Goal: Task Accomplishment & Management: Use online tool/utility

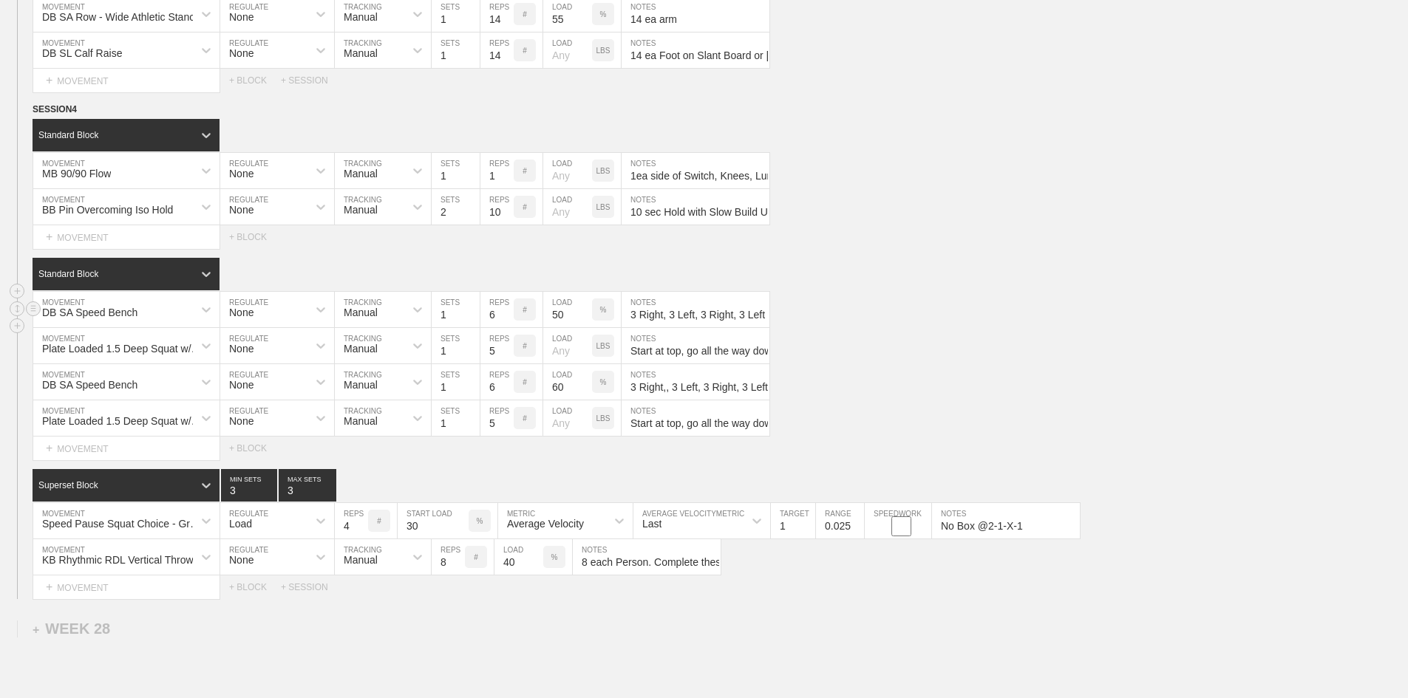
scroll to position [1921, 0]
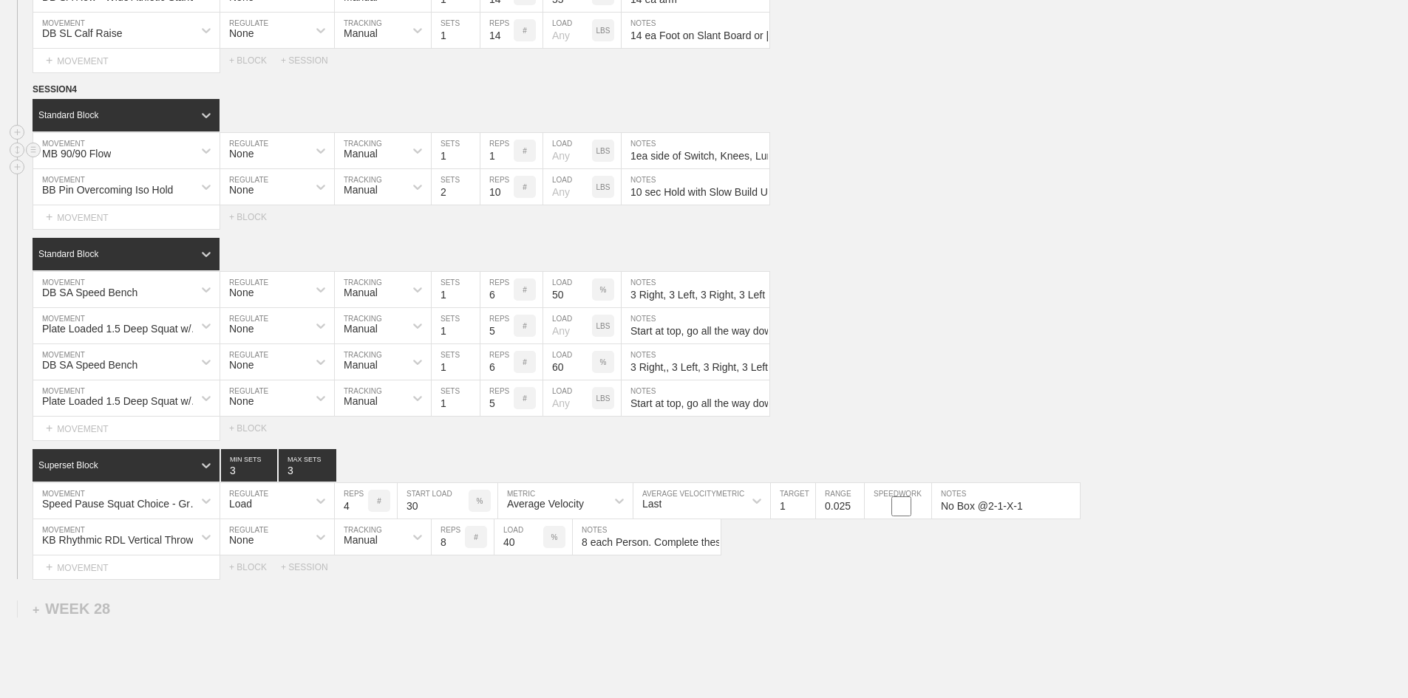
click at [714, 168] on input "1ea side of Switch, Knees, Lunge, and Sumo Squat" at bounding box center [695, 150] width 148 height 35
click at [151, 163] on div "MB 90/90 Flow" at bounding box center [113, 150] width 160 height 25
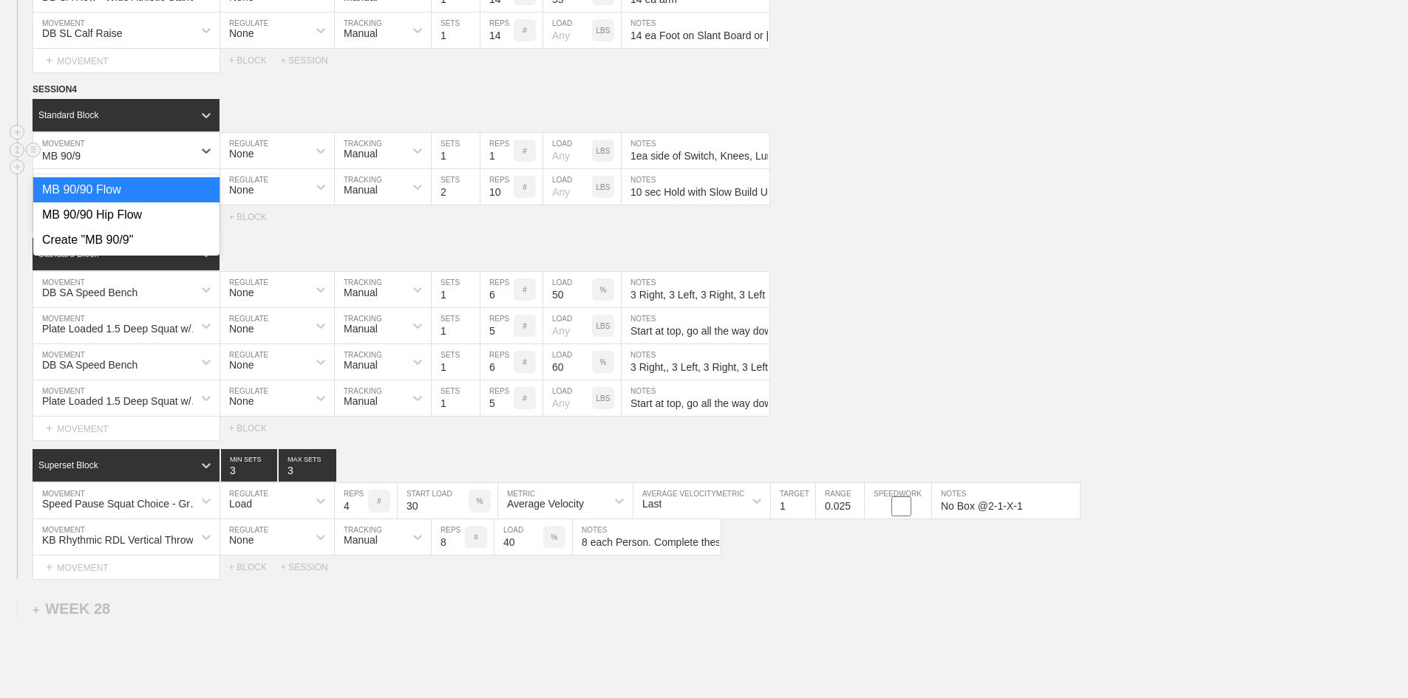
type input "MB 90/90"
click at [115, 228] on div "MB 90/90 Hip Flow" at bounding box center [126, 214] width 186 height 25
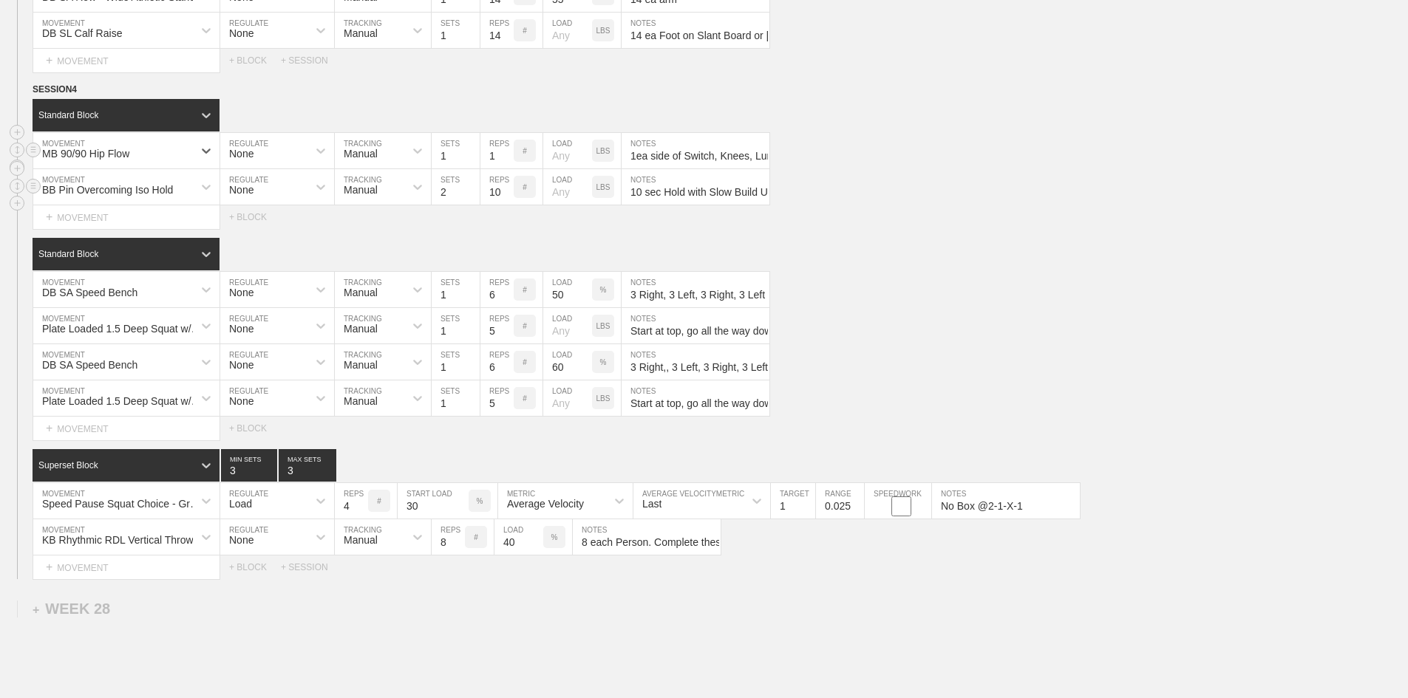
click at [955, 205] on div "BB Pin Overcoming Iso Hold MOVEMENT None REGULATE Manual TRACKING 2 SETS 10 REP…" at bounding box center [704, 187] width 1408 height 36
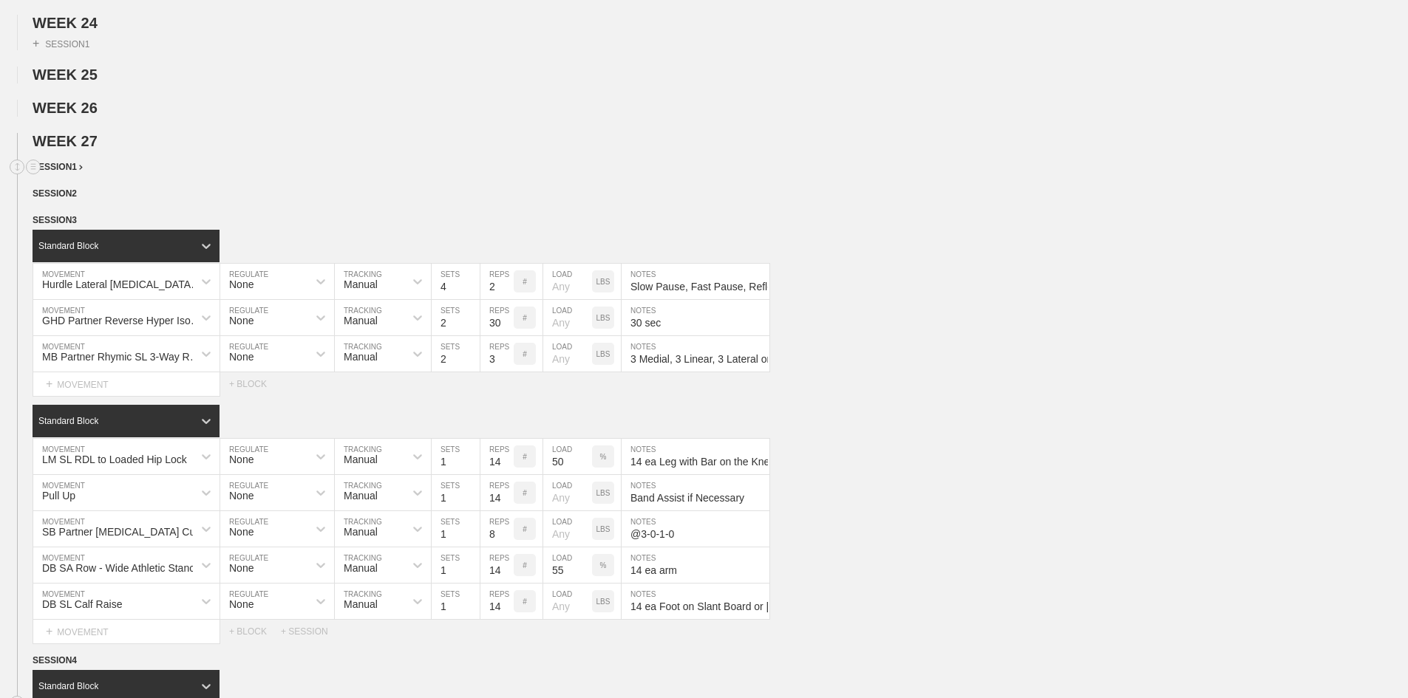
scroll to position [1256, 0]
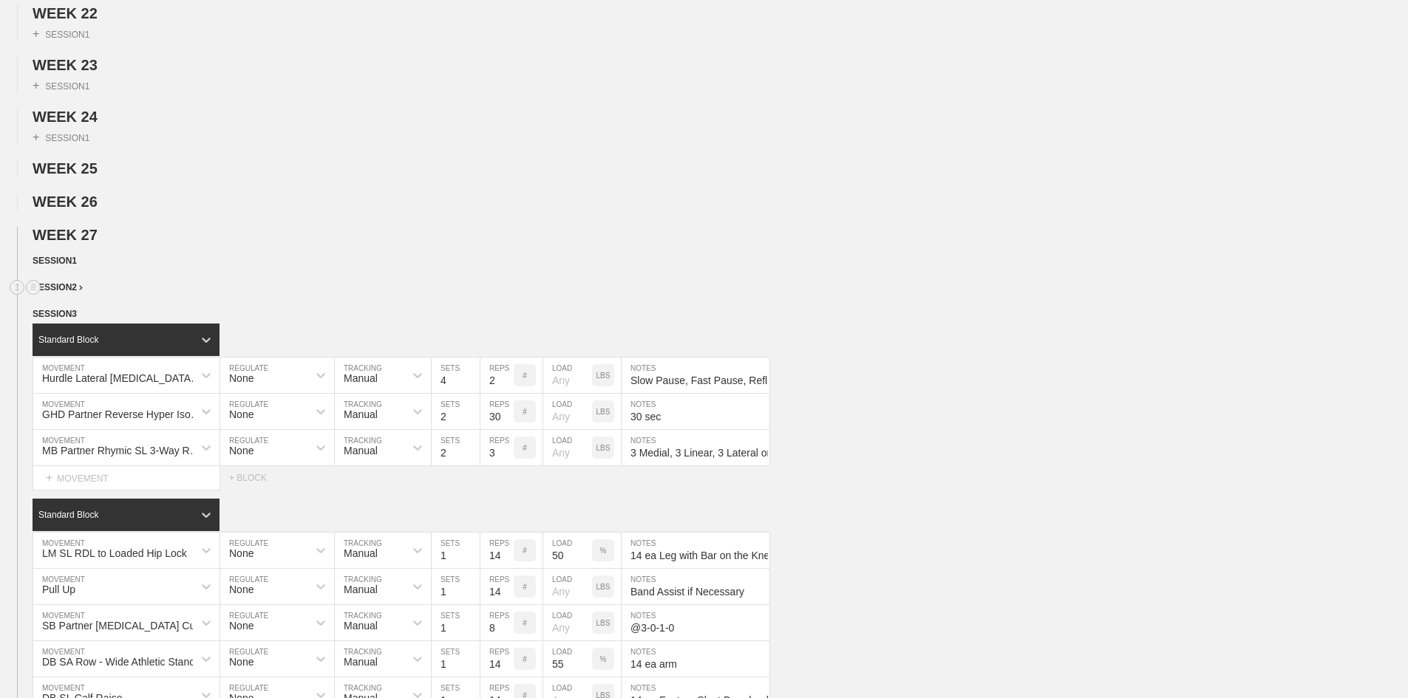
click at [51, 293] on span "SESSION 2" at bounding box center [58, 287] width 50 height 10
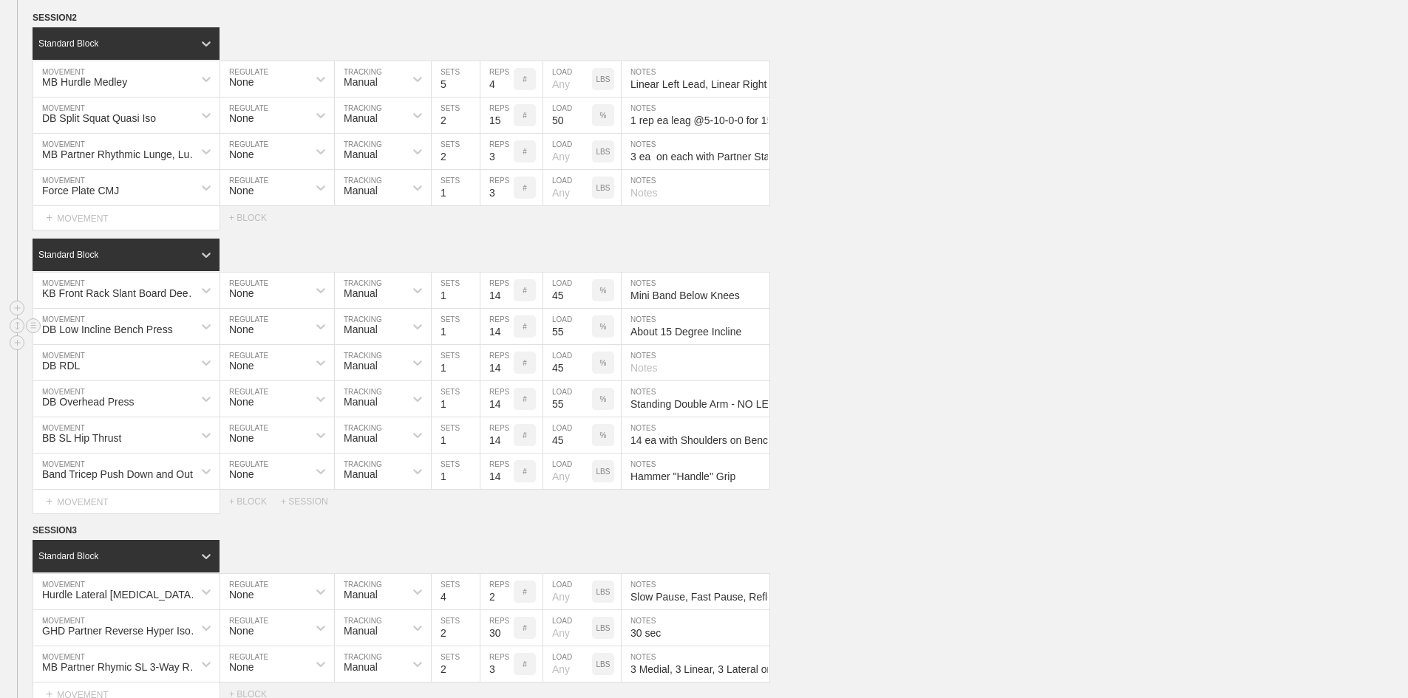
scroll to position [1552, 0]
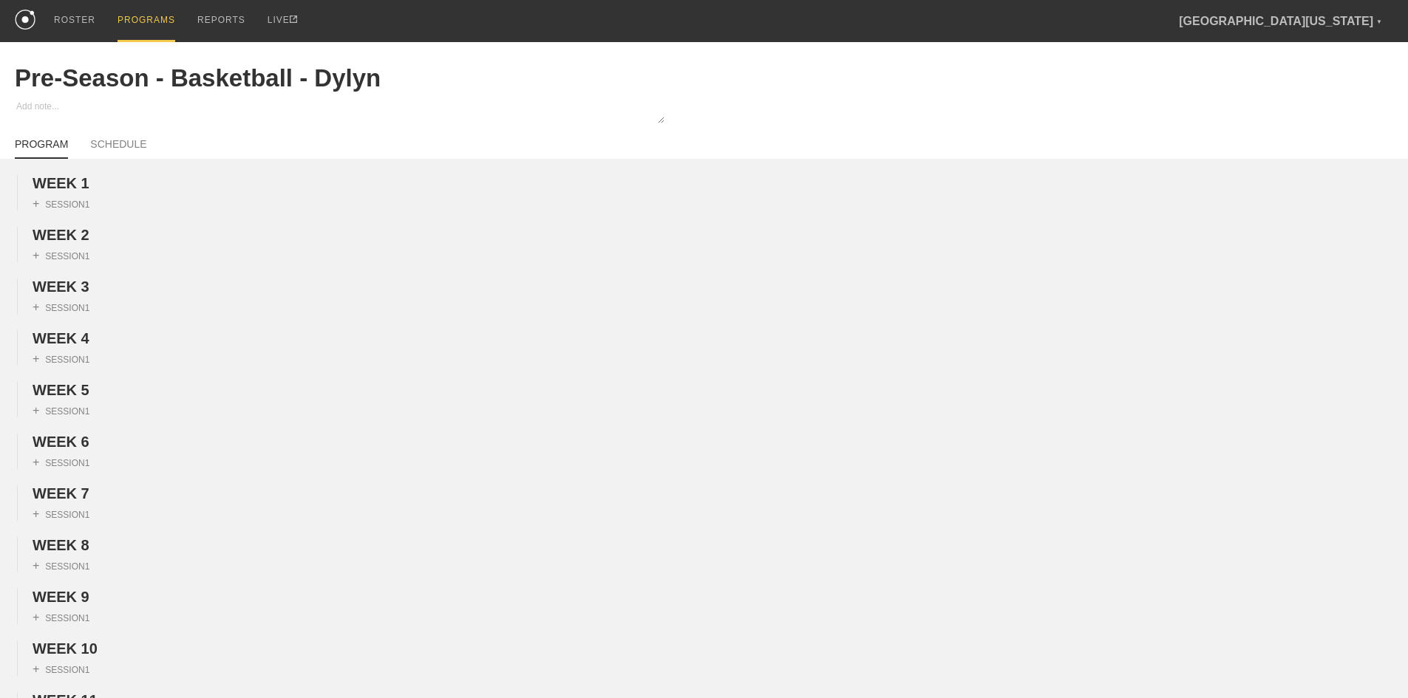
scroll to position [1544, 0]
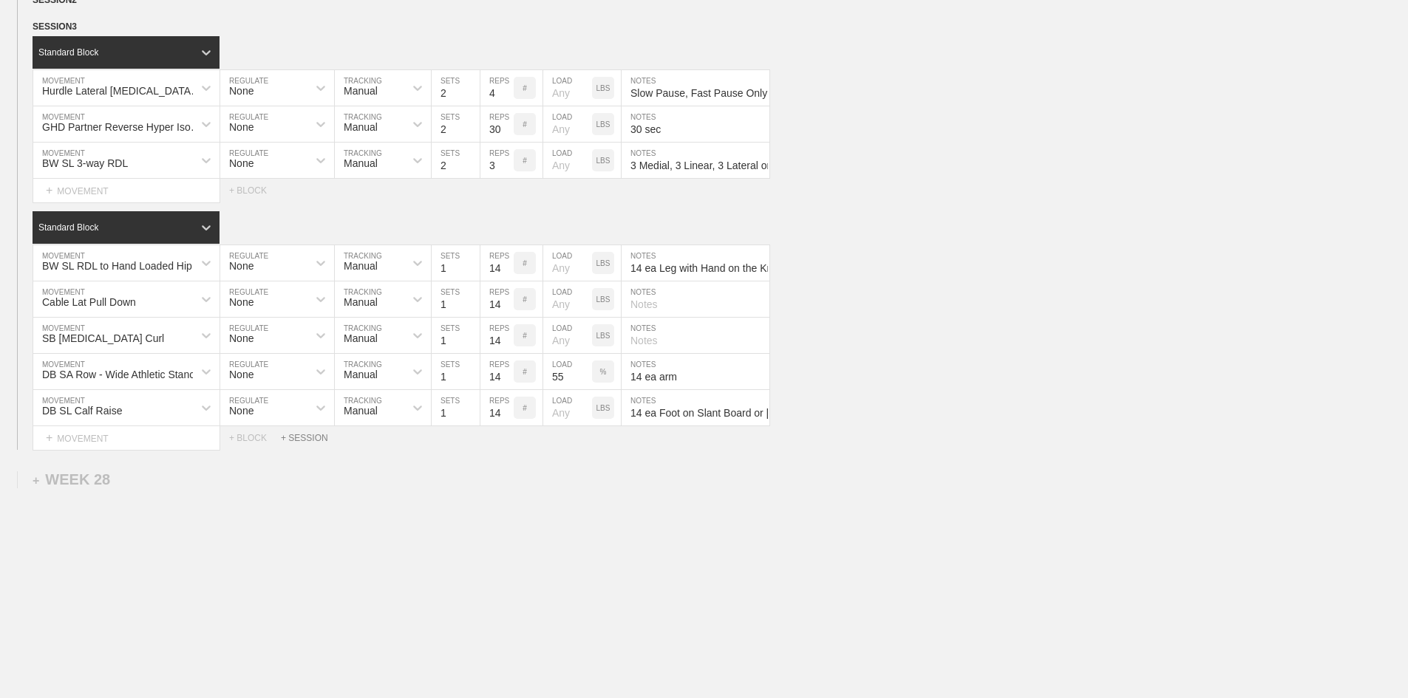
click at [307, 443] on div "+ SESSION" at bounding box center [310, 438] width 59 height 10
click at [113, 500] on div "+ BLOCK" at bounding box center [126, 489] width 186 height 24
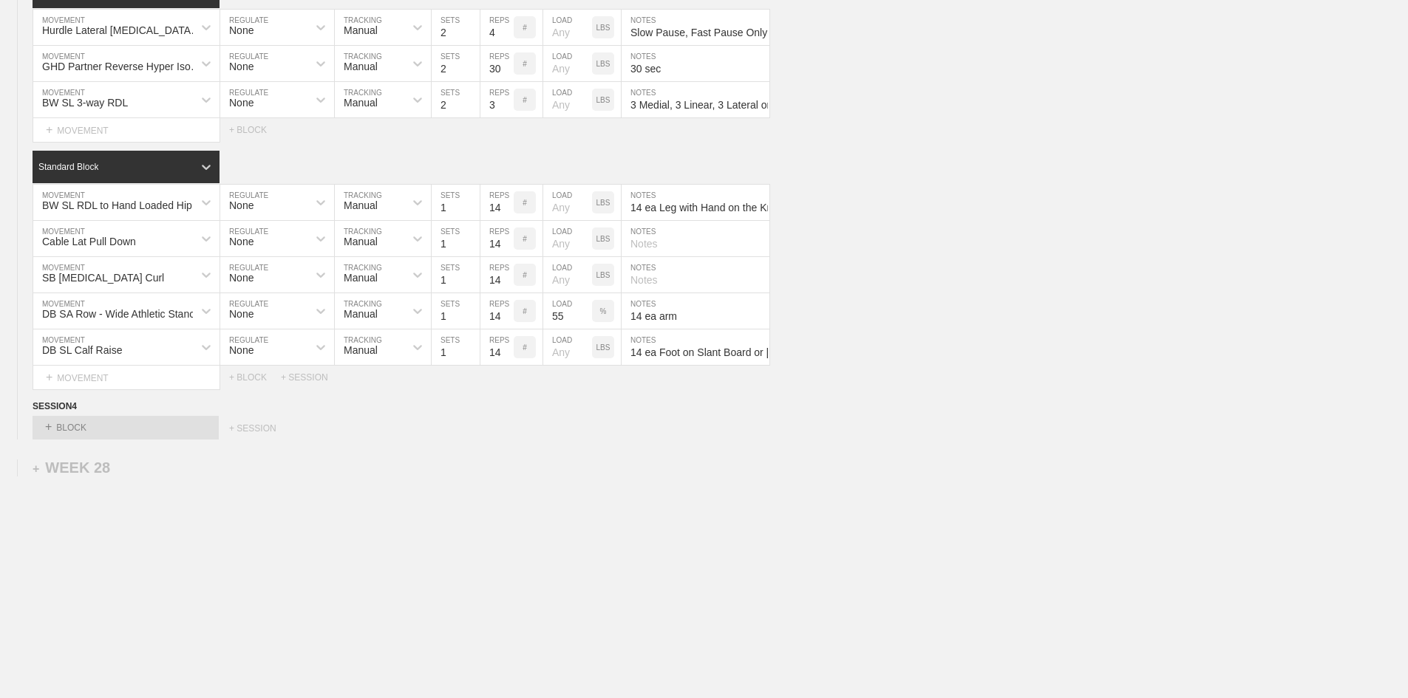
scroll to position [1644, 0]
click at [82, 430] on div "+ BLOCK" at bounding box center [126, 428] width 186 height 24
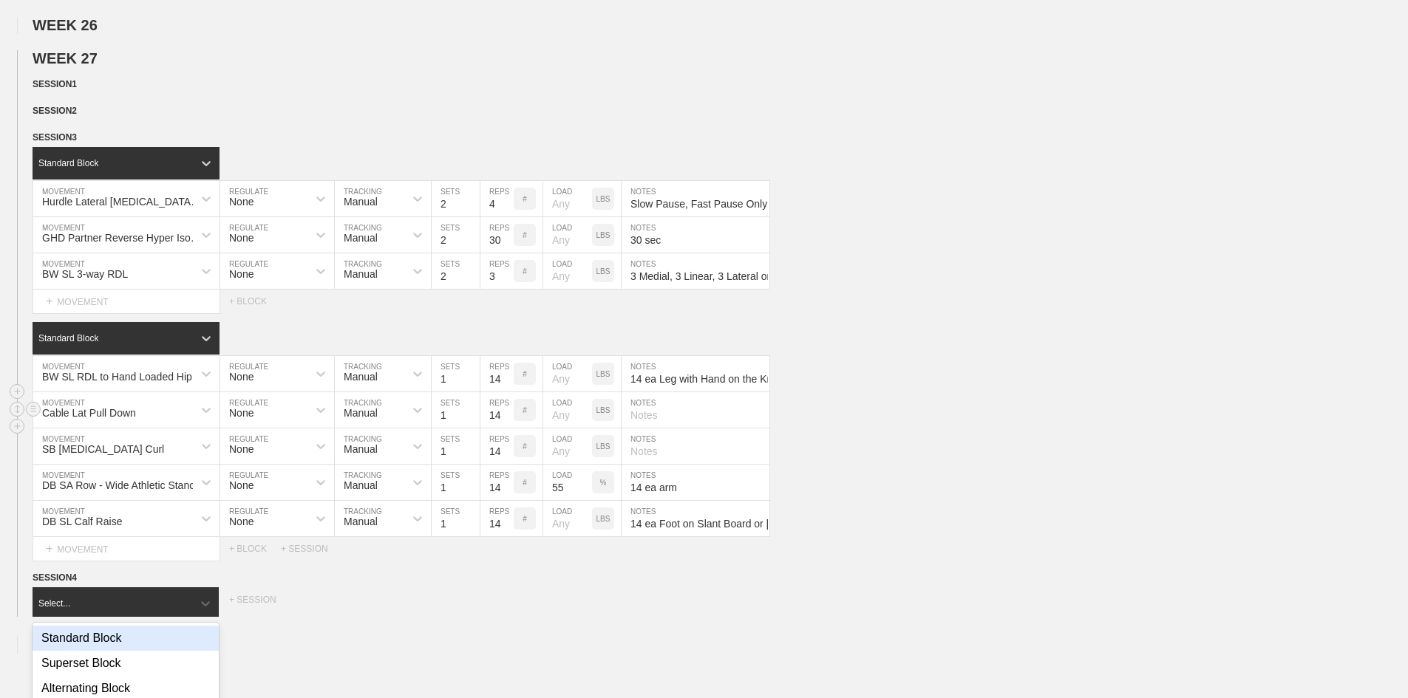
scroll to position [1423, 0]
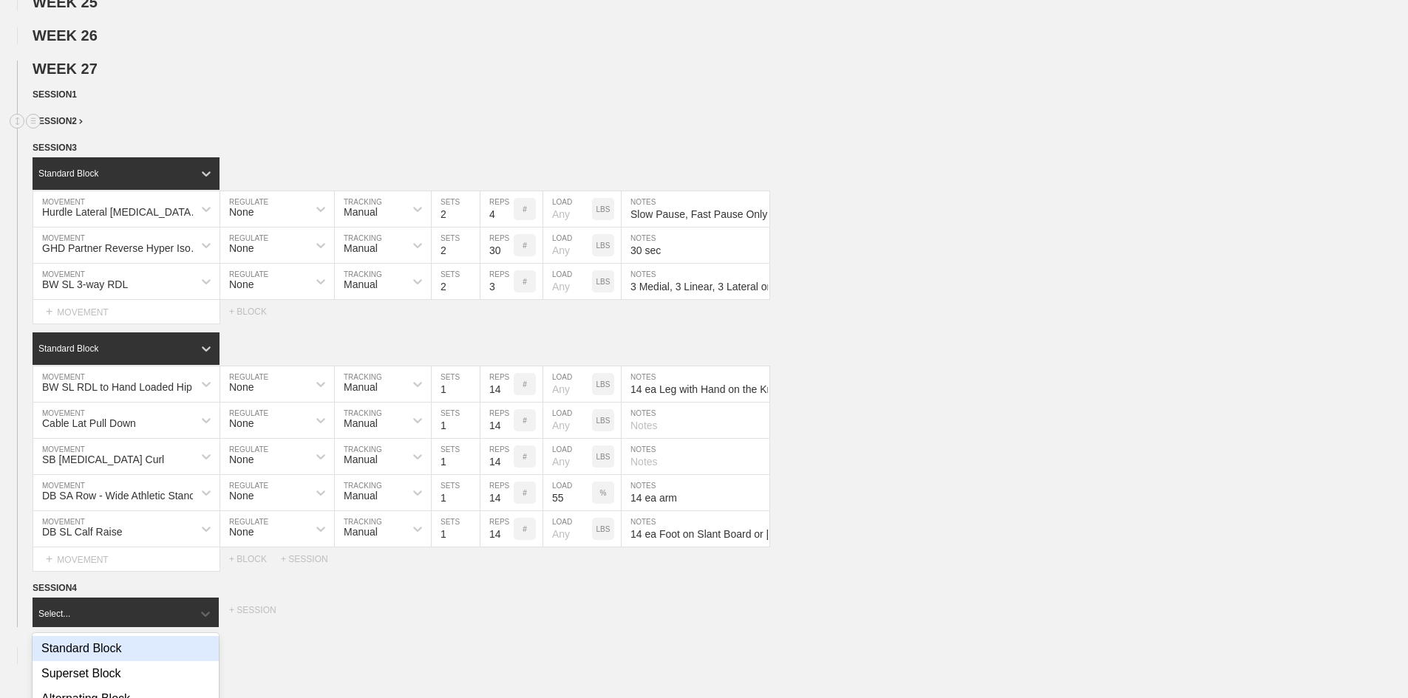
click at [57, 126] on span "SESSION 2" at bounding box center [58, 121] width 50 height 10
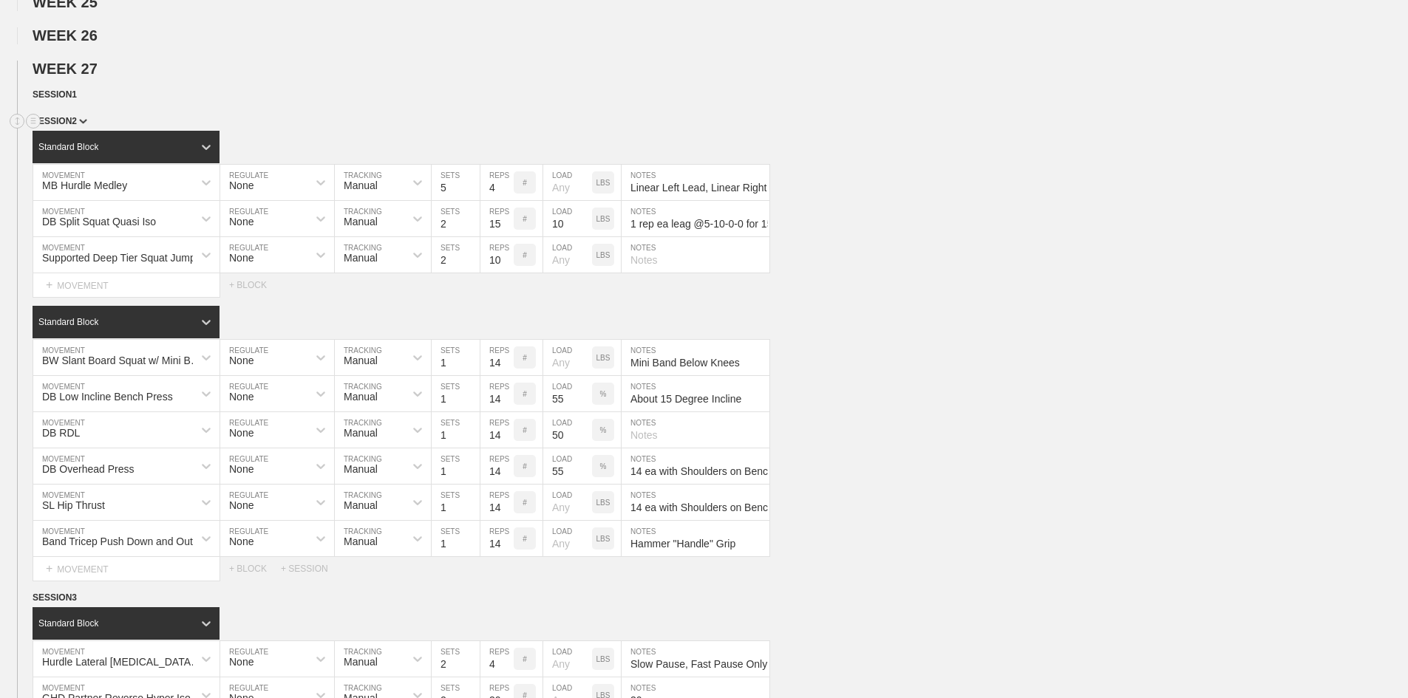
click at [57, 126] on span "SESSION 2" at bounding box center [60, 121] width 55 height 10
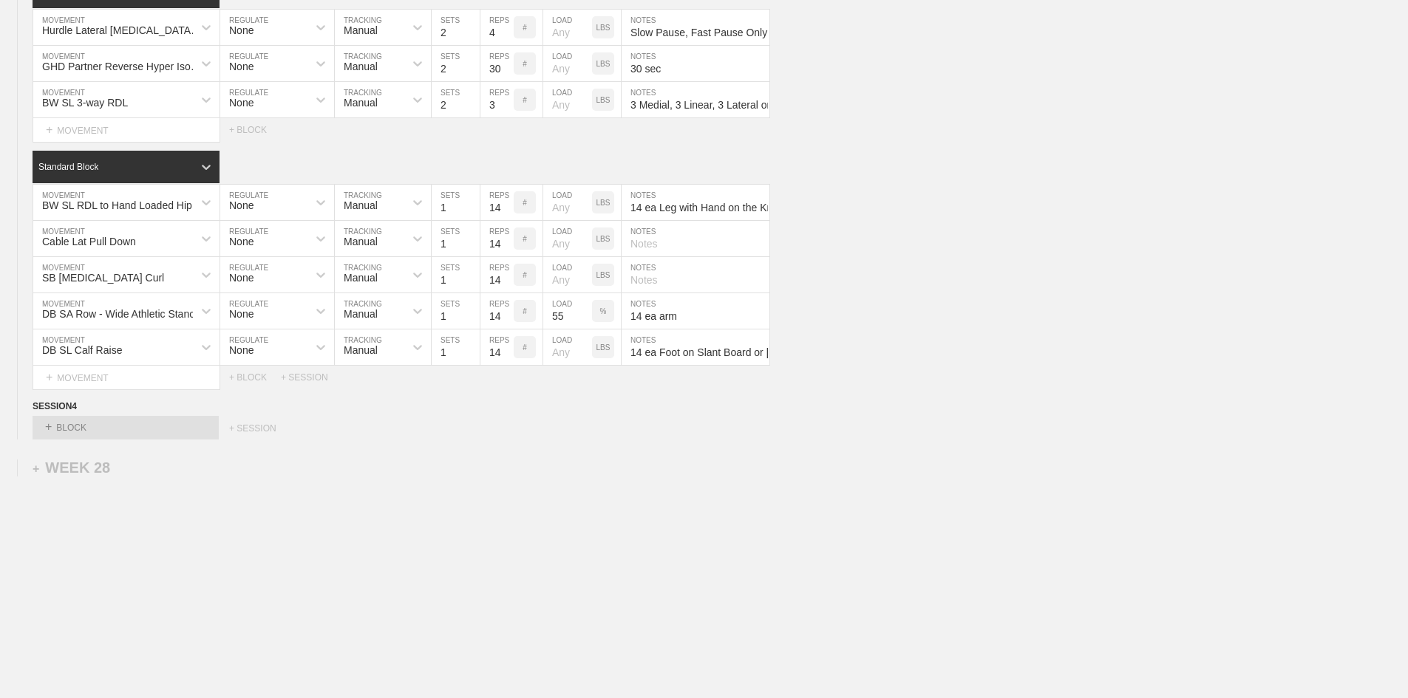
scroll to position [1644, 0]
click at [179, 424] on div "+ BLOCK" at bounding box center [126, 428] width 186 height 24
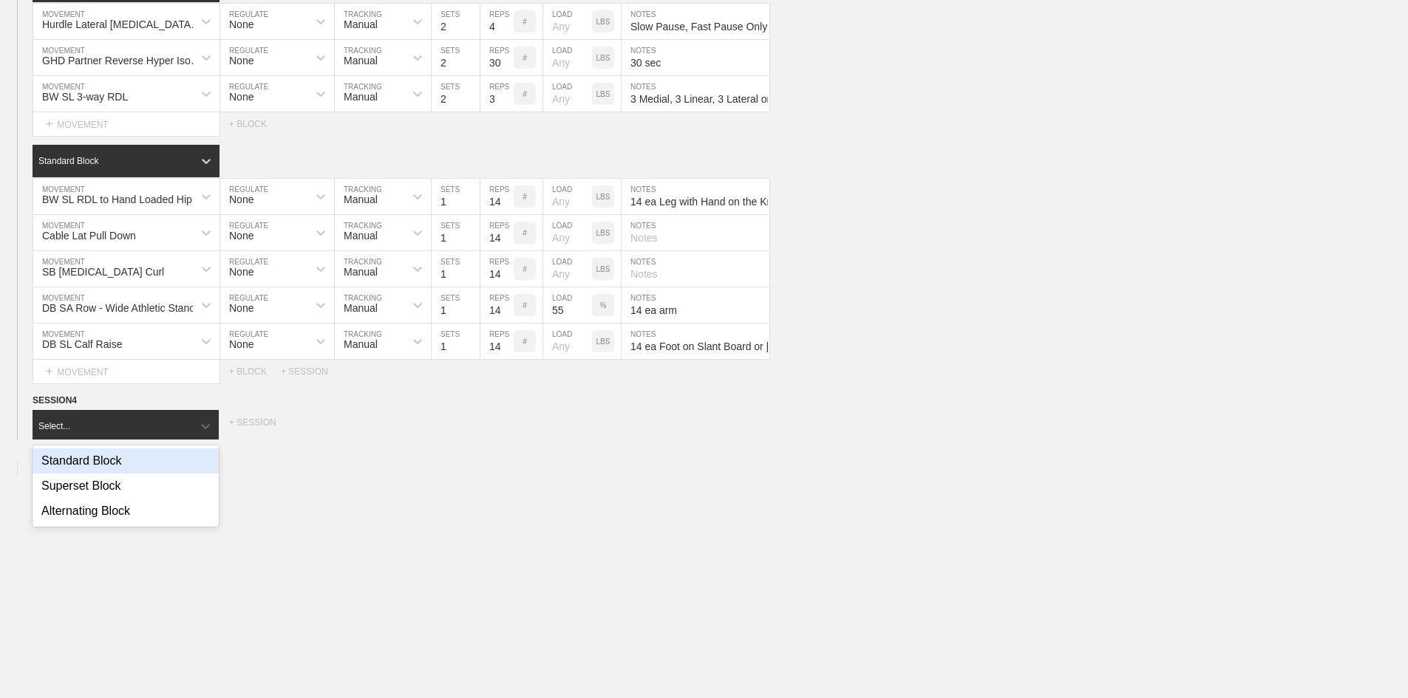
click at [78, 471] on div "Standard Block" at bounding box center [126, 461] width 186 height 25
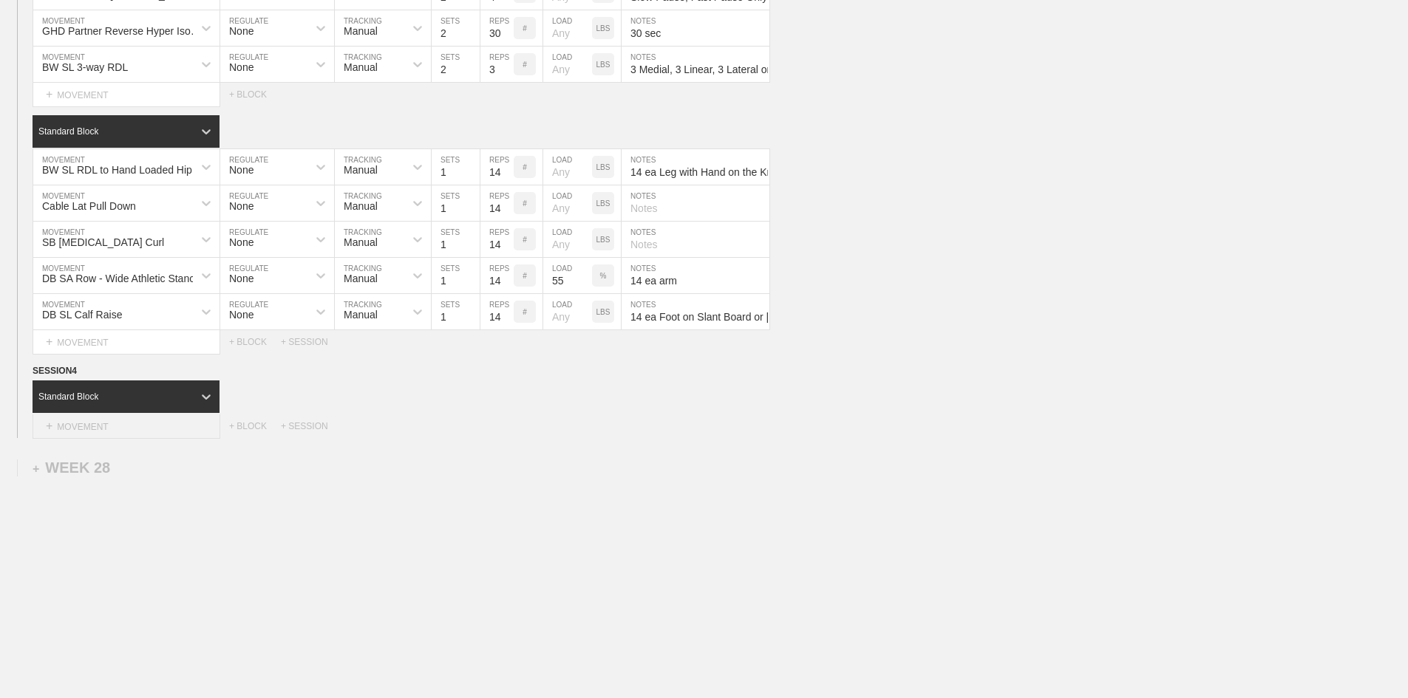
click at [85, 439] on div "+ MOVEMENT" at bounding box center [127, 427] width 188 height 24
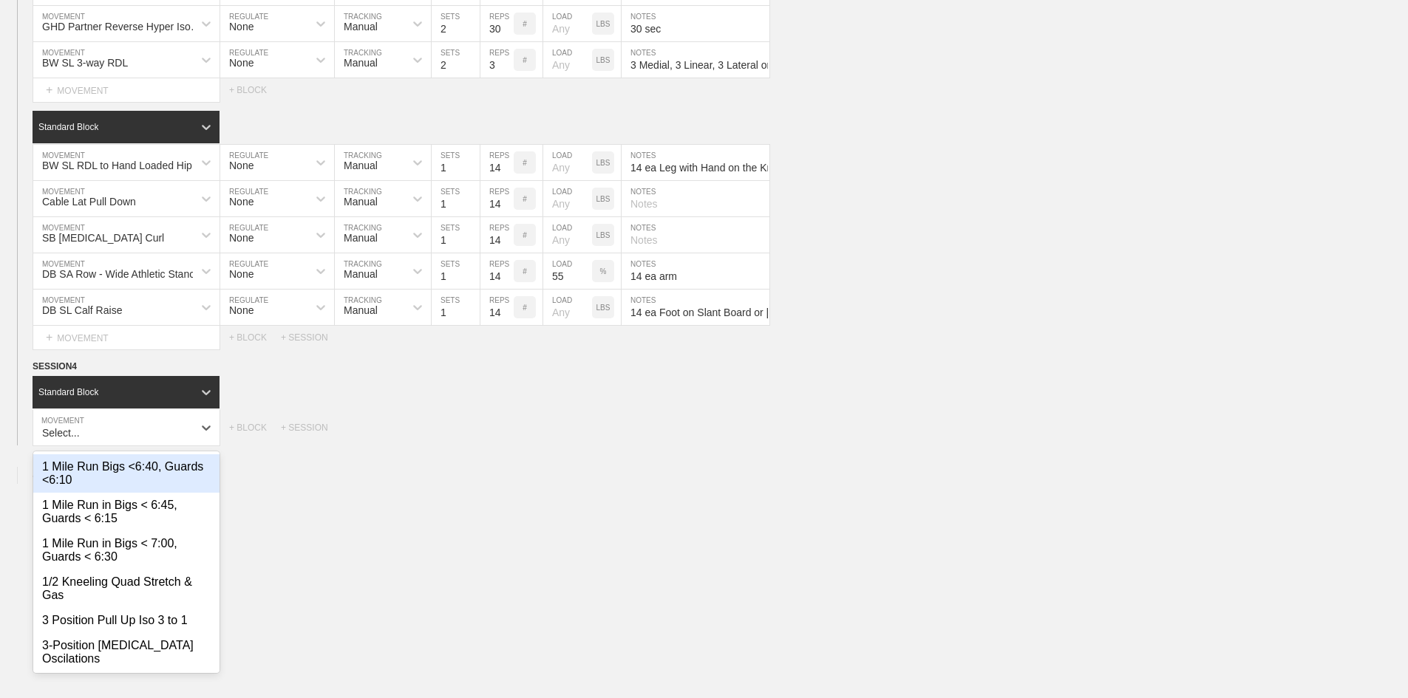
scroll to position [1664, 0]
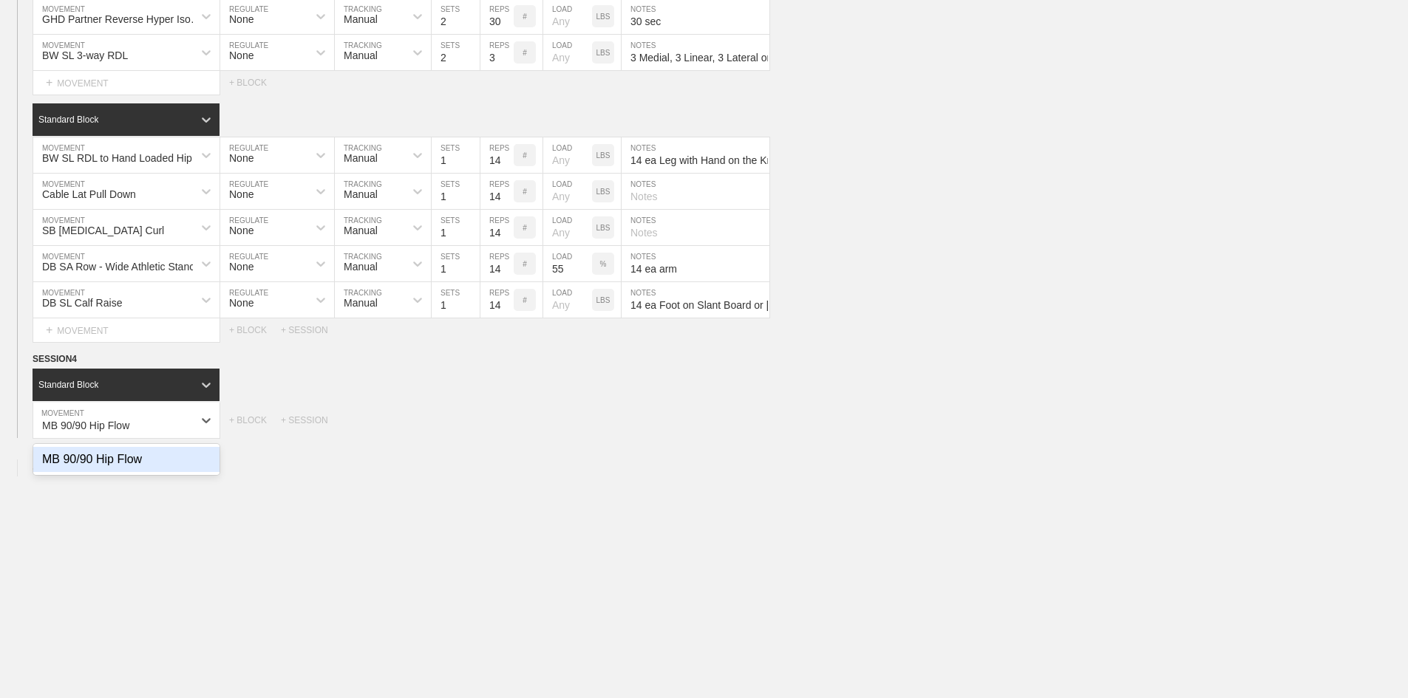
click at [99, 475] on div "MB 90/90 Hip Flow" at bounding box center [126, 459] width 186 height 31
click at [106, 472] on div "MB 90/90 Hip Flow" at bounding box center [126, 459] width 186 height 25
type input "MB 90/90 Hip Flow"
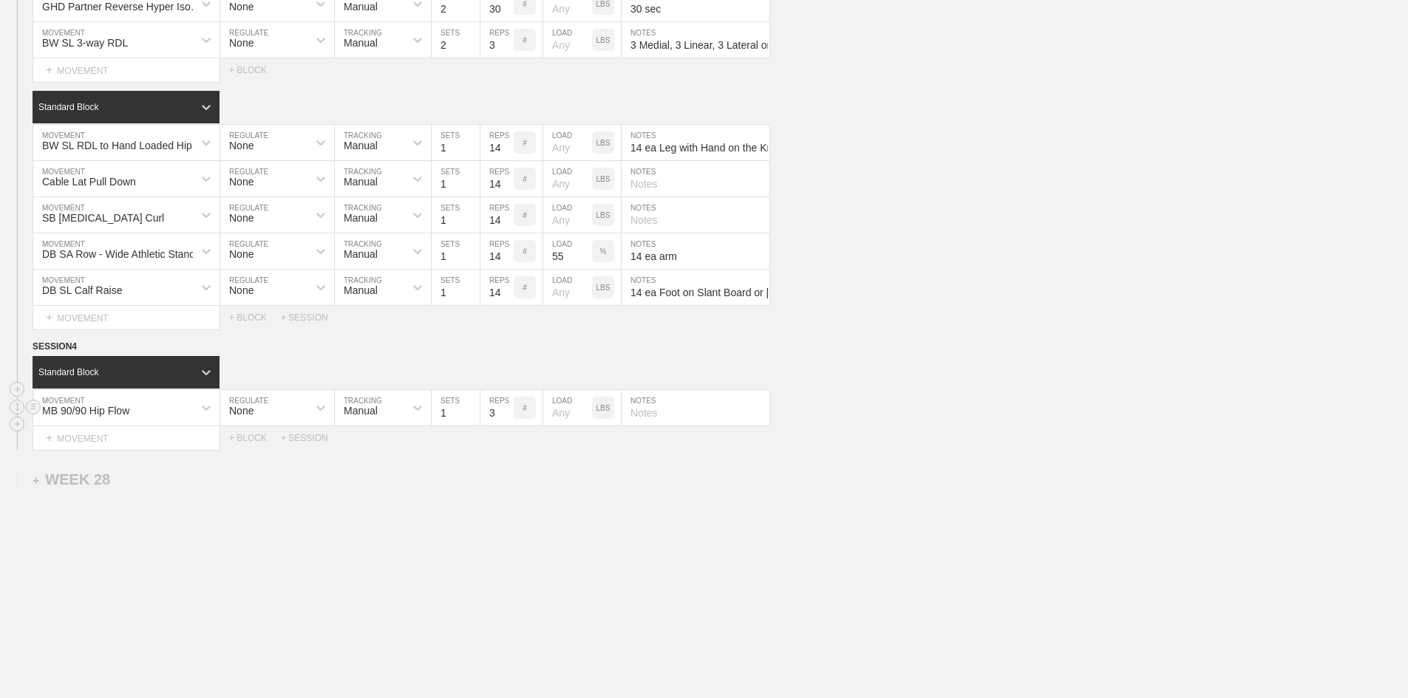
click at [485, 426] on input "3" at bounding box center [496, 407] width 33 height 35
type input "1"
click at [644, 426] on input "text" at bounding box center [695, 407] width 148 height 35
paste input "1ea side of Switch, Knees, Lunge, and Sumo Squat"
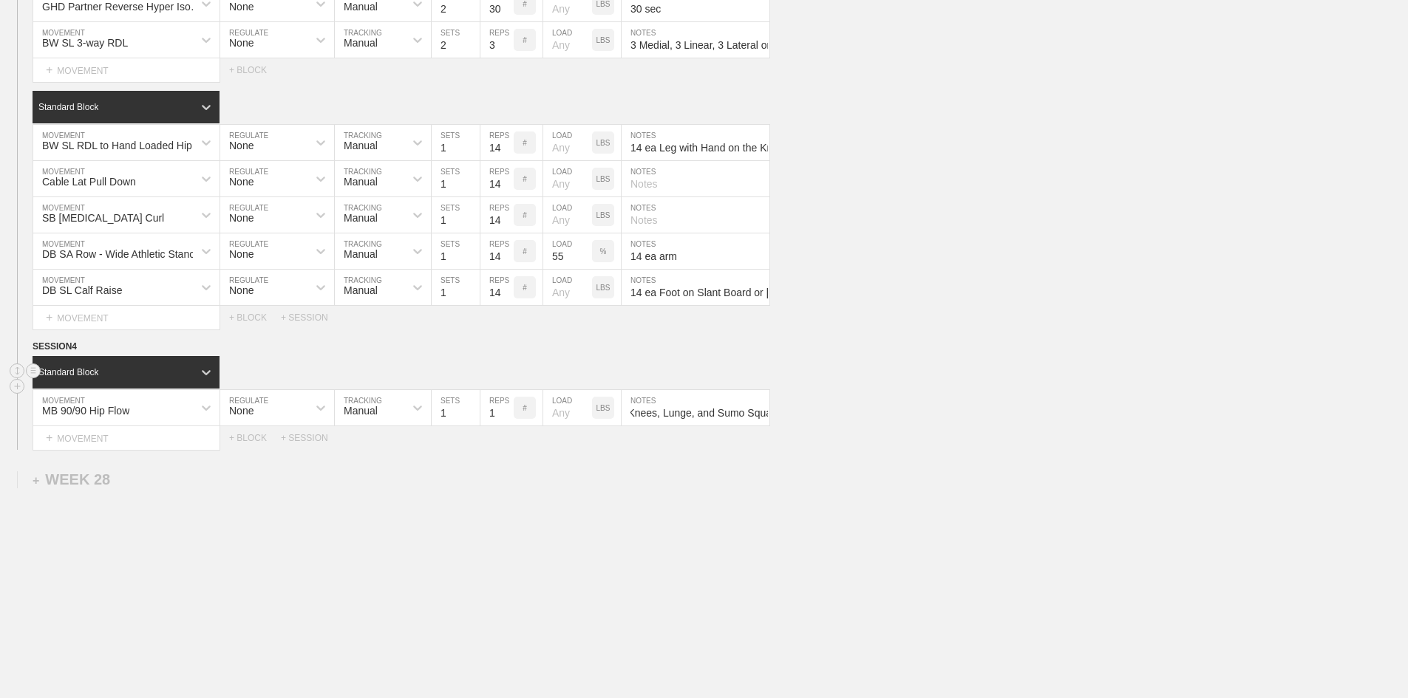
type input "1ea side of Switch, Knees, Lunge, and Sumo Squat"
click at [95, 451] on div "+ MOVEMENT" at bounding box center [127, 438] width 188 height 24
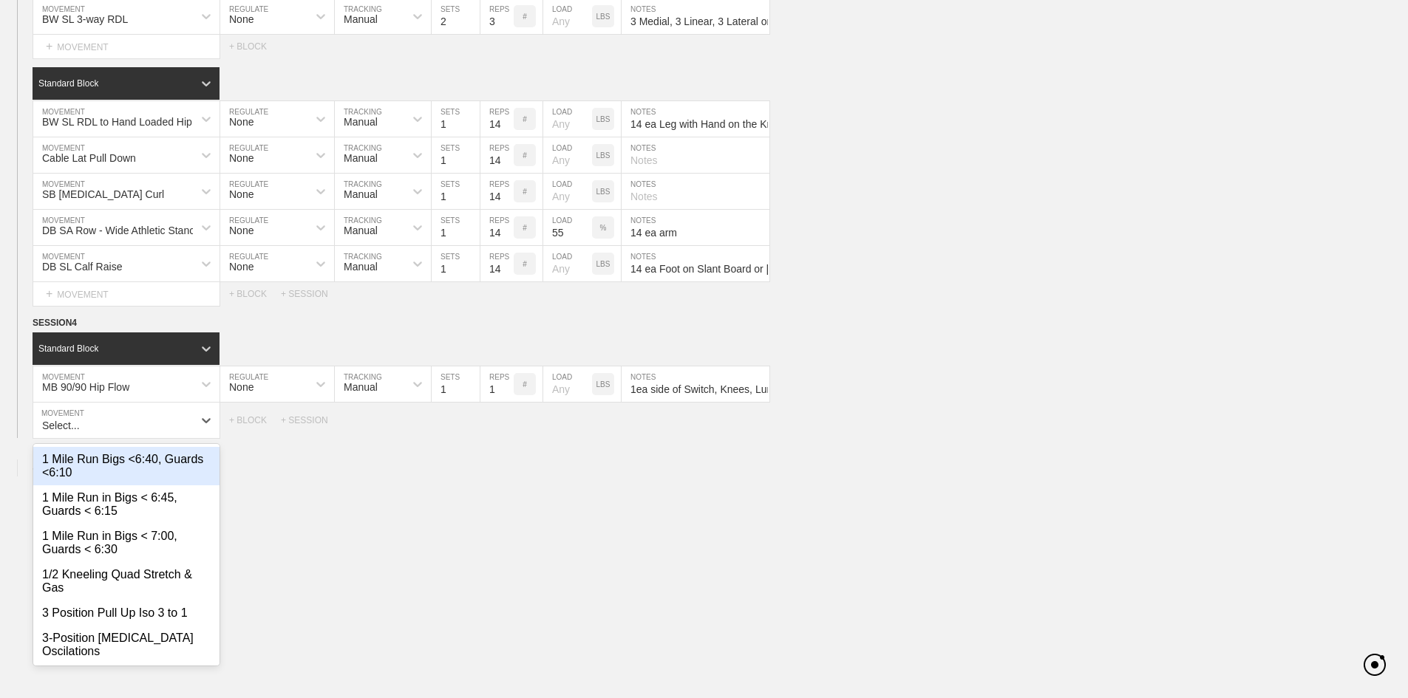
scroll to position [1700, 0]
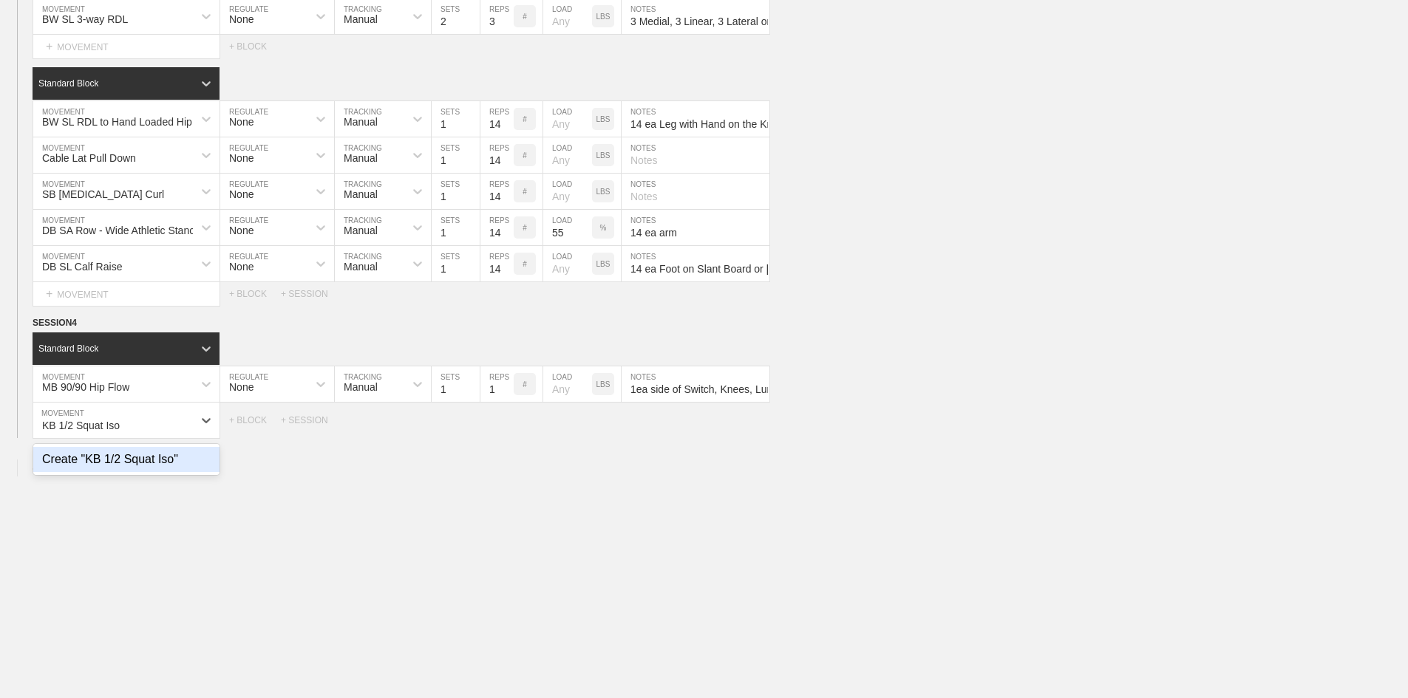
type input "KB 1/2 Squat Iso"
click at [46, 439] on div "+ MOVEMENT" at bounding box center [127, 421] width 188 height 36
click at [140, 486] on div "Create "Force Plate Half Squat Iso Hold"" at bounding box center [126, 466] width 186 height 38
type input "Force Plate Half Squat Iso Hold"
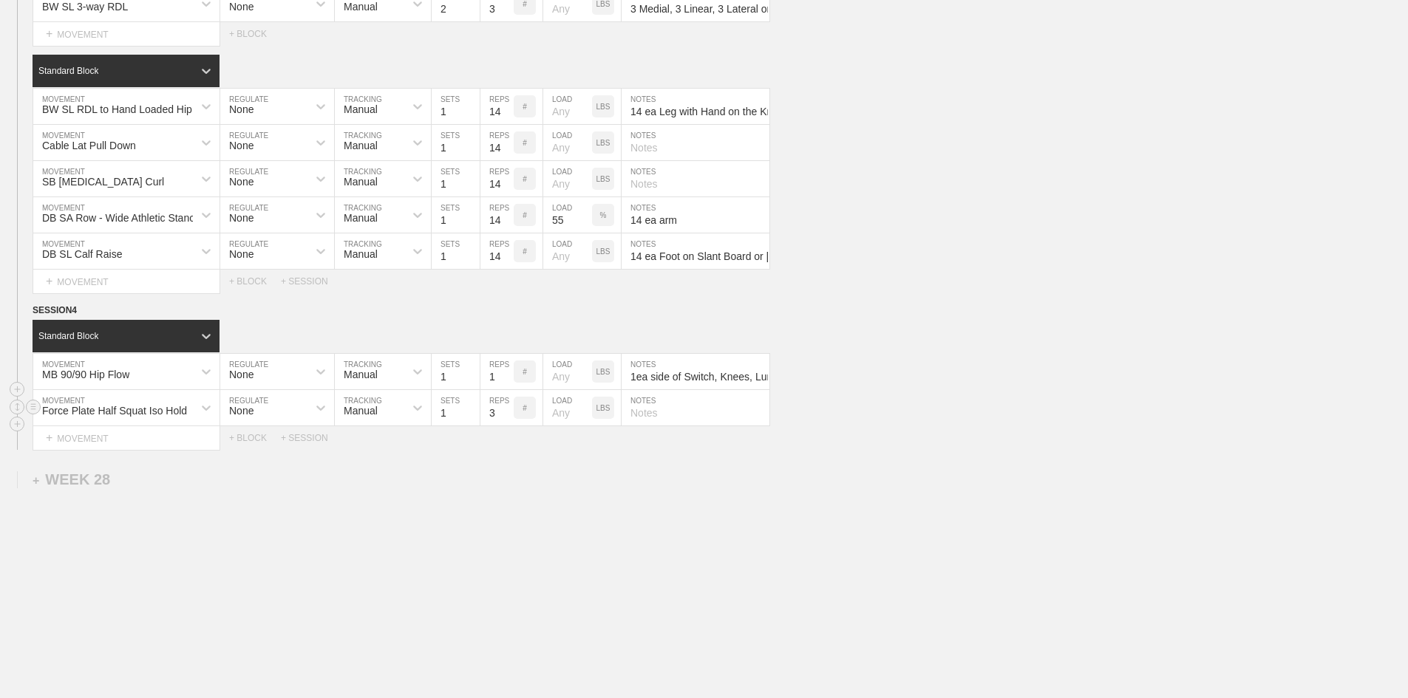
click at [650, 426] on input "text" at bounding box center [695, 407] width 148 height 35
type input "KB Goblet Weighted"
click at [560, 426] on input "number" at bounding box center [567, 407] width 49 height 35
type input "4"
type input "44"
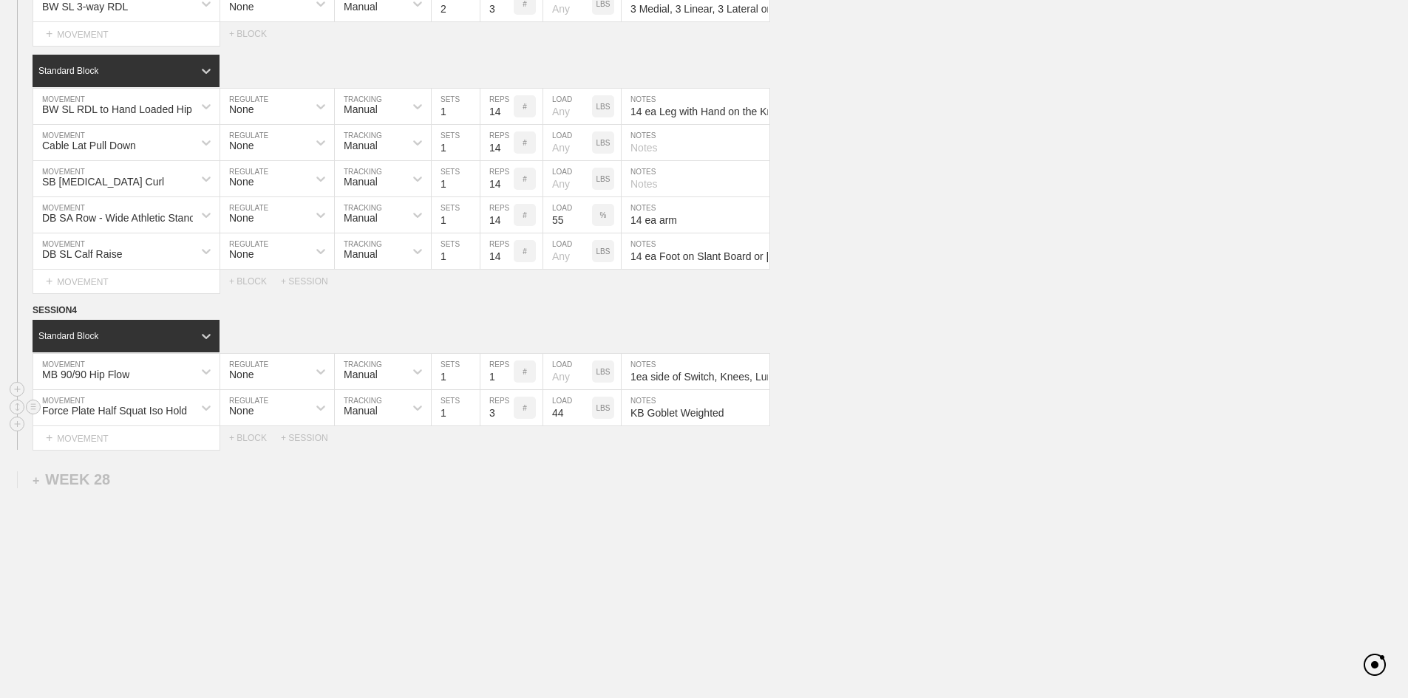
click at [493, 426] on input "3" at bounding box center [496, 407] width 33 height 35
type input "15"
click at [632, 426] on input "KB Goblet Weighted" at bounding box center [695, 407] width 148 height 35
type input "15 seconds with KB goblet weight"
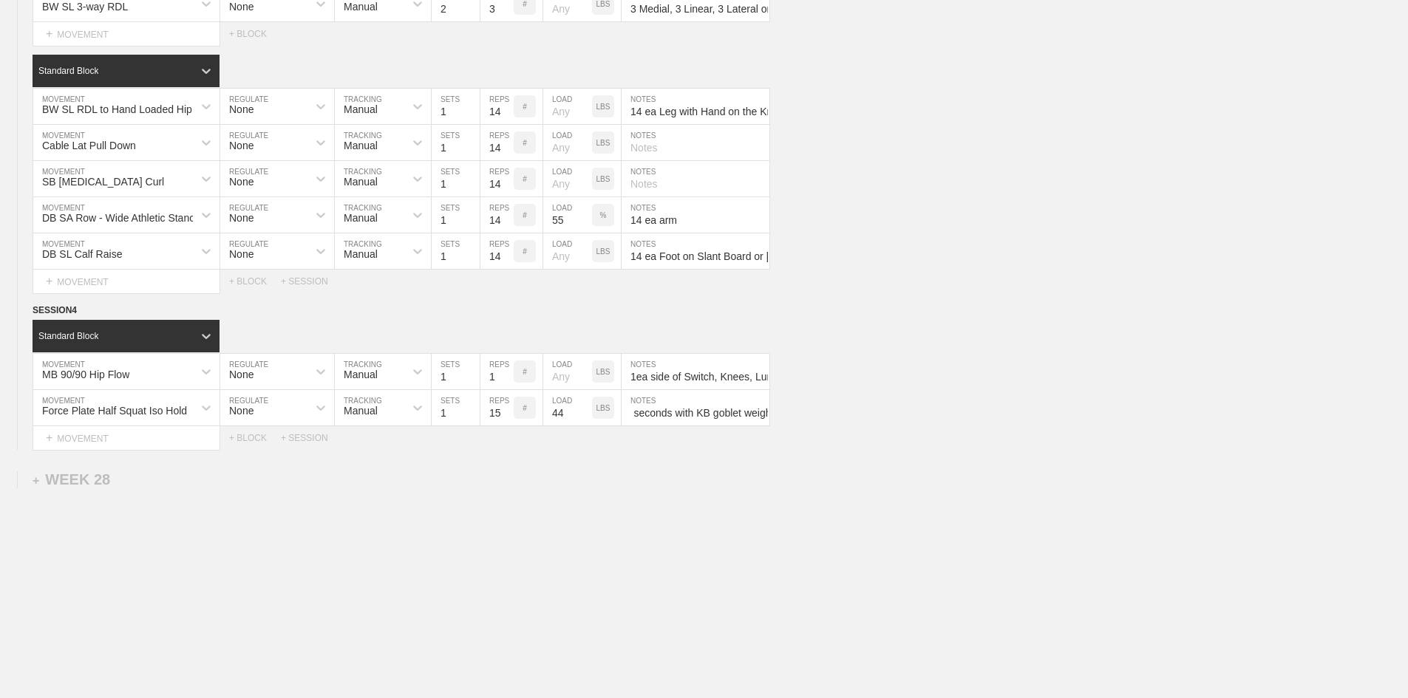
click at [74, 451] on div "+ MOVEMENT" at bounding box center [127, 438] width 188 height 24
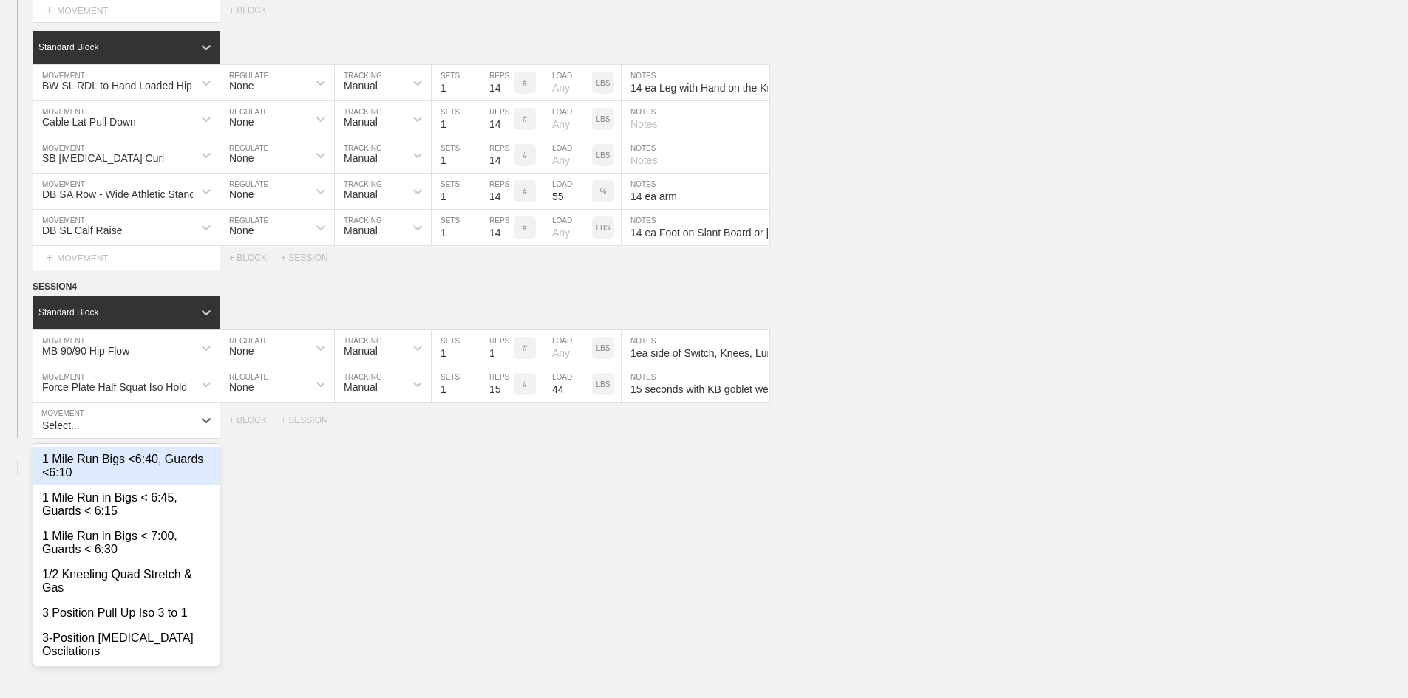
scroll to position [1737, 0]
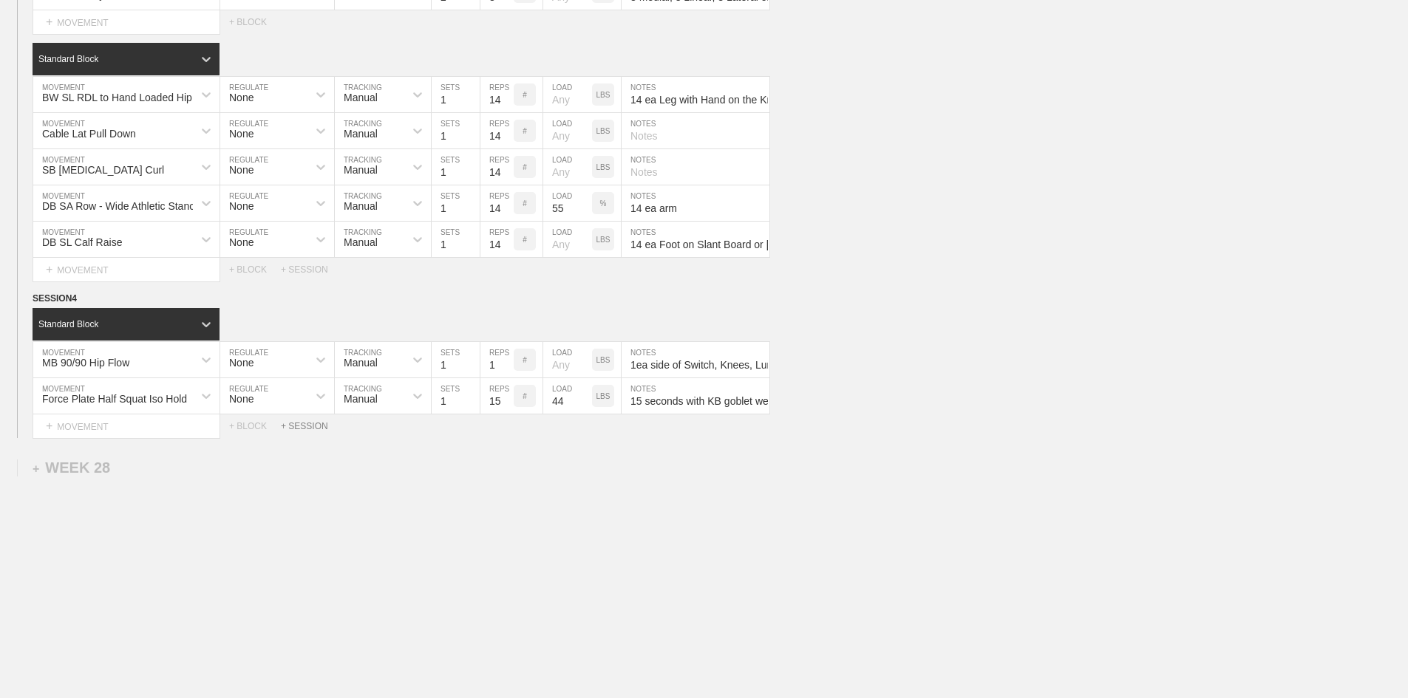
click at [313, 432] on div "+ SESSION" at bounding box center [310, 426] width 59 height 10
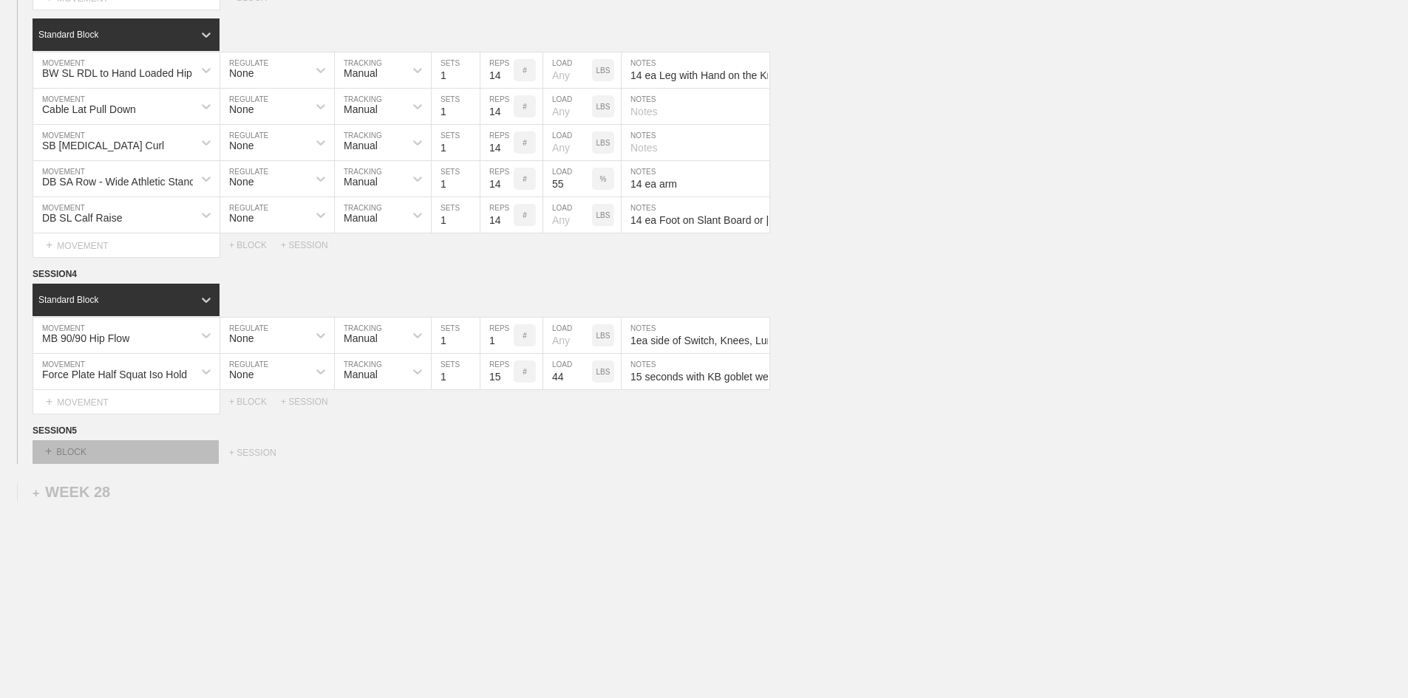
click at [69, 464] on div "+ BLOCK" at bounding box center [126, 452] width 186 height 24
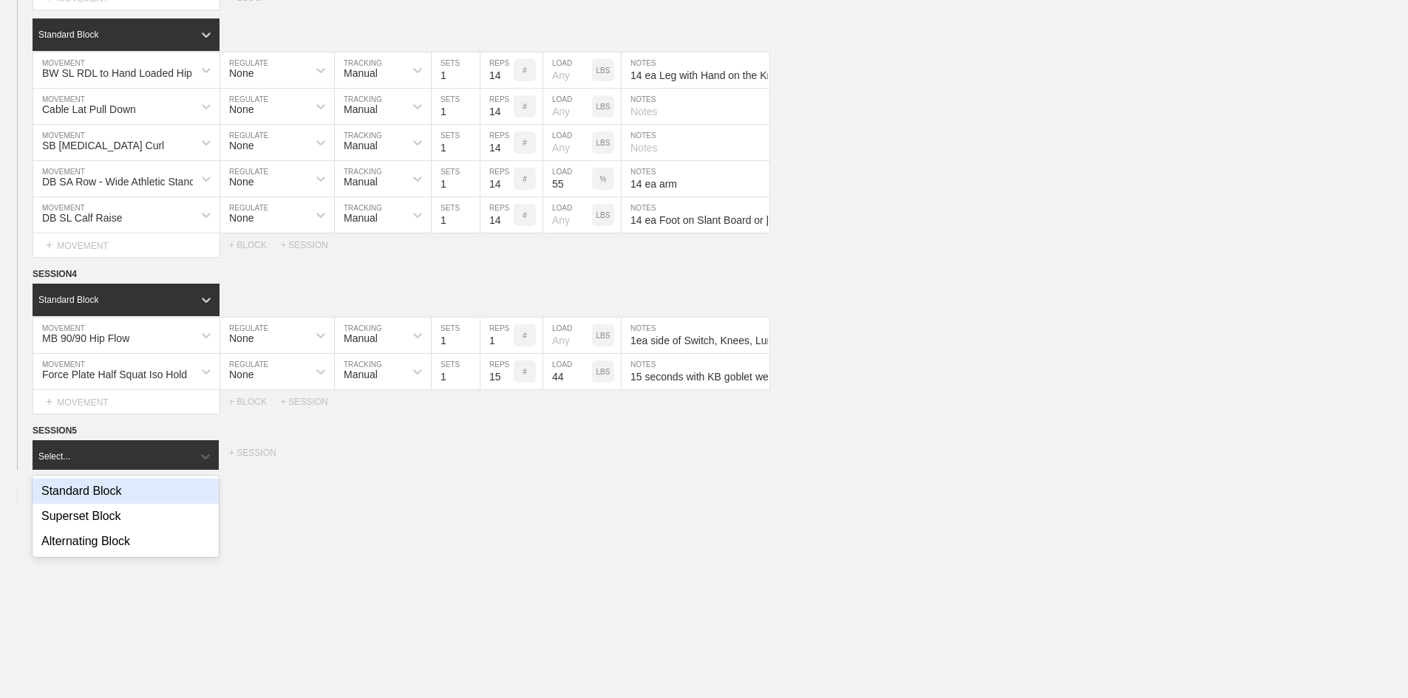
click at [71, 504] on div "Standard Block" at bounding box center [126, 491] width 186 height 25
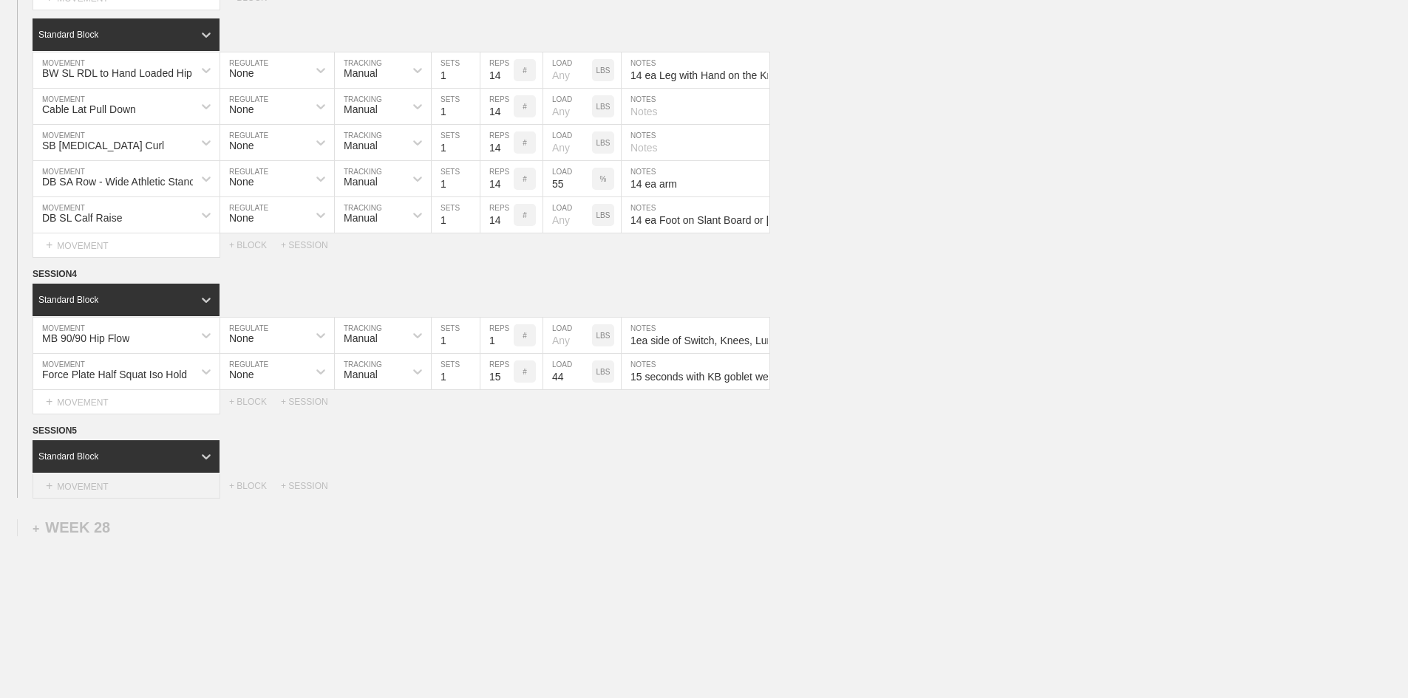
click at [60, 499] on div "+ MOVEMENT" at bounding box center [127, 486] width 188 height 24
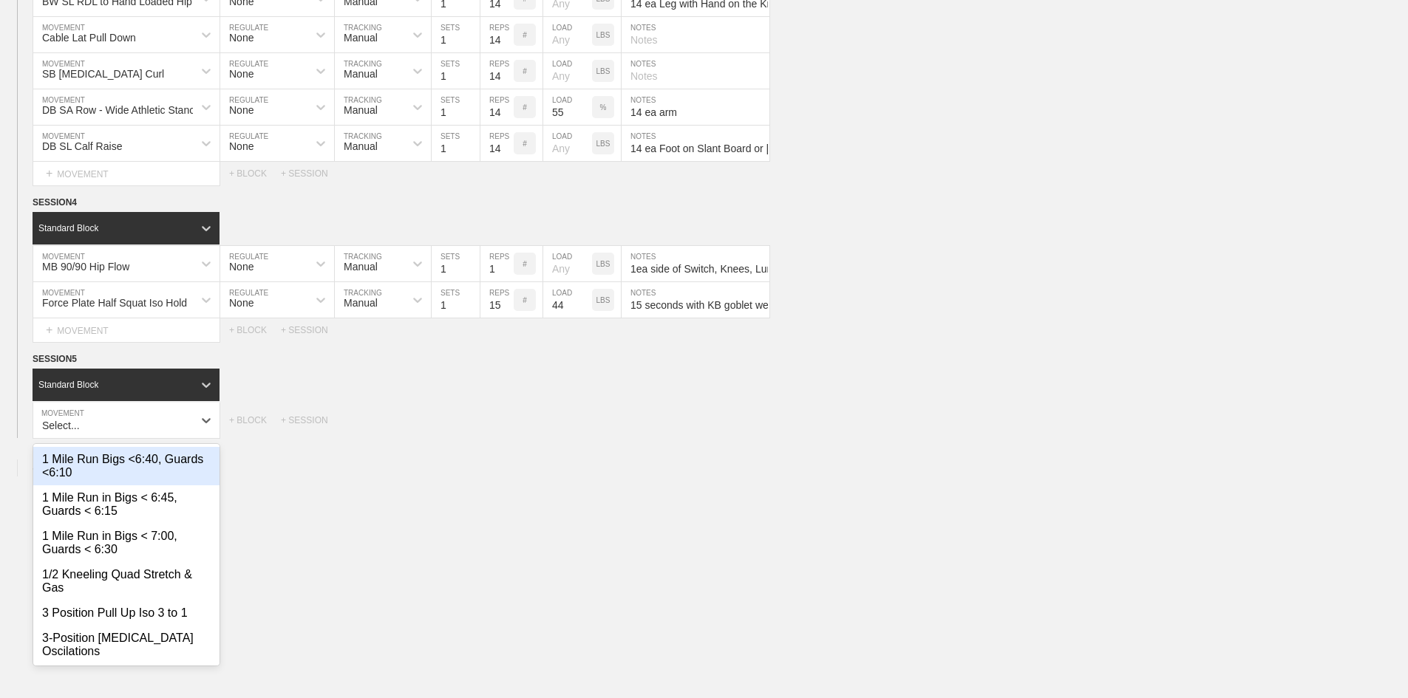
scroll to position [1821, 0]
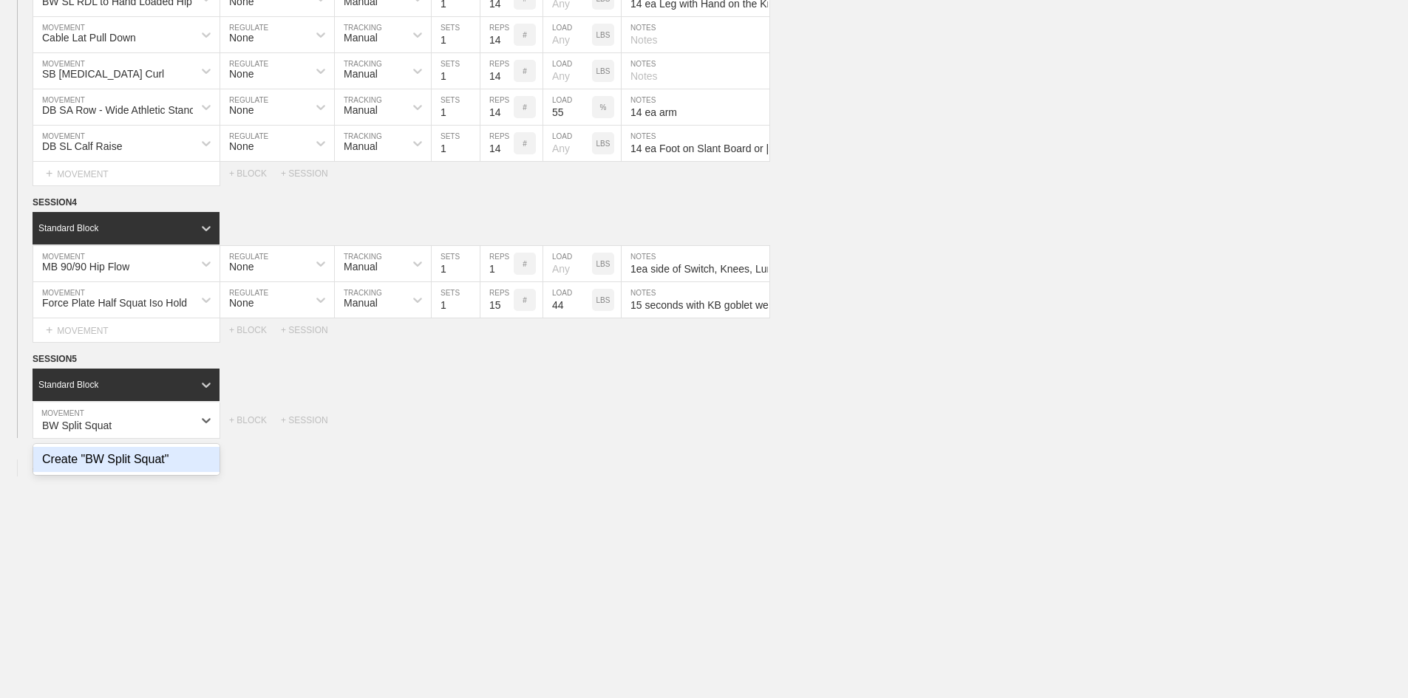
type input "BW Split Squat"
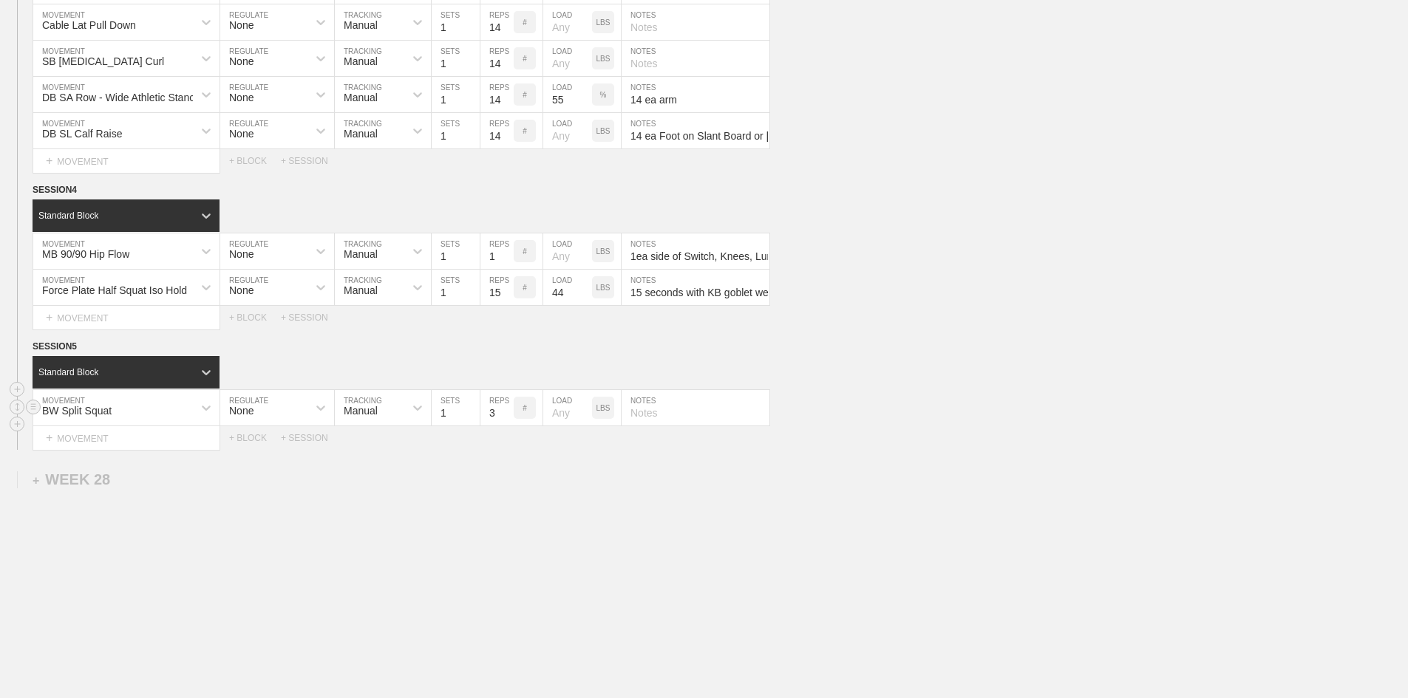
click at [486, 426] on input "3" at bounding box center [496, 407] width 33 height 35
type input "14"
click at [140, 420] on div "BW Split Squat" at bounding box center [113, 407] width 160 height 25
type input "BW Bulgarian Split Squat"
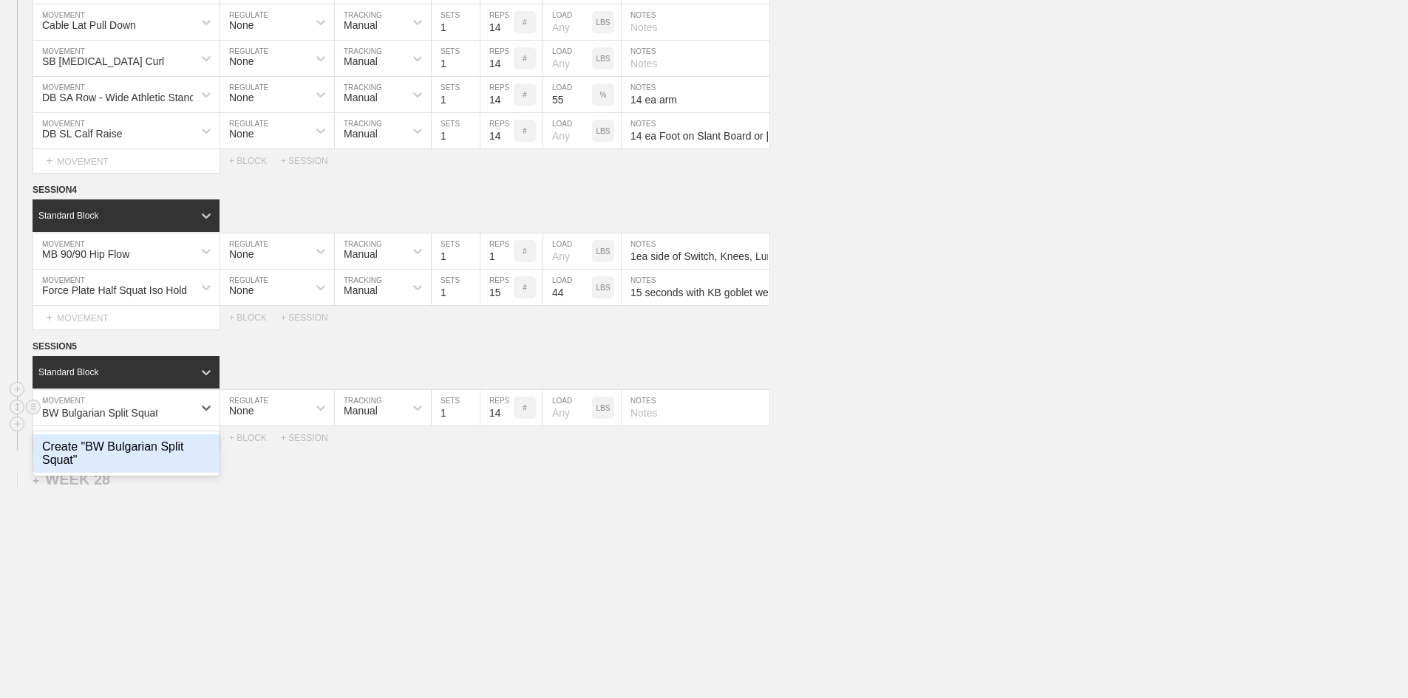
click at [148, 473] on div "Create "BW Bulgarian Split Squat"" at bounding box center [126, 454] width 186 height 38
click at [682, 426] on input "text" at bounding box center [695, 407] width 148 height 35
type input "14 ea leg"
click at [646, 450] on div "Select... MOVEMENT + MOVEMENT + BLOCK + SESSION" at bounding box center [704, 438] width 1408 height 24
click at [134, 451] on div "+ MOVEMENT" at bounding box center [127, 438] width 188 height 24
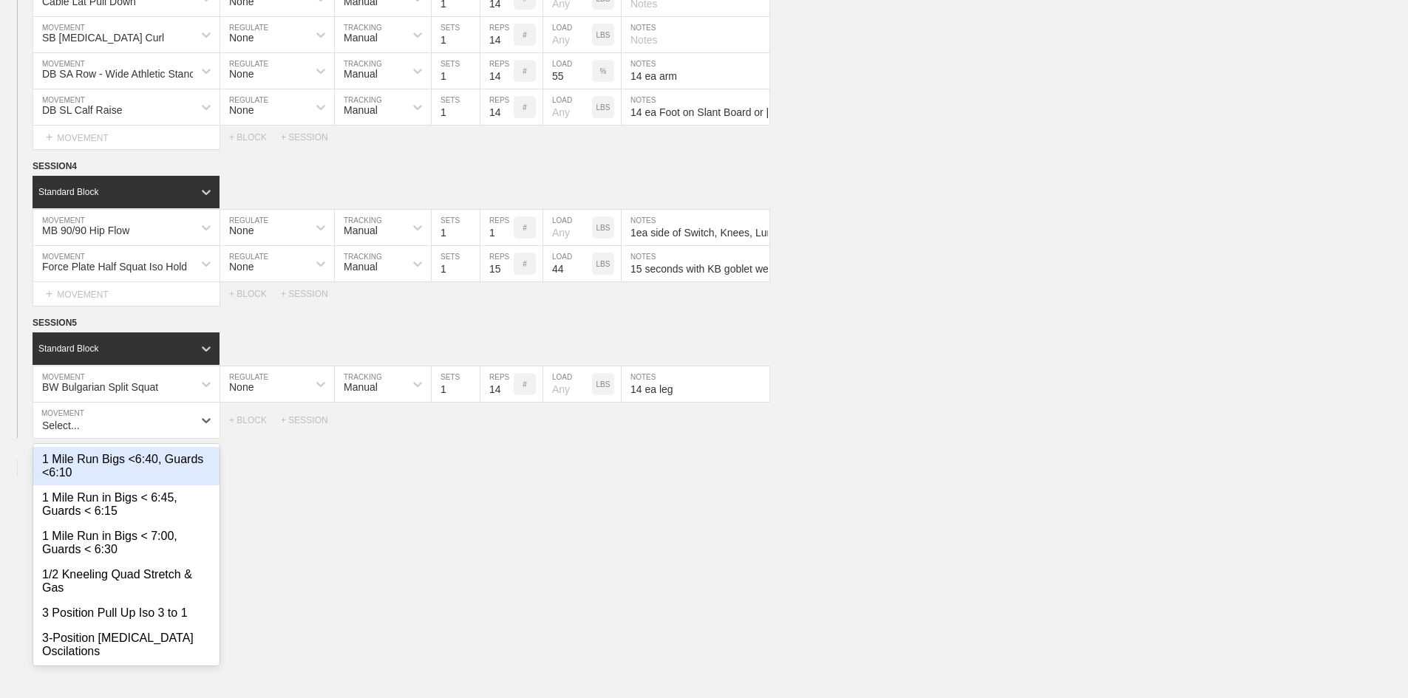
scroll to position [1857, 0]
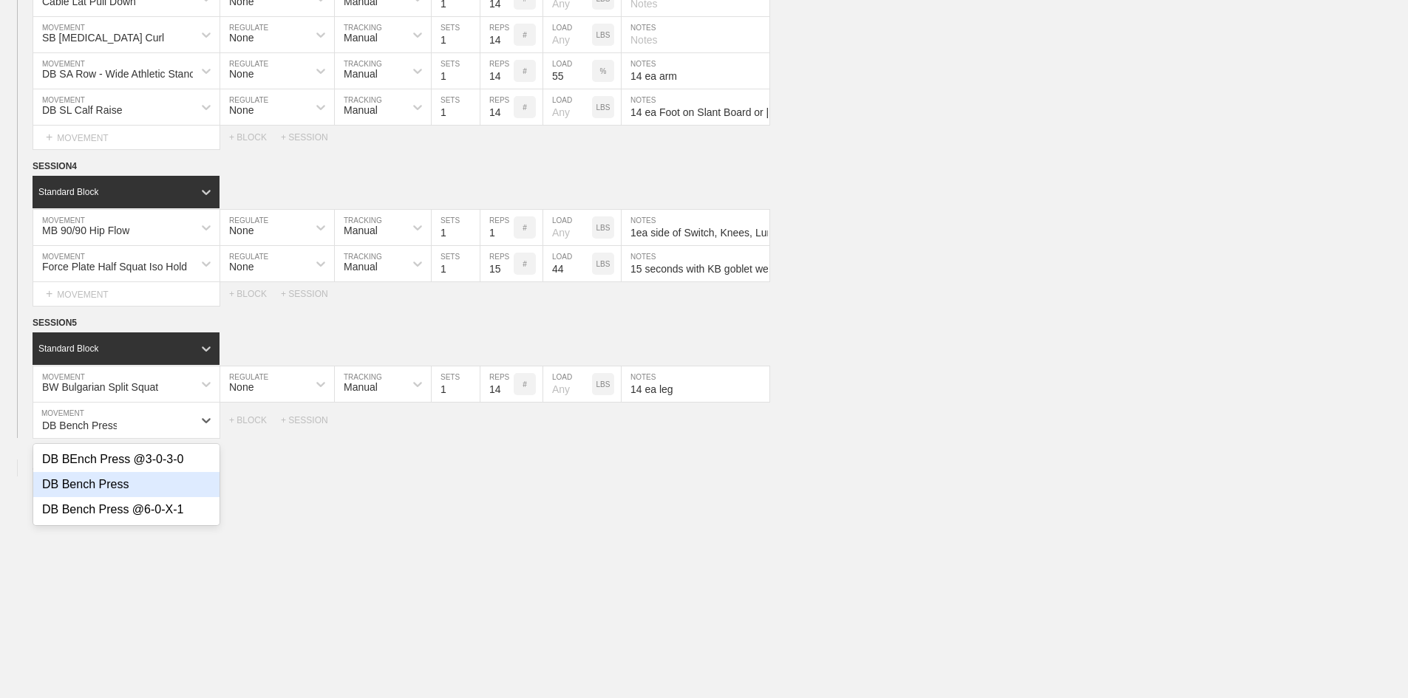
click at [97, 497] on div "DB Bench Press" at bounding box center [126, 484] width 186 height 25
type input "DB Bench Press"
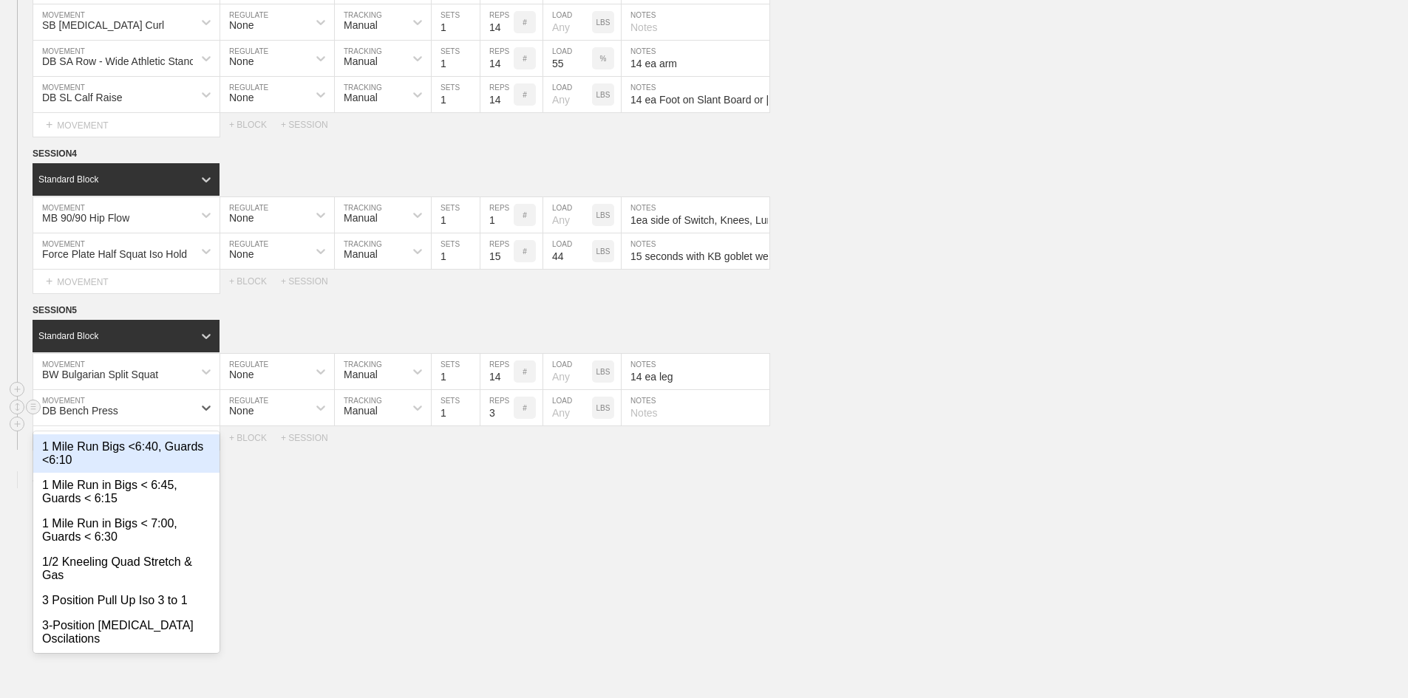
click at [150, 420] on div "DB Bench Press" at bounding box center [113, 407] width 160 height 25
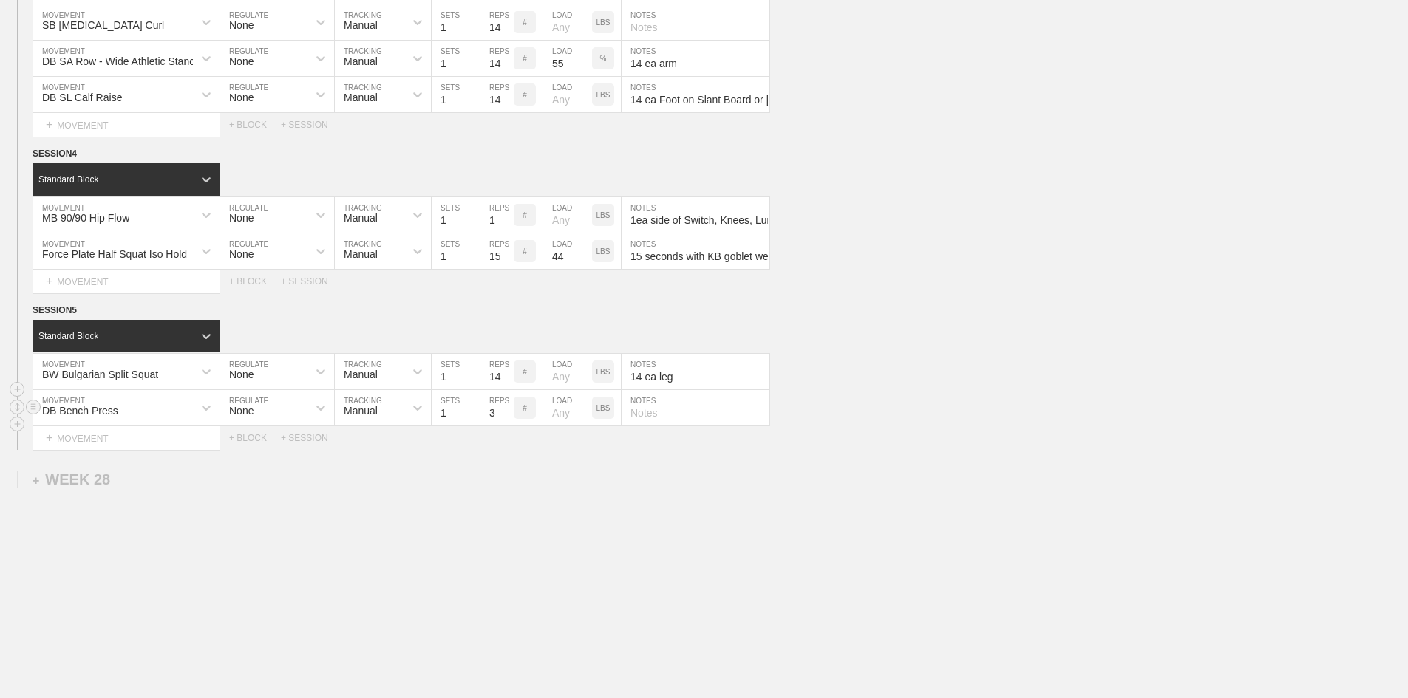
click at [103, 417] on div "DB Bench Press" at bounding box center [80, 411] width 76 height 12
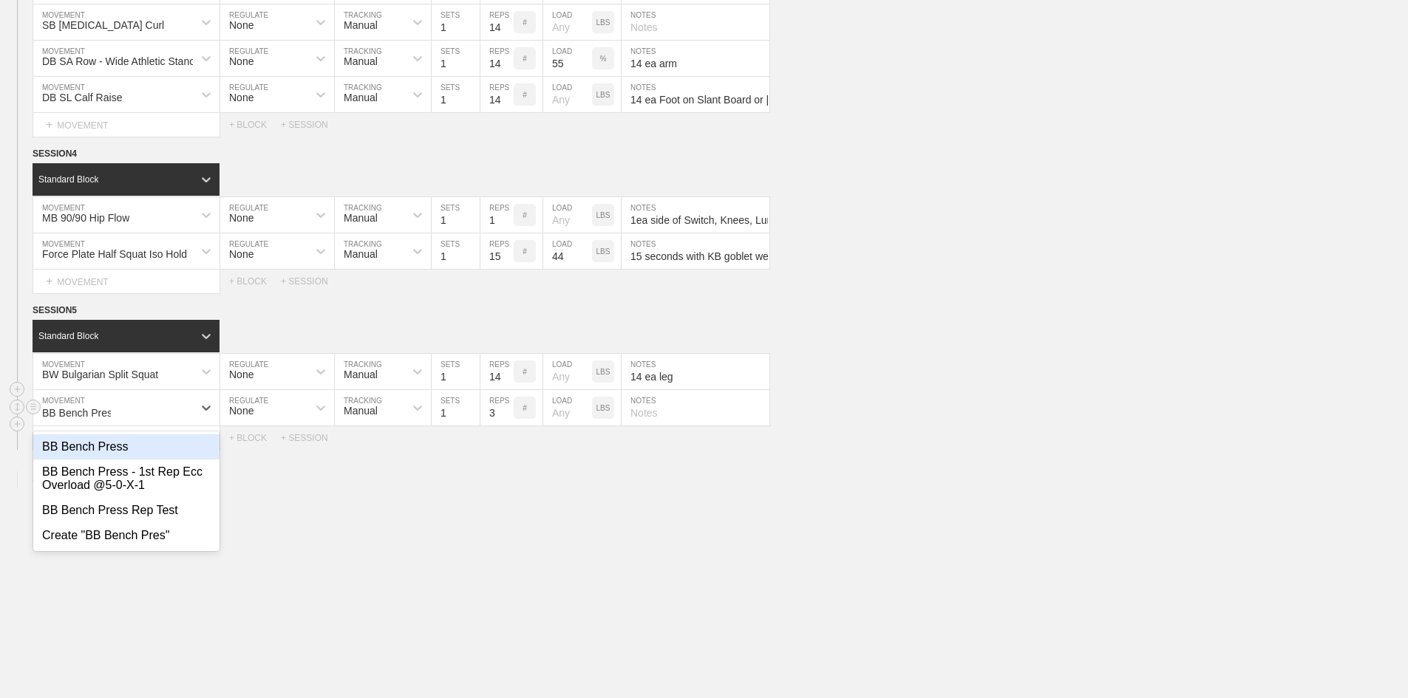
type input "BB Bench Press"
click at [98, 460] on div "BB Bench Press" at bounding box center [126, 447] width 186 height 25
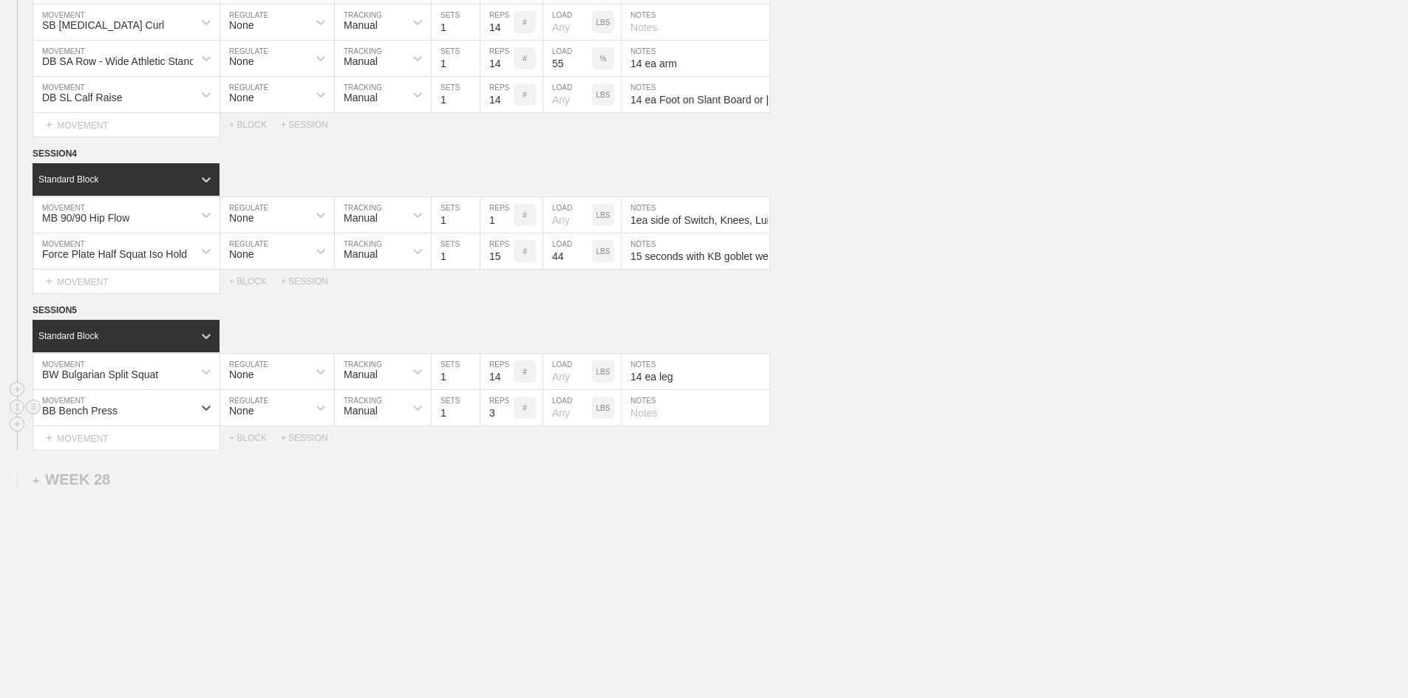
click at [490, 426] on input "3" at bounding box center [496, 407] width 33 height 35
type input "14"
click at [164, 451] on div "+ MOVEMENT" at bounding box center [127, 438] width 188 height 24
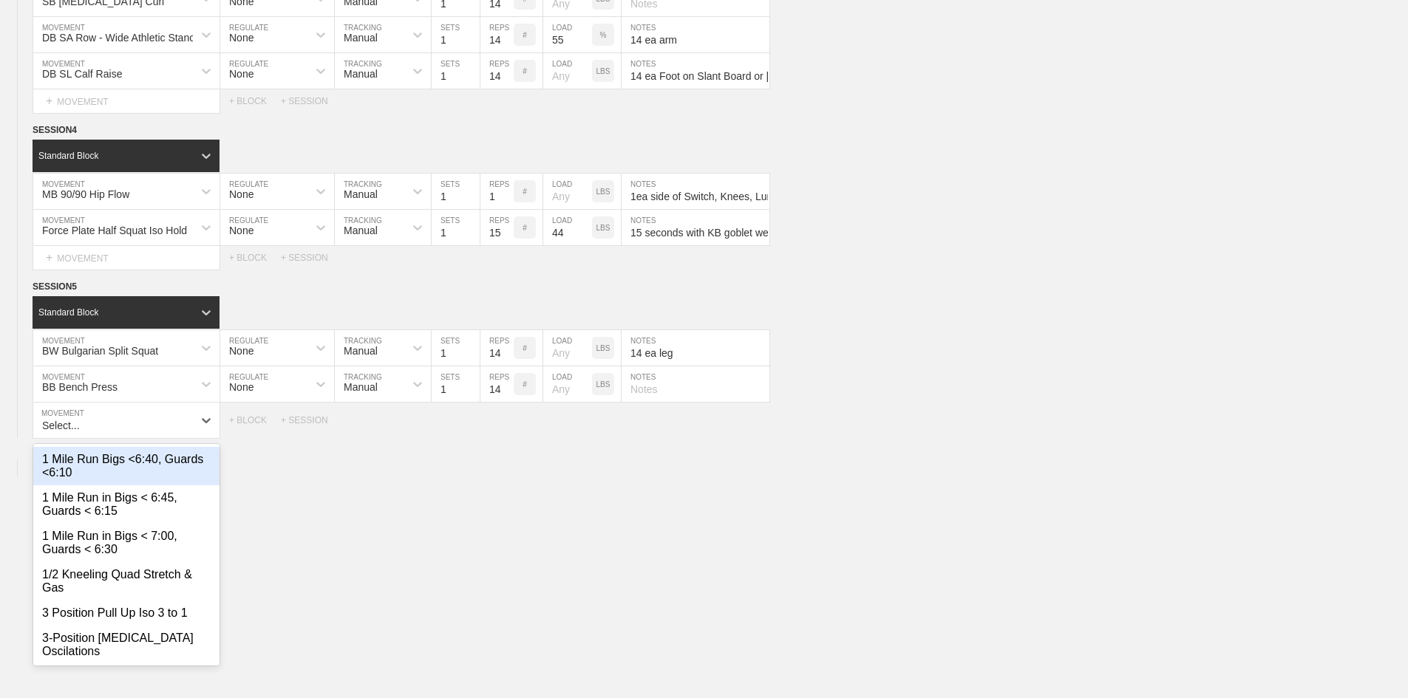
scroll to position [1893, 0]
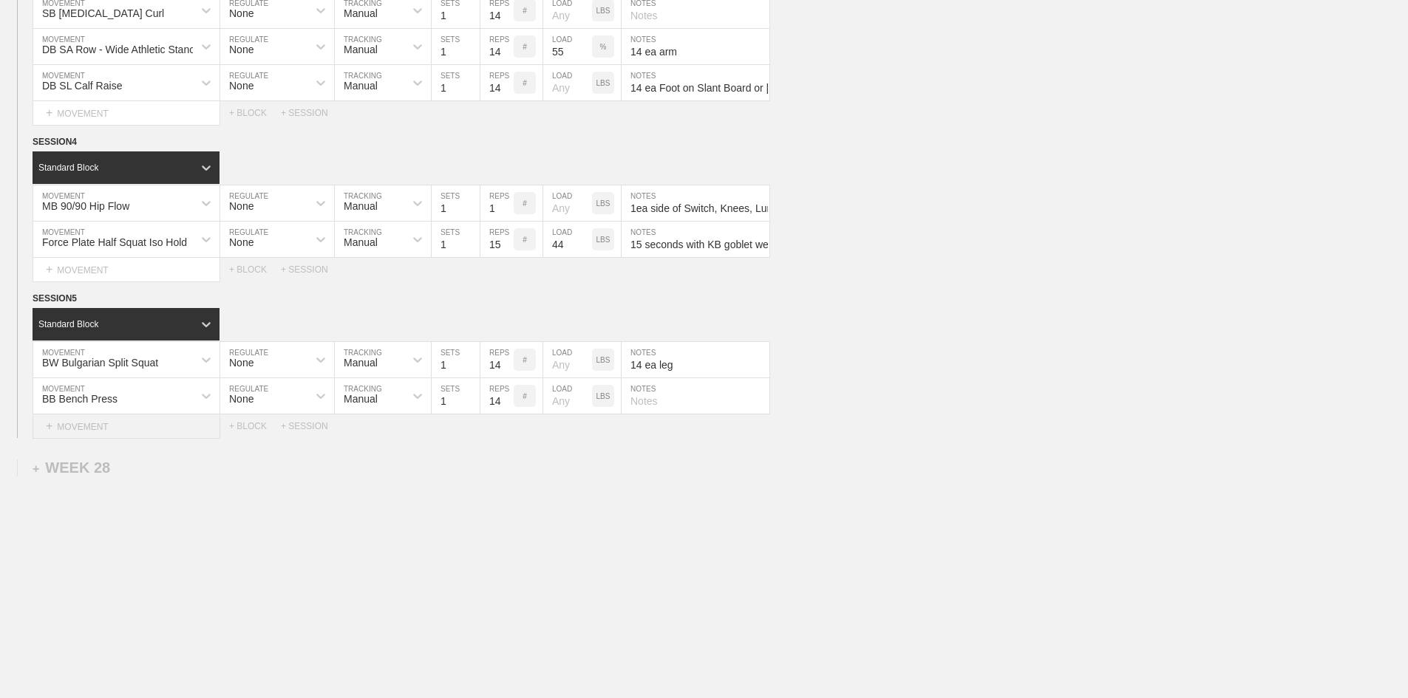
click at [128, 439] on div "+ MOVEMENT" at bounding box center [127, 427] width 188 height 24
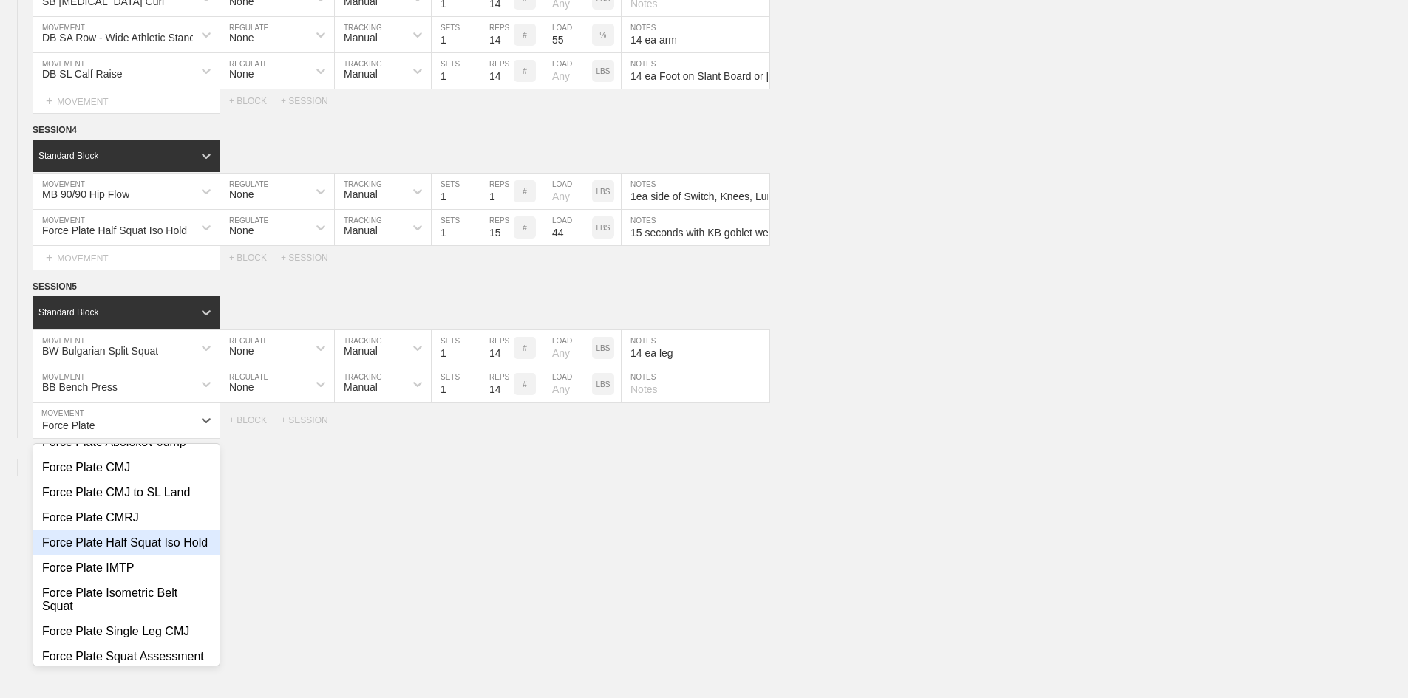
scroll to position [0, 0]
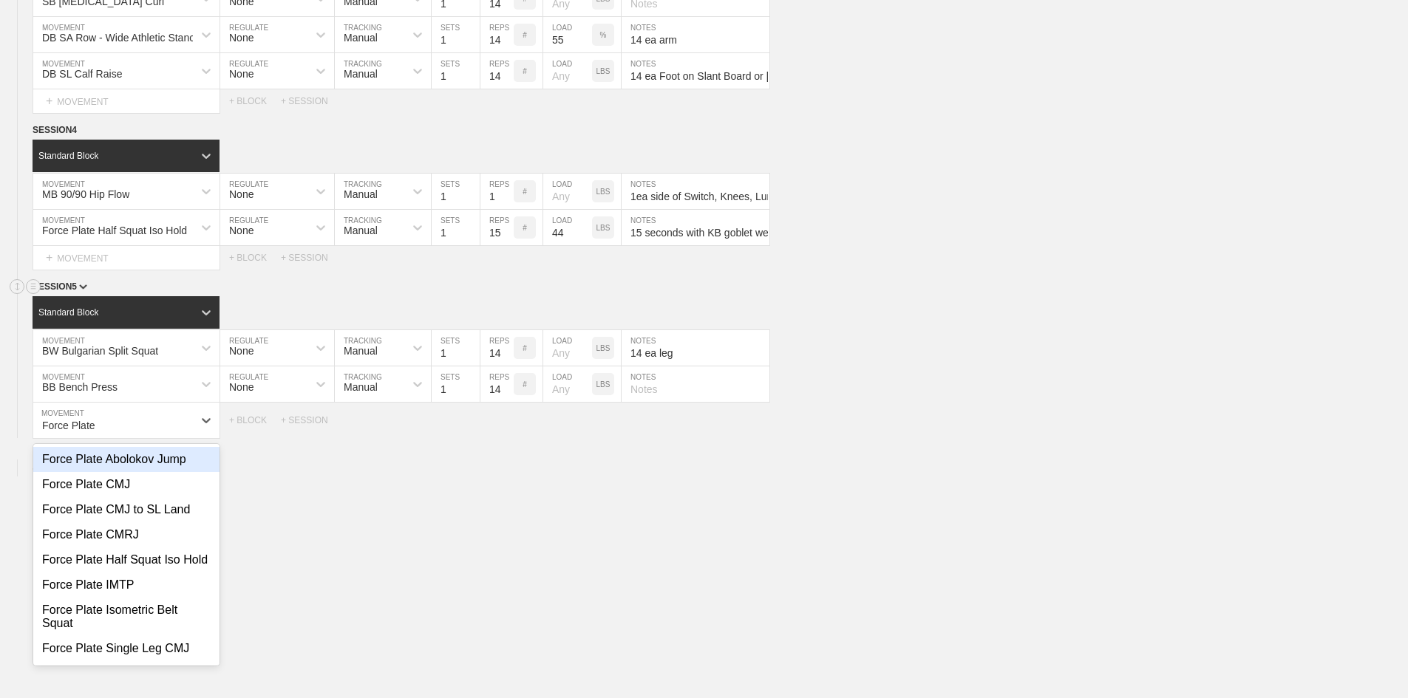
type input "Force Plate"
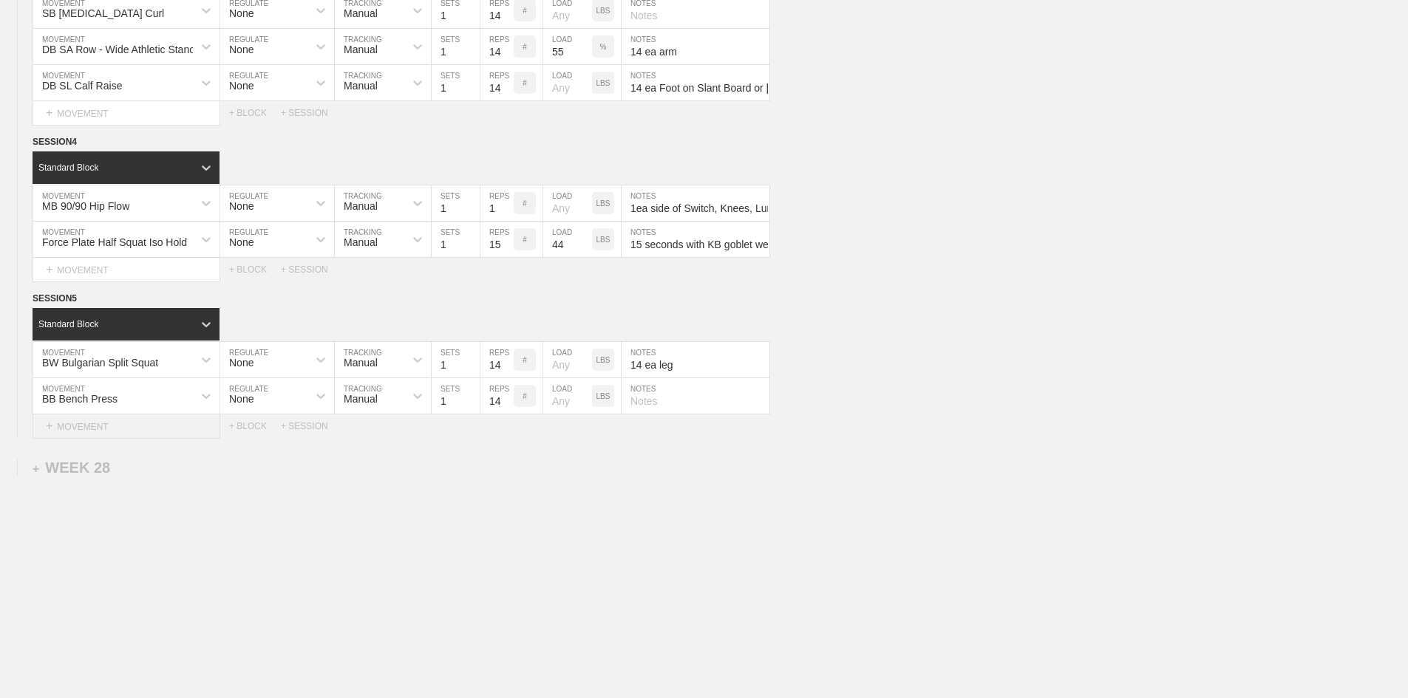
click at [92, 438] on div "+ MOVEMENT" at bounding box center [127, 427] width 188 height 24
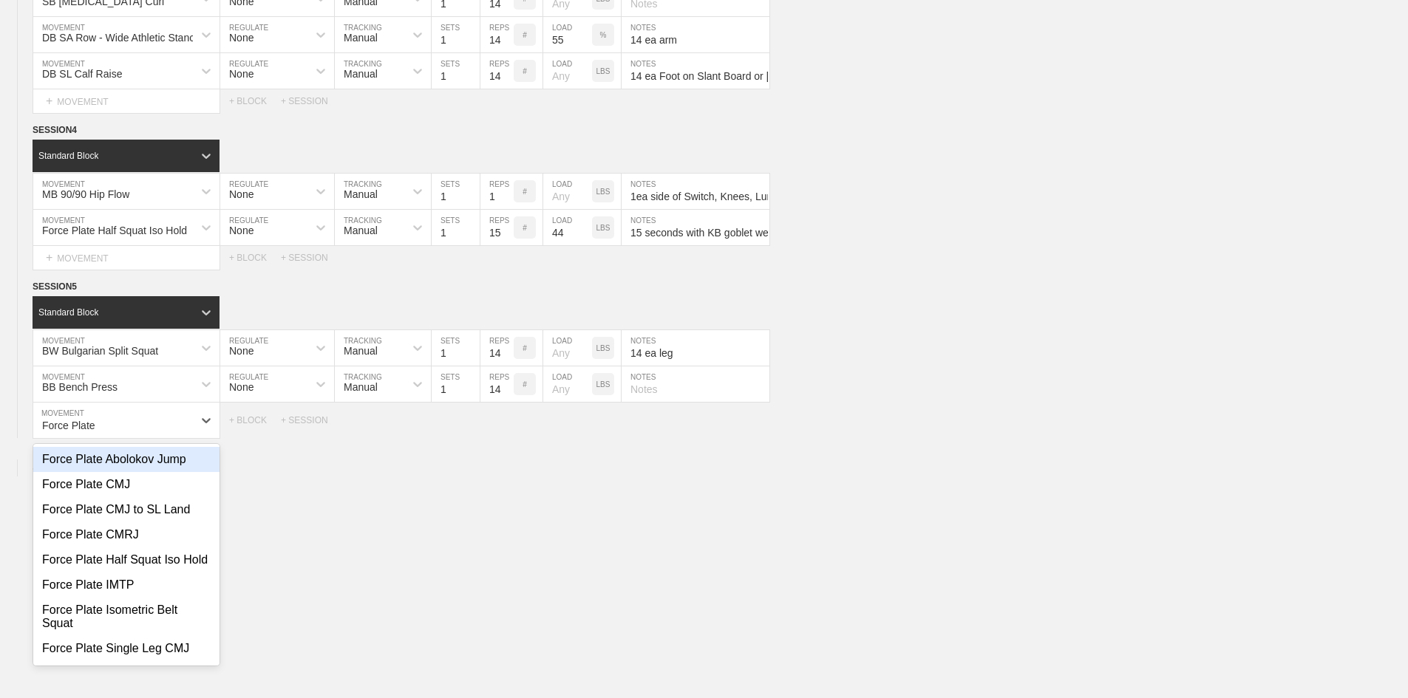
type input "Force Plate"
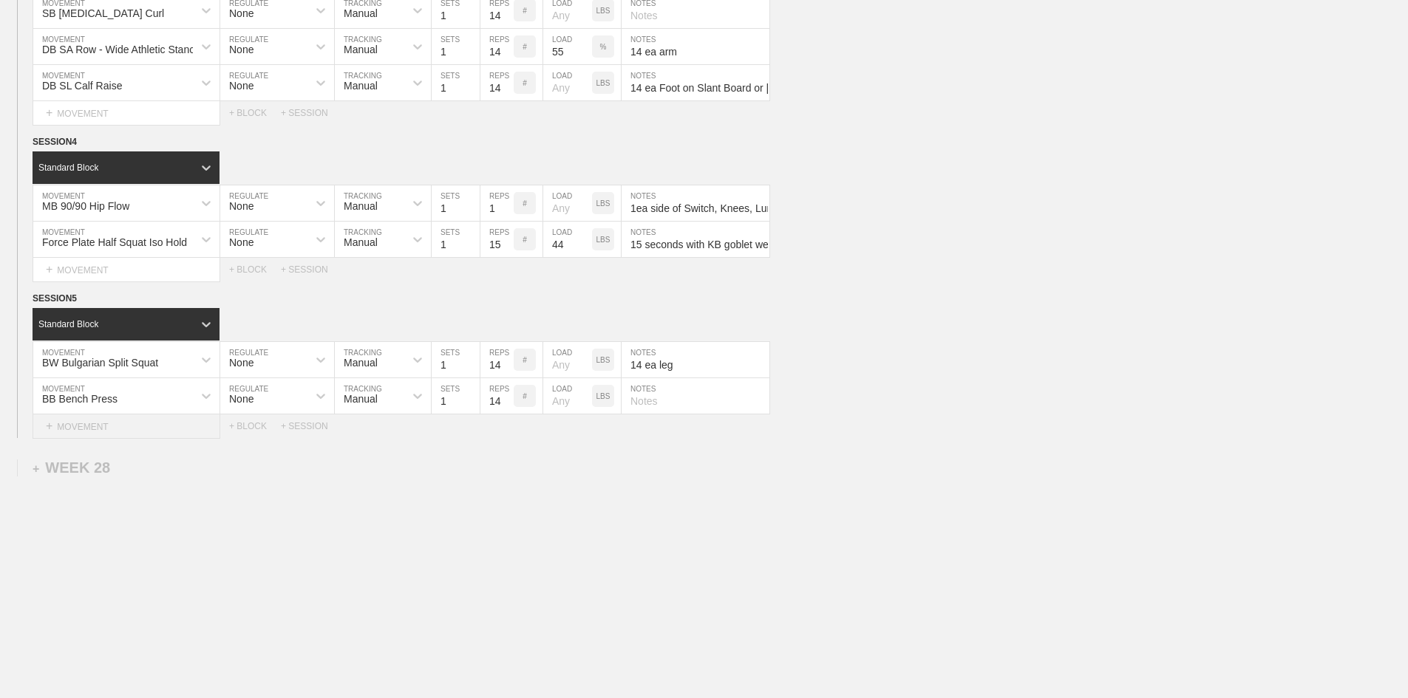
click at [84, 439] on div "+ MOVEMENT" at bounding box center [127, 427] width 188 height 24
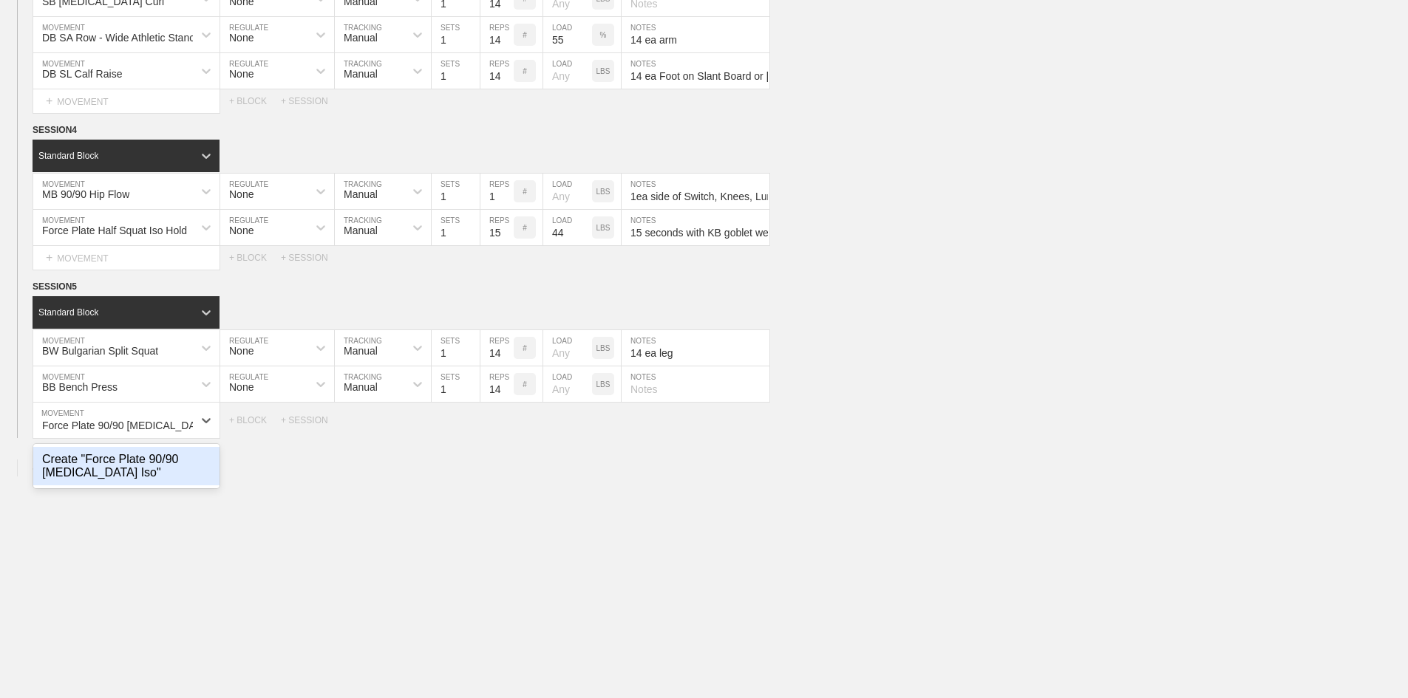
click at [114, 486] on div "Create "Force Plate 90/90 [MEDICAL_DATA] Iso"" at bounding box center [126, 466] width 186 height 38
type input "Force Plate 90/90 [MEDICAL_DATA] Iso"
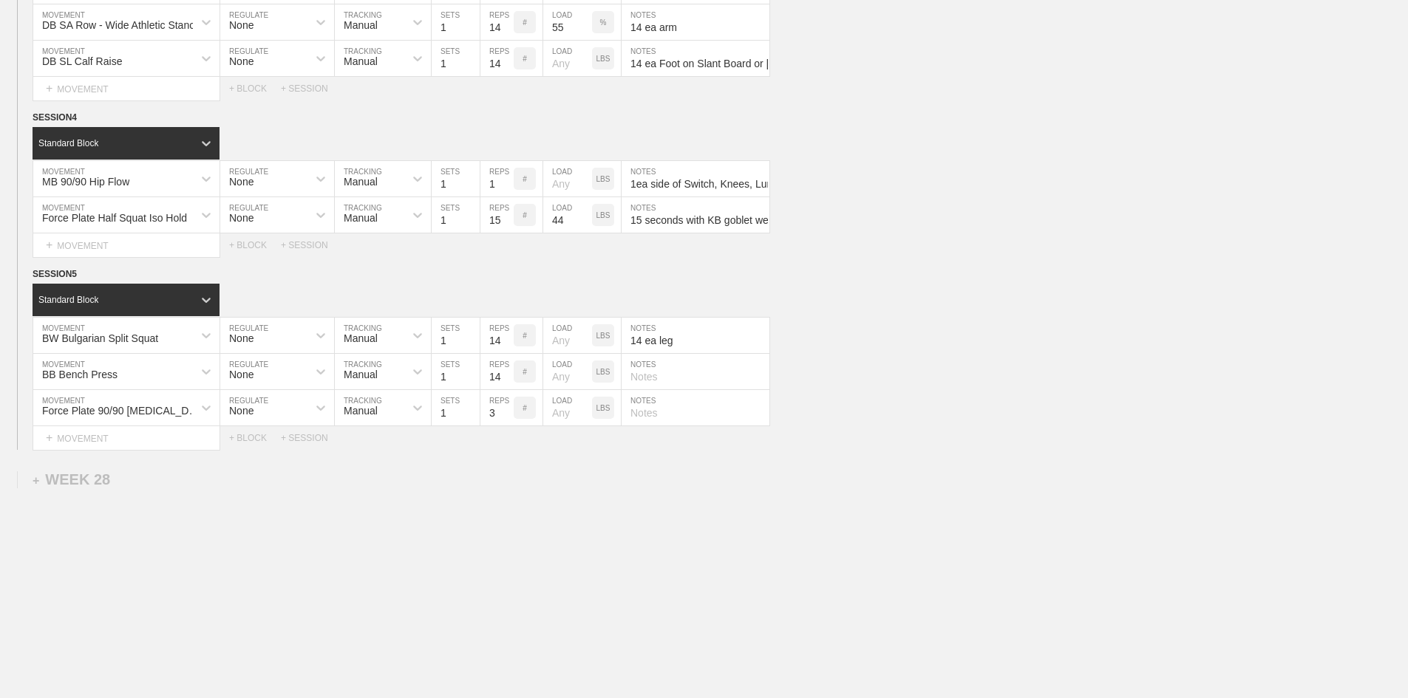
click at [138, 451] on div "+ MOVEMENT" at bounding box center [127, 438] width 188 height 24
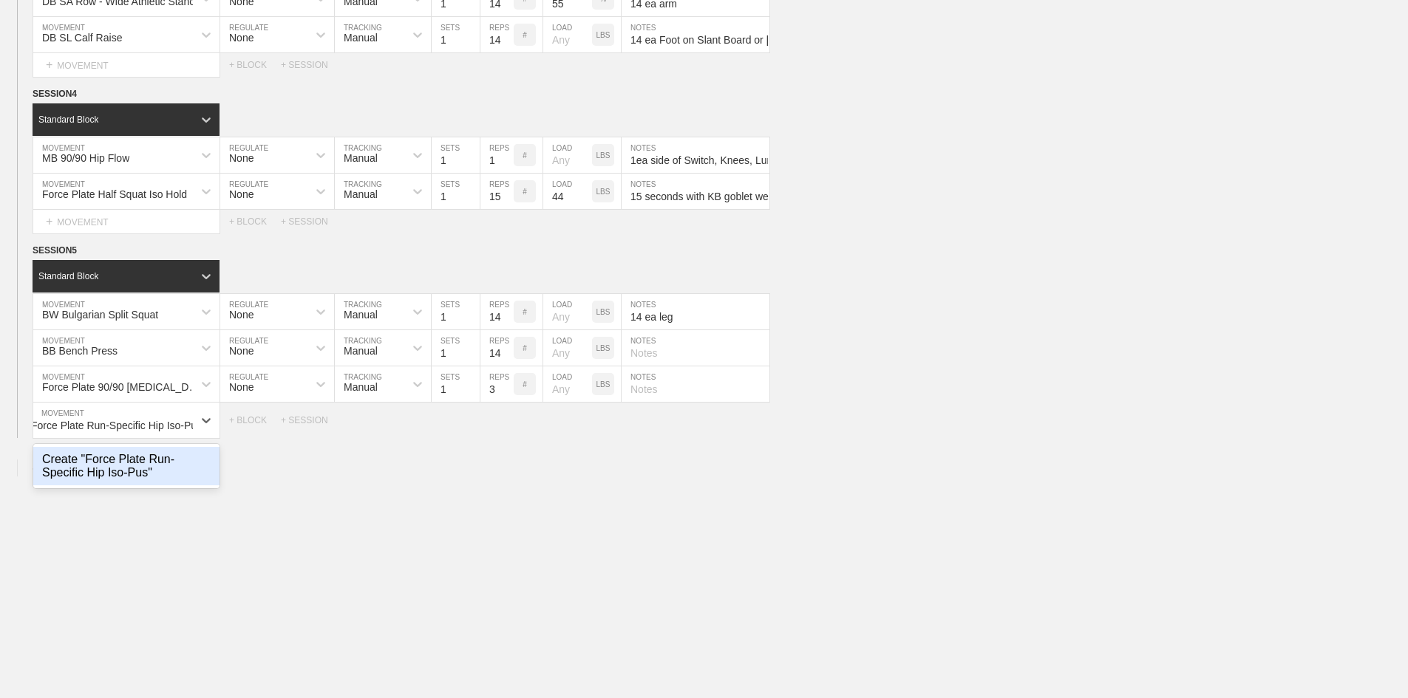
scroll to position [0, 22]
click at [146, 486] on div "Create "Force Plate Run-Specific Hip Iso-Push"" at bounding box center [126, 466] width 186 height 38
type input "Force Plate Run-Specific Hip Iso-Push"
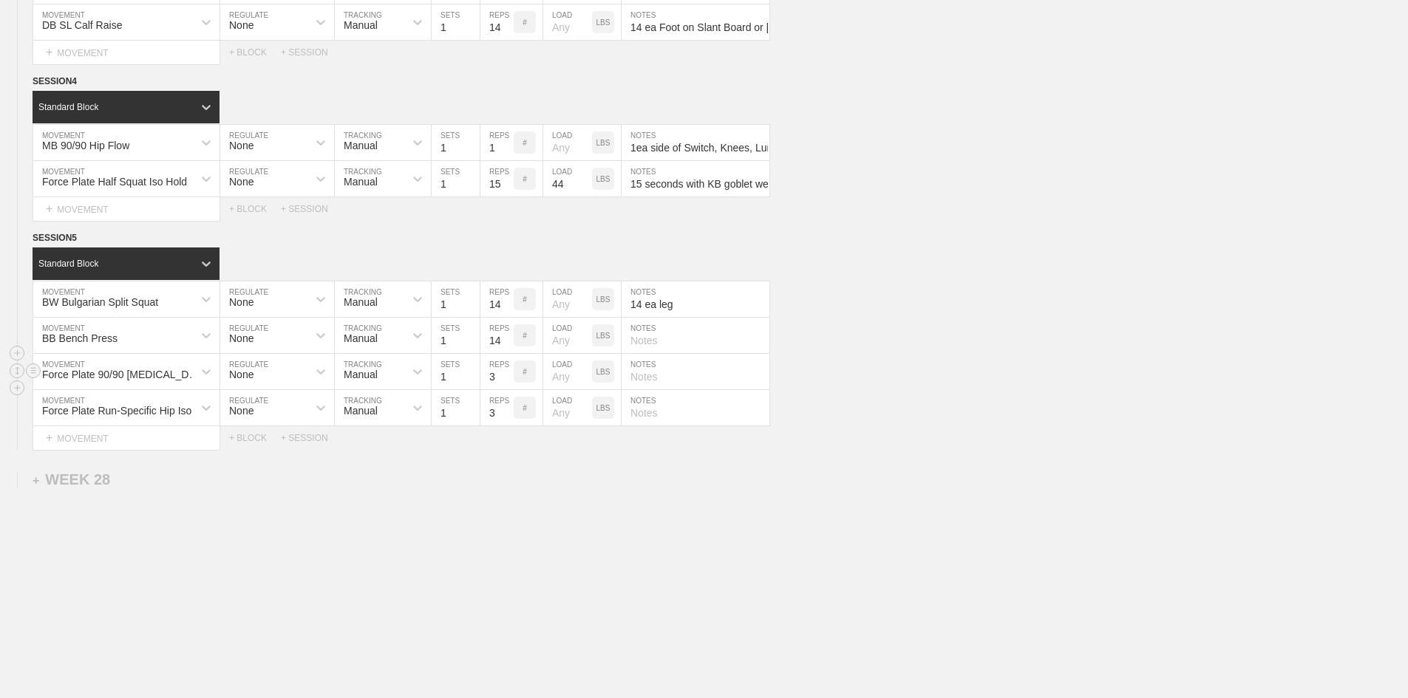
click at [653, 389] on input "text" at bounding box center [695, 371] width 148 height 35
type input "3ea"
click at [655, 426] on input "text" at bounding box center [695, 407] width 148 height 35
type input "3ea"
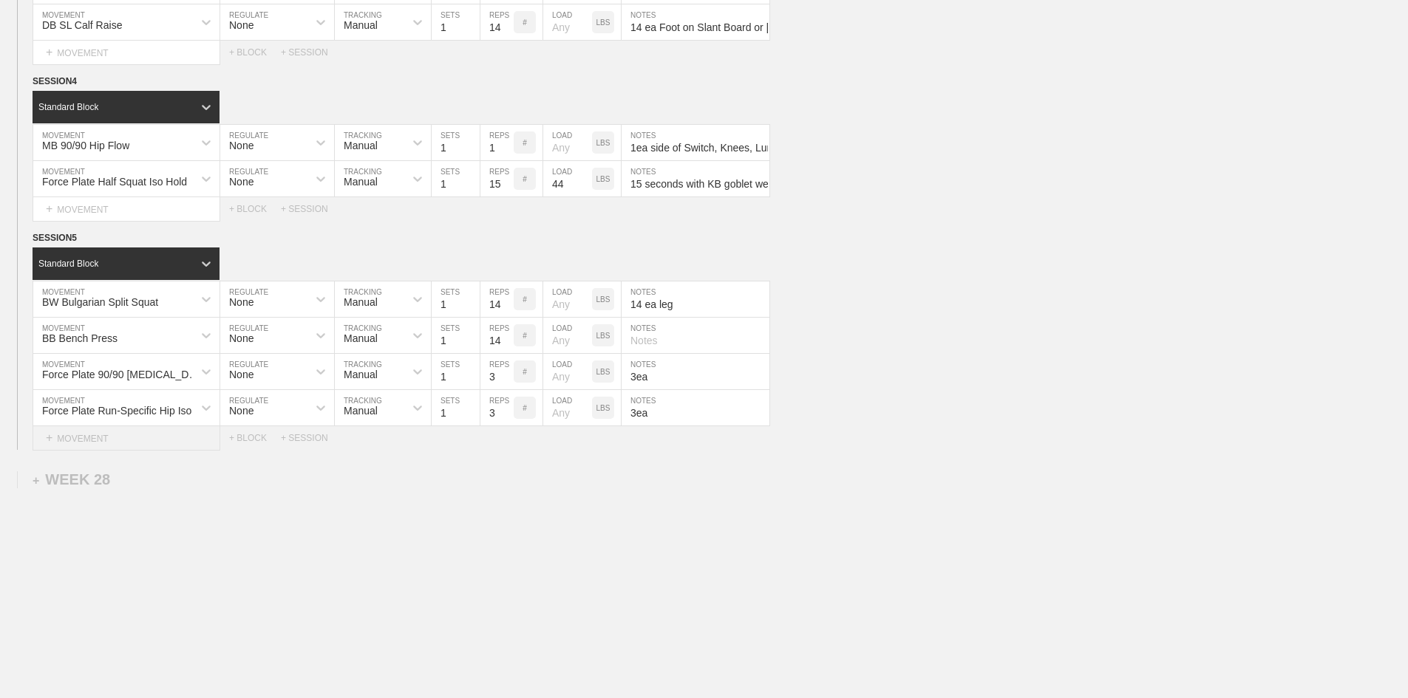
click at [95, 451] on div "+ MOVEMENT" at bounding box center [127, 438] width 188 height 24
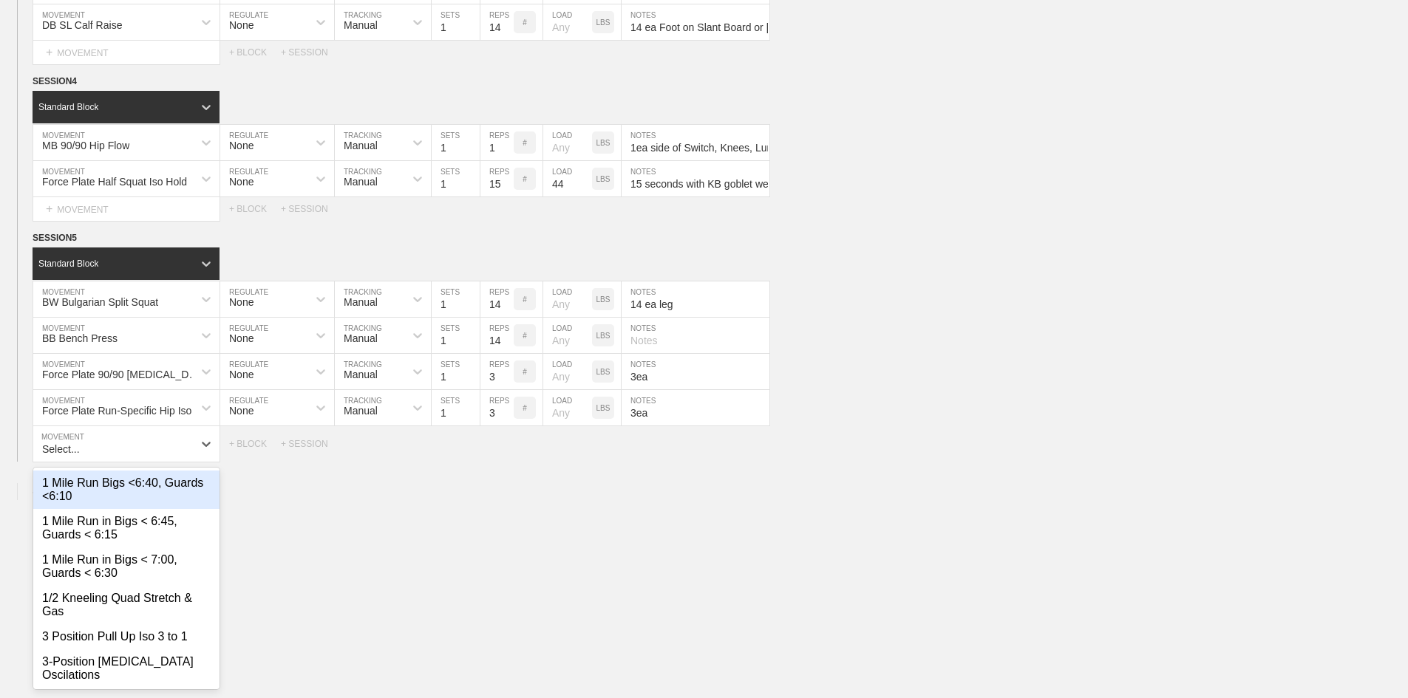
scroll to position [1966, 0]
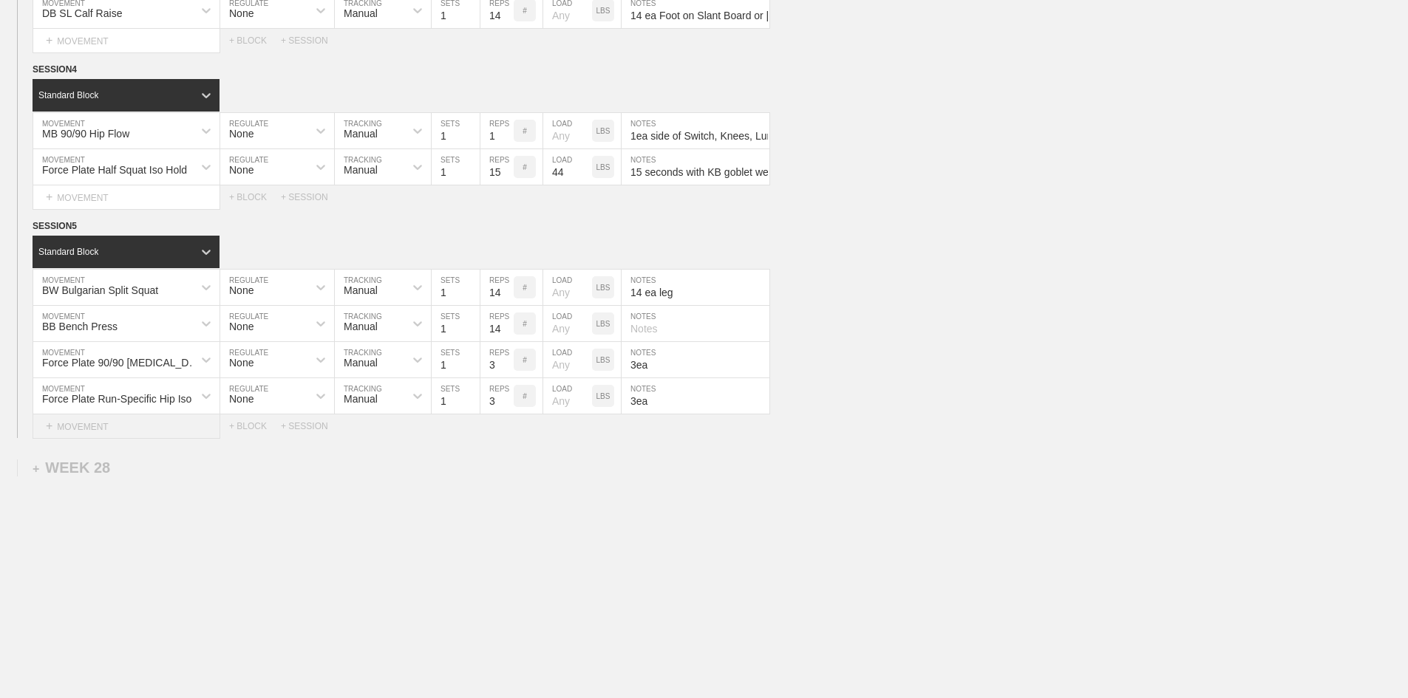
click at [69, 439] on div "+ MOVEMENT" at bounding box center [127, 427] width 188 height 24
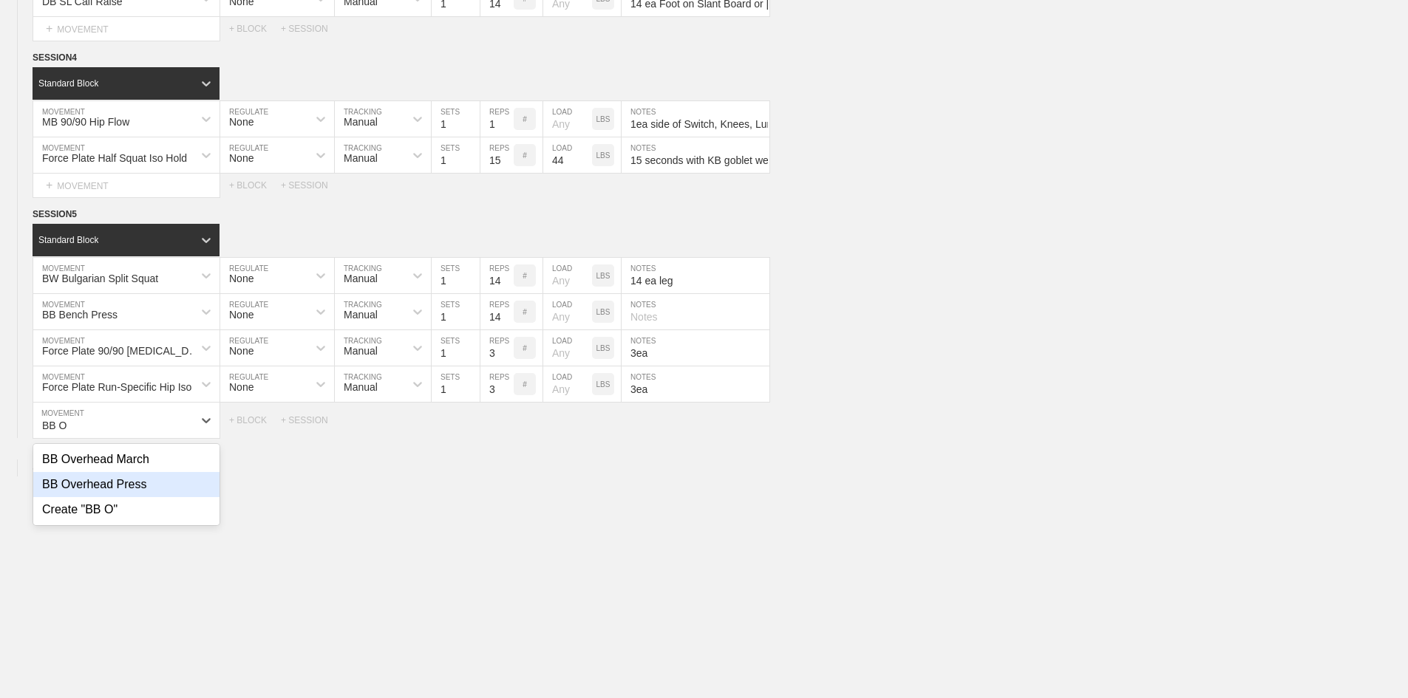
drag, startPoint x: 114, startPoint y: 515, endPoint x: 95, endPoint y: 536, distance: 28.8
click at [114, 497] on div "BB Overhead Press" at bounding box center [126, 484] width 186 height 25
type input "BB O"
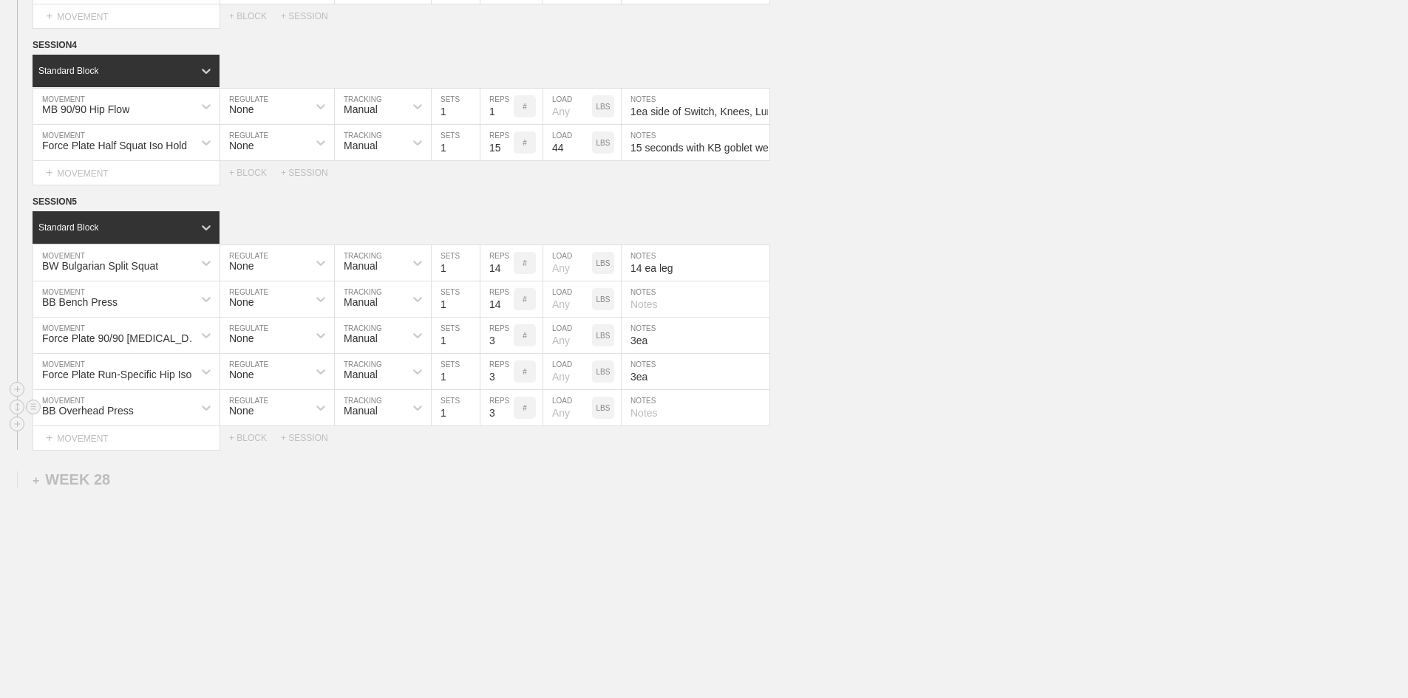
click at [490, 426] on input "3" at bounding box center [496, 407] width 33 height 35
type input "14"
click at [610, 419] on div "LBS" at bounding box center [603, 408] width 22 height 22
click at [556, 426] on input "number" at bounding box center [567, 407] width 49 height 35
type input "55"
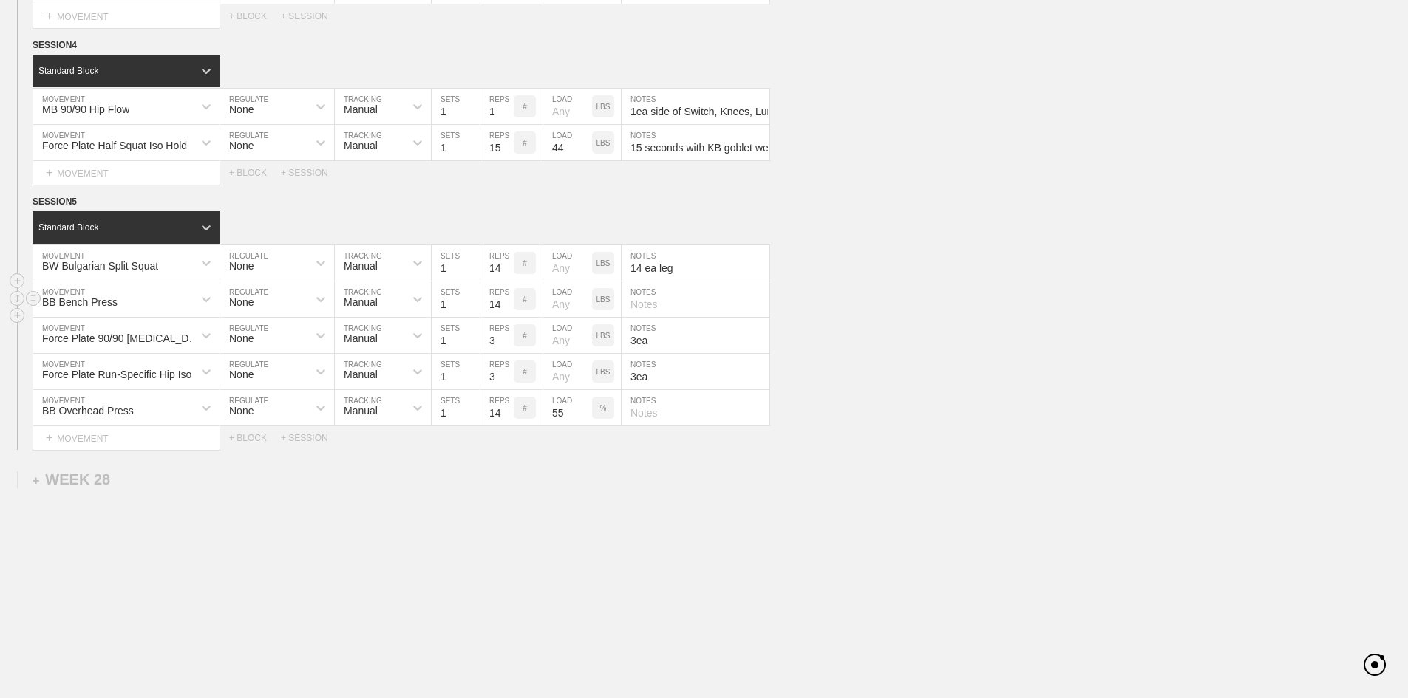
click at [611, 310] on div "LBS" at bounding box center [603, 299] width 22 height 22
click at [558, 317] on input "number" at bounding box center [567, 299] width 49 height 35
click at [556, 317] on input "55" at bounding box center [567, 299] width 49 height 35
click at [560, 317] on input "55" at bounding box center [567, 299] width 49 height 35
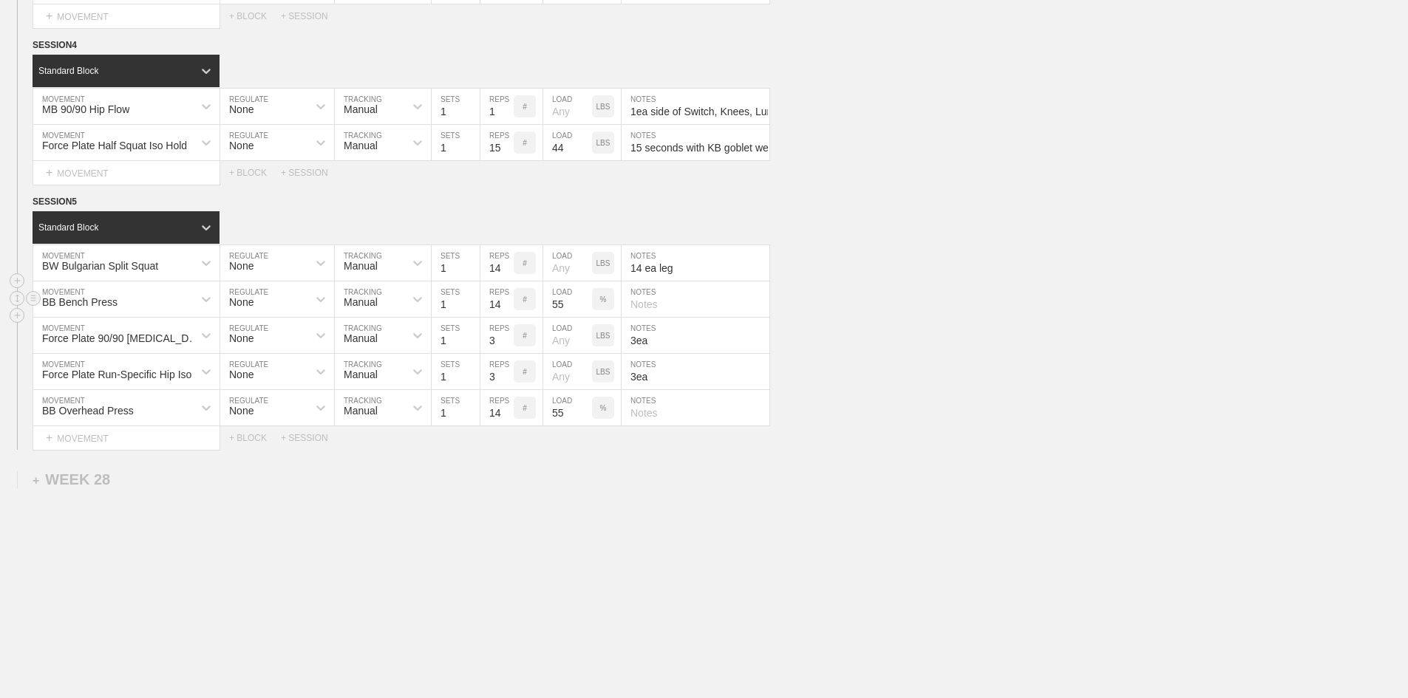
click at [560, 317] on input "55" at bounding box center [567, 299] width 49 height 35
type input "60"
click at [555, 426] on input "55" at bounding box center [567, 407] width 49 height 35
type input "60"
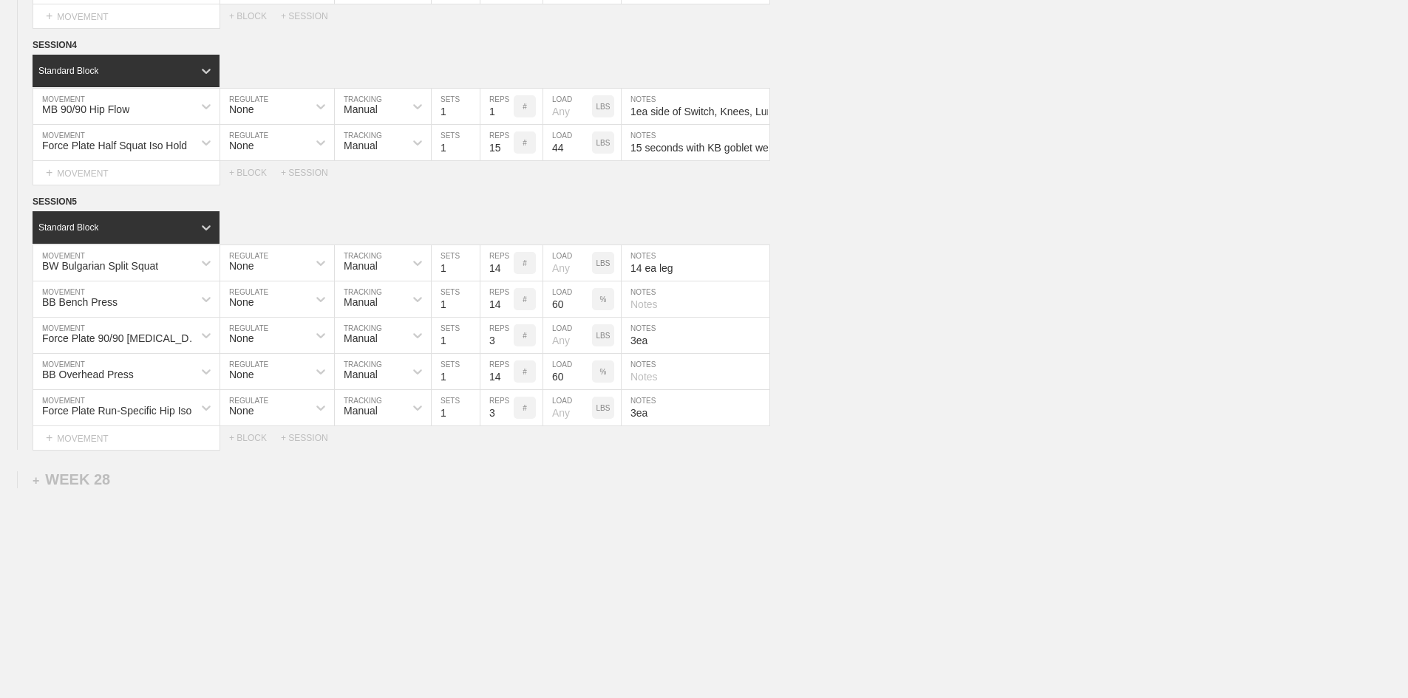
click at [89, 451] on div "+ MOVEMENT" at bounding box center [127, 438] width 188 height 24
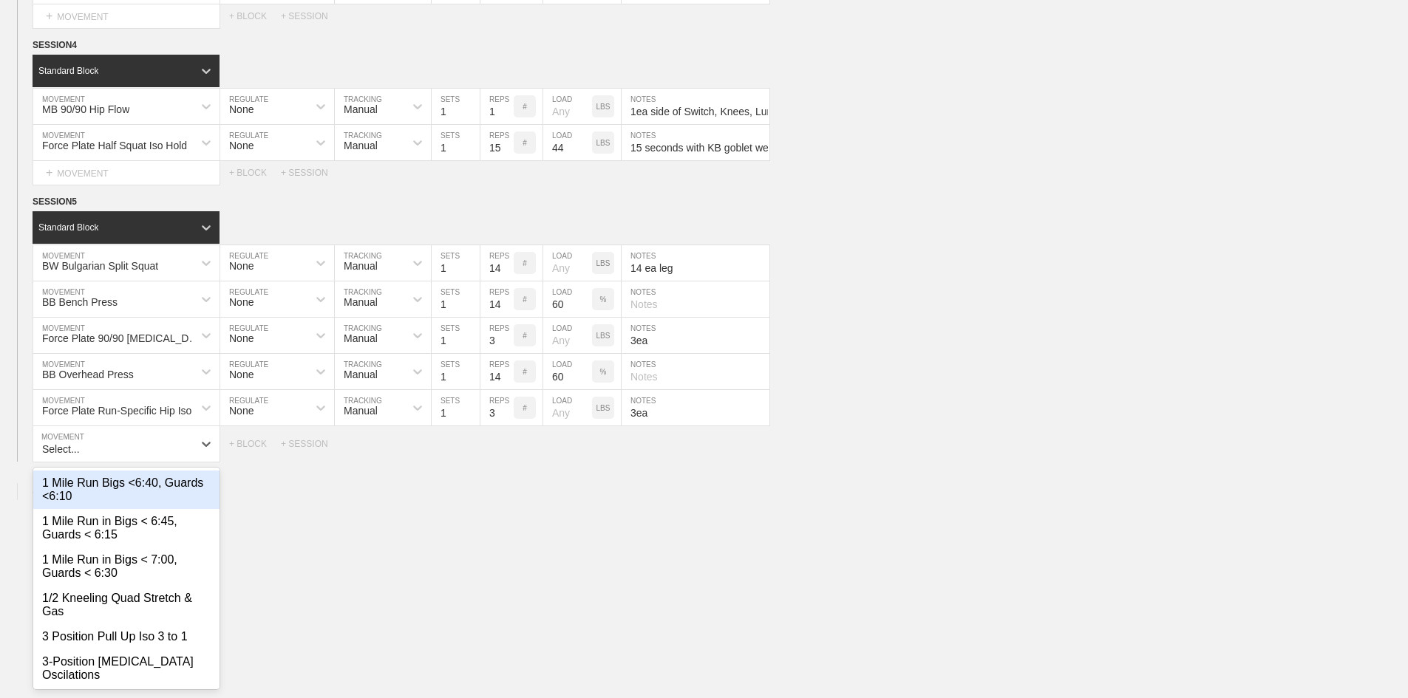
scroll to position [2002, 0]
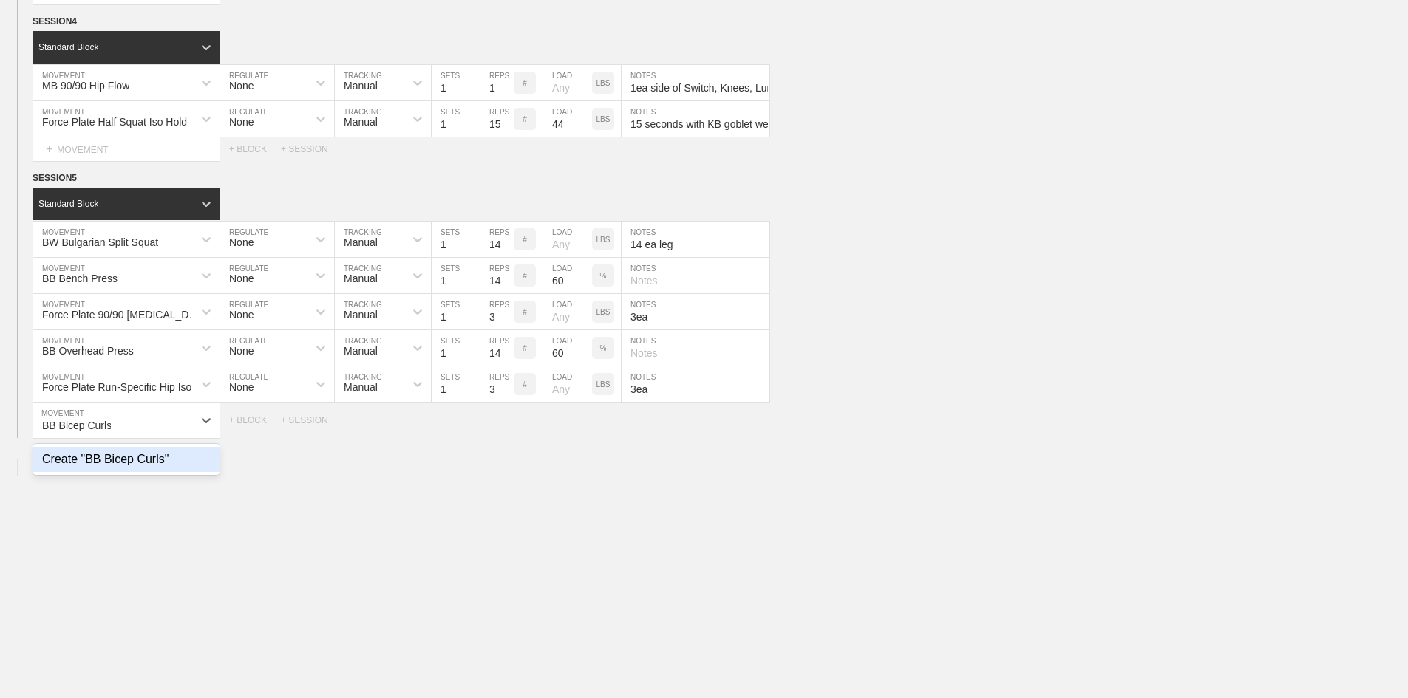
click at [138, 472] on div "Create "BB Bicep Curls"" at bounding box center [126, 459] width 186 height 25
type input "BB Bicep Curls"
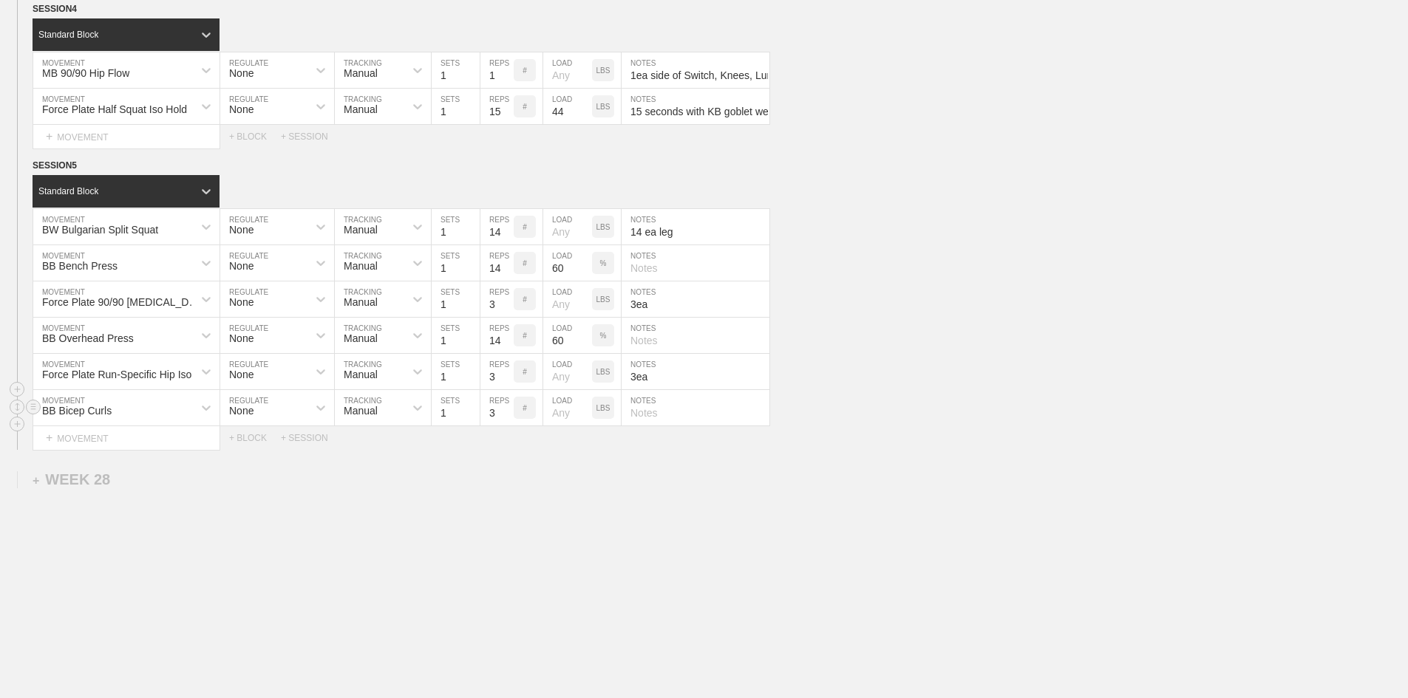
click at [494, 426] on input "3" at bounding box center [496, 407] width 33 height 35
type input "14"
click at [729, 317] on input "3ea" at bounding box center [695, 299] width 148 height 35
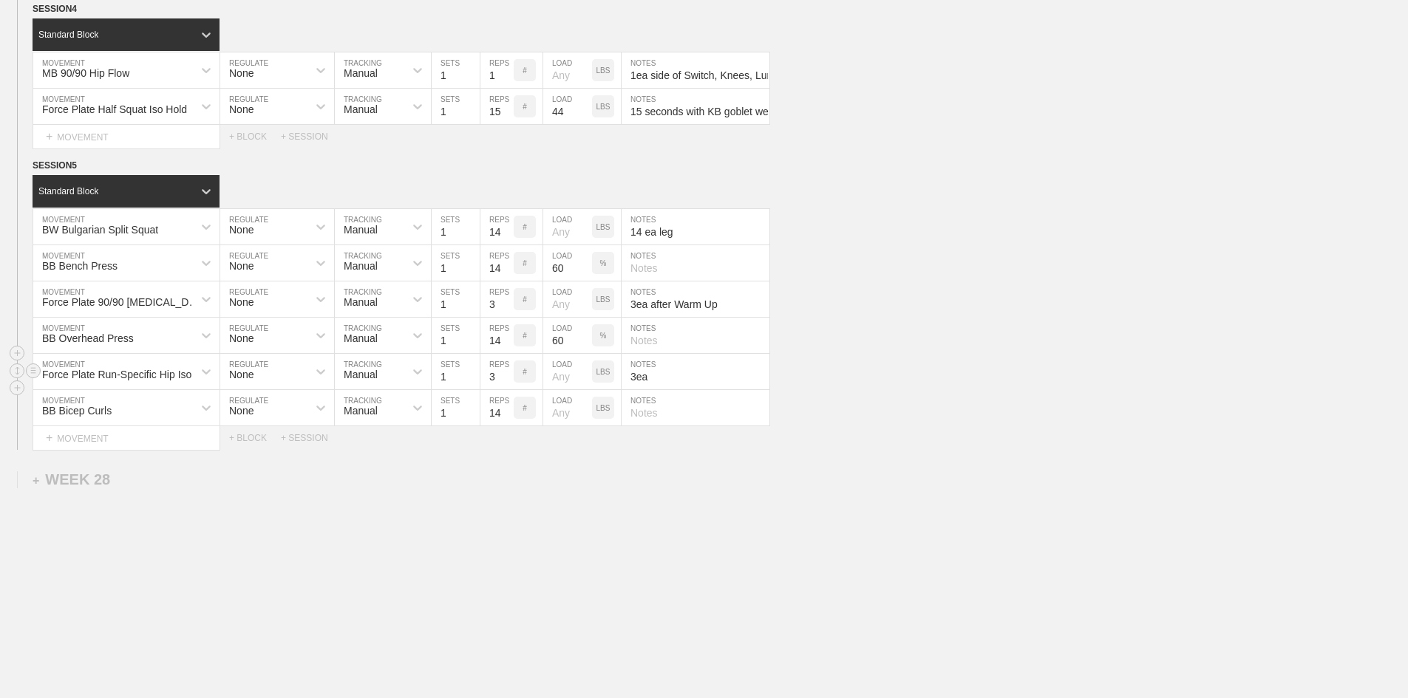
type input "3ea after Warm Up"
click at [700, 389] on input "3ea" at bounding box center [695, 371] width 148 height 35
click at [749, 317] on input "3ea after Warm Up" at bounding box center [695, 299] width 148 height 35
type input "3 ea after the warm up sets"
click at [950, 354] on div "BB Overhead Press MOVEMENT None REGULATE Manual TRACKING 1 SETS 14 REPS # 60 LO…" at bounding box center [704, 336] width 1408 height 36
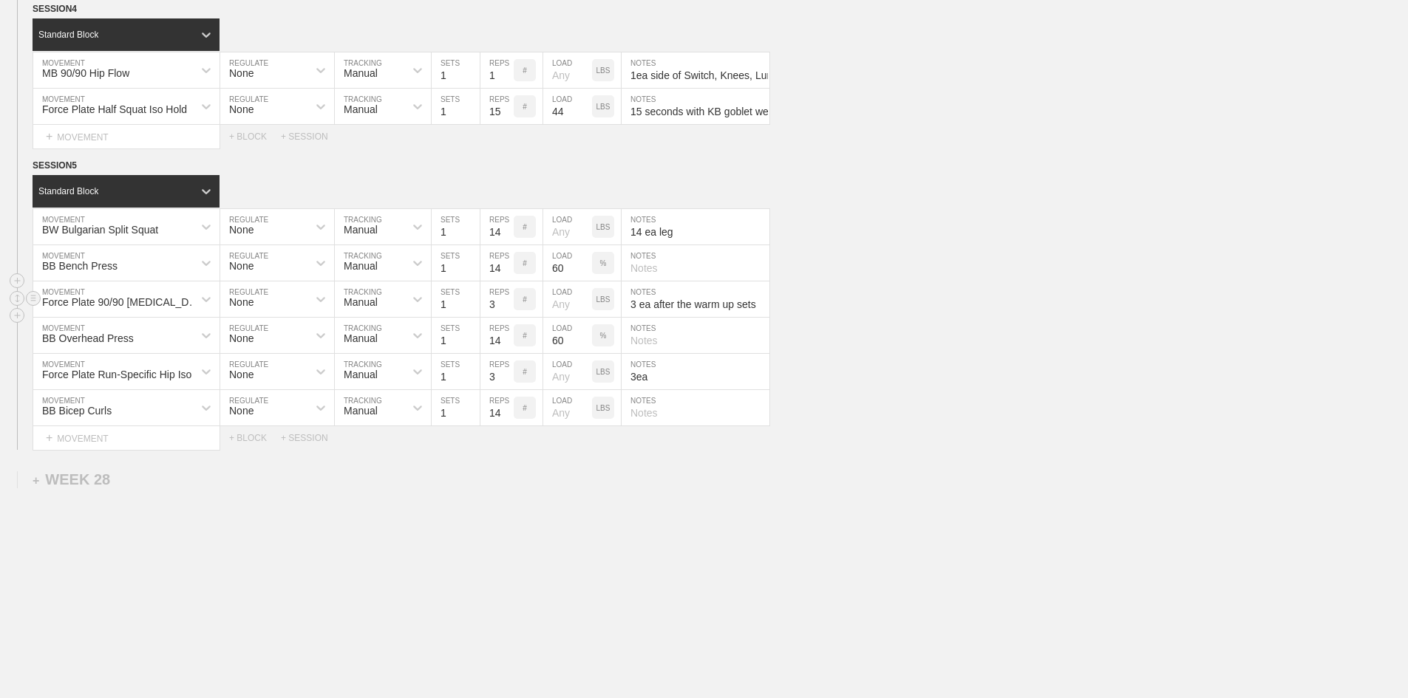
click at [735, 317] on input "3 ea after the warm up sets" at bounding box center [695, 299] width 148 height 35
click at [695, 353] on input "text" at bounding box center [695, 335] width 148 height 35
paste input "3 ea after the warm up sets"
type input "3 ea after the warm up sets"
click at [903, 390] on div "Force Plate Run-Specific Hip Iso-Push MOVEMENT None REGULATE Manual TRACKING 1 …" at bounding box center [704, 372] width 1408 height 36
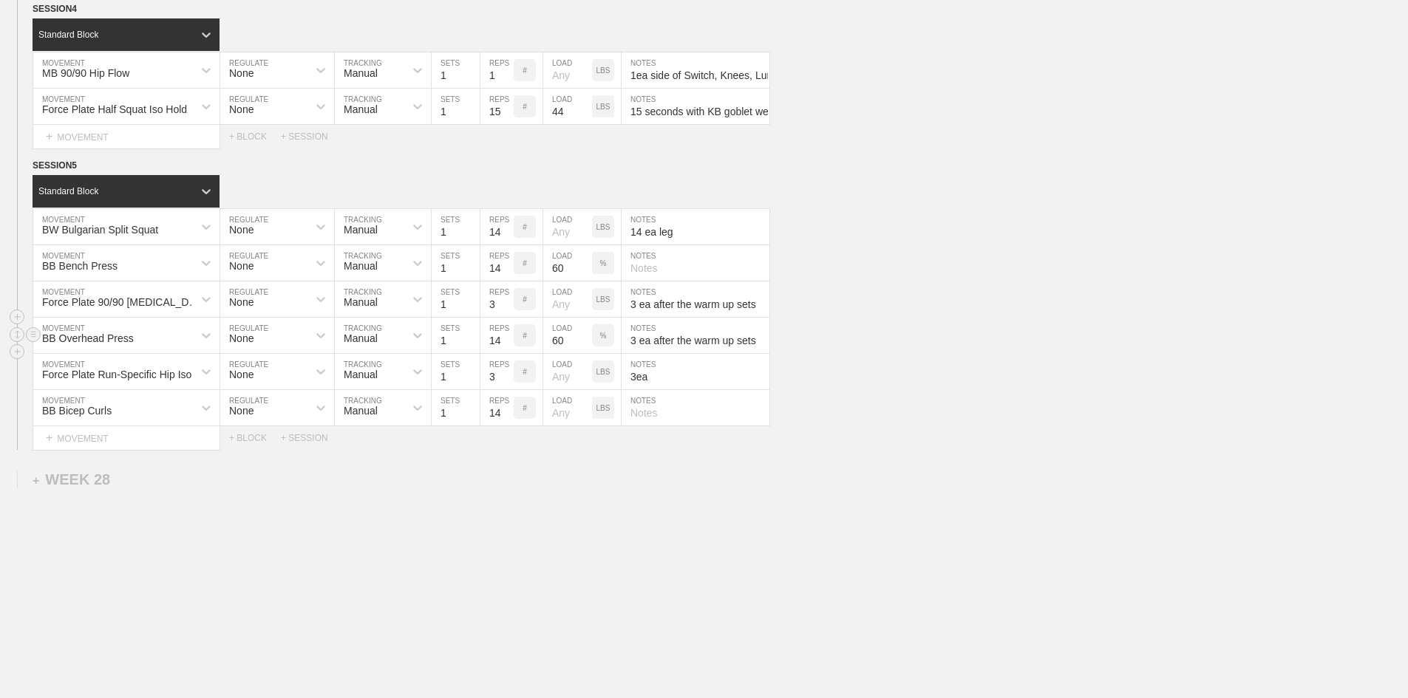
click at [700, 353] on input "3 ea after the warm up sets" at bounding box center [695, 335] width 148 height 35
click at [699, 389] on input "3ea" at bounding box center [695, 371] width 148 height 35
paste input "3 ea after the warm up sets"
type input "3 ea after the warm up sets"
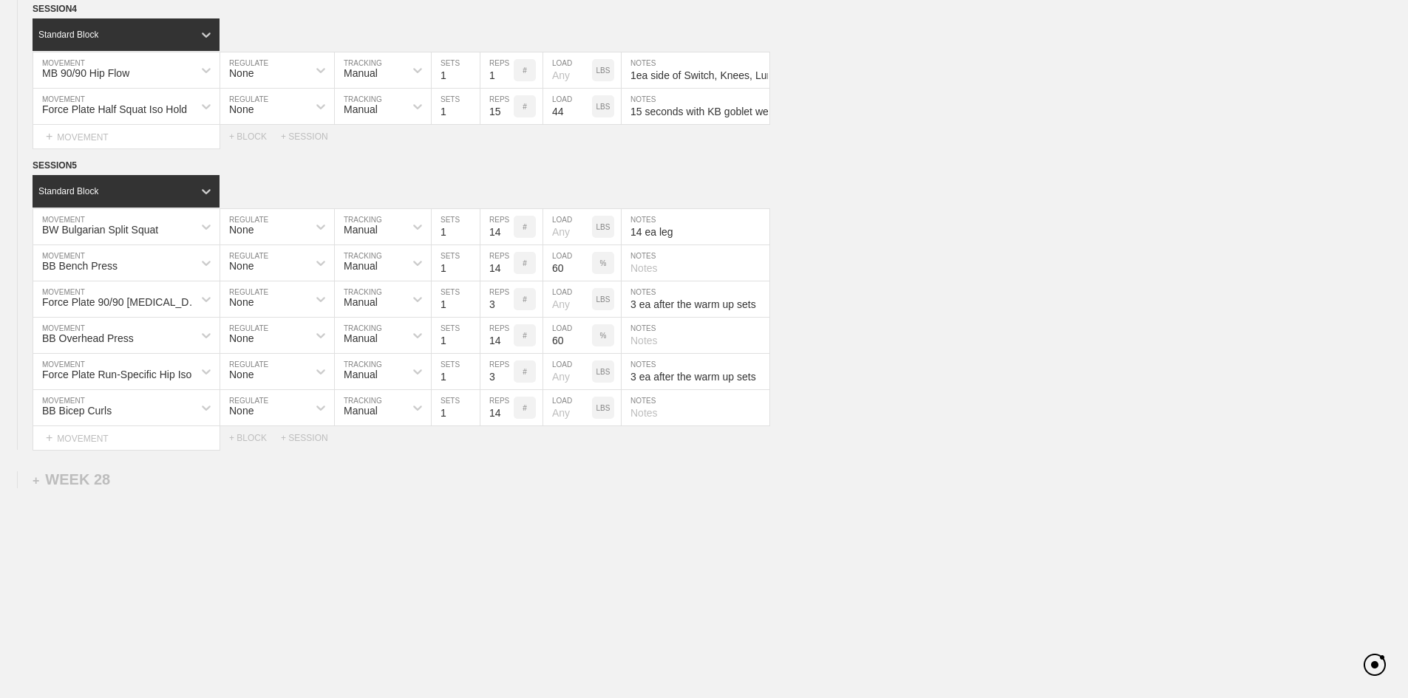
click at [1069, 354] on div "BB Overhead Press MOVEMENT None REGULATE Manual TRACKING 1 SETS 14 REPS # 60 LO…" at bounding box center [704, 336] width 1408 height 36
click at [828, 245] on div "BW Bulgarian Split Squat MOVEMENT None REGULATE Manual TRACKING 1 SETS 14 REPS …" at bounding box center [704, 227] width 1408 height 36
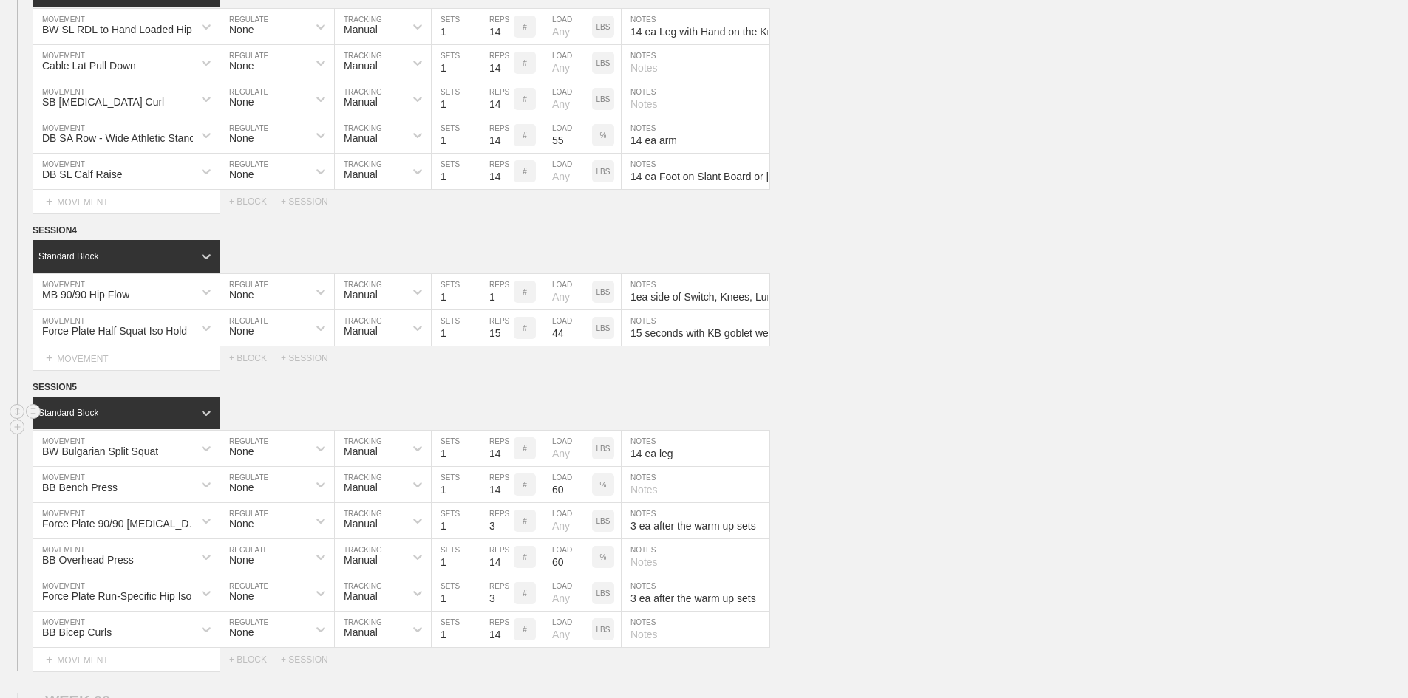
scroll to position [1854, 0]
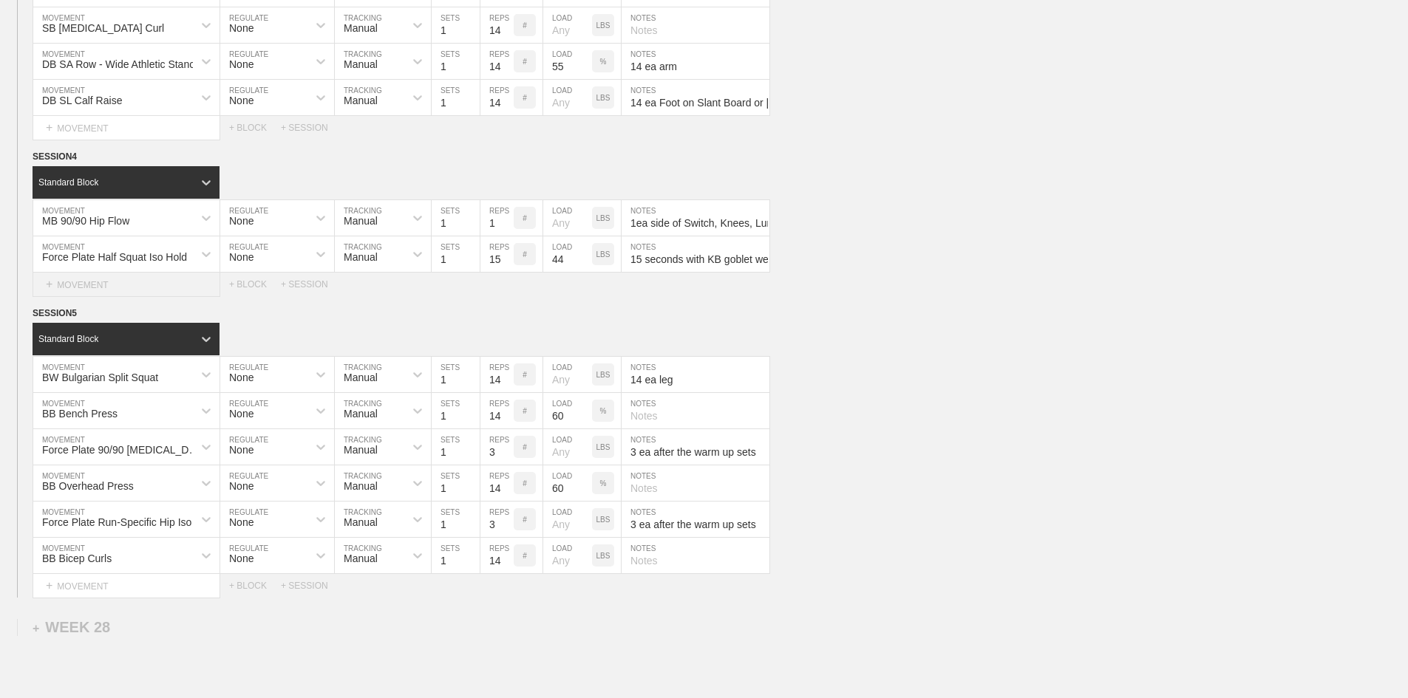
click at [68, 297] on div "+ MOVEMENT" at bounding box center [127, 285] width 188 height 24
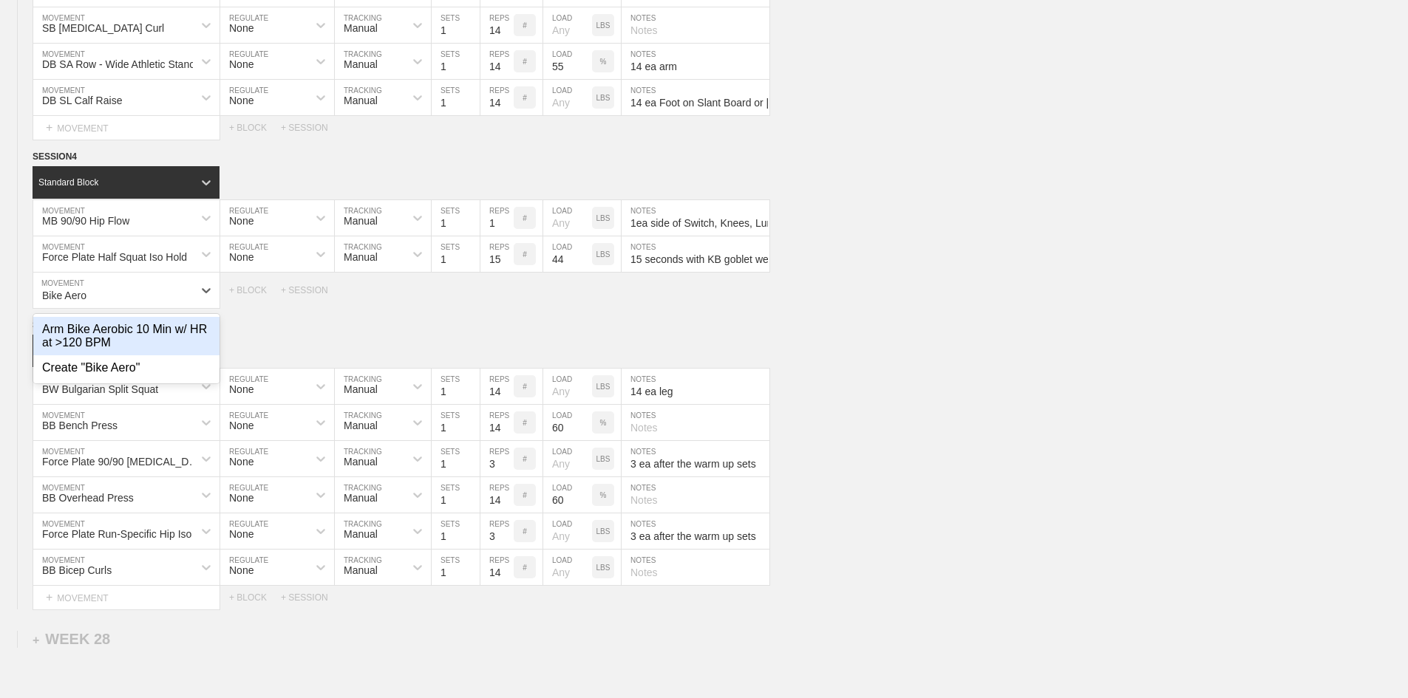
click at [103, 355] on div "Arm Bike Aerobic 10 Min w/ HR at >120 BPM" at bounding box center [126, 336] width 186 height 38
type input "Bike Aero"
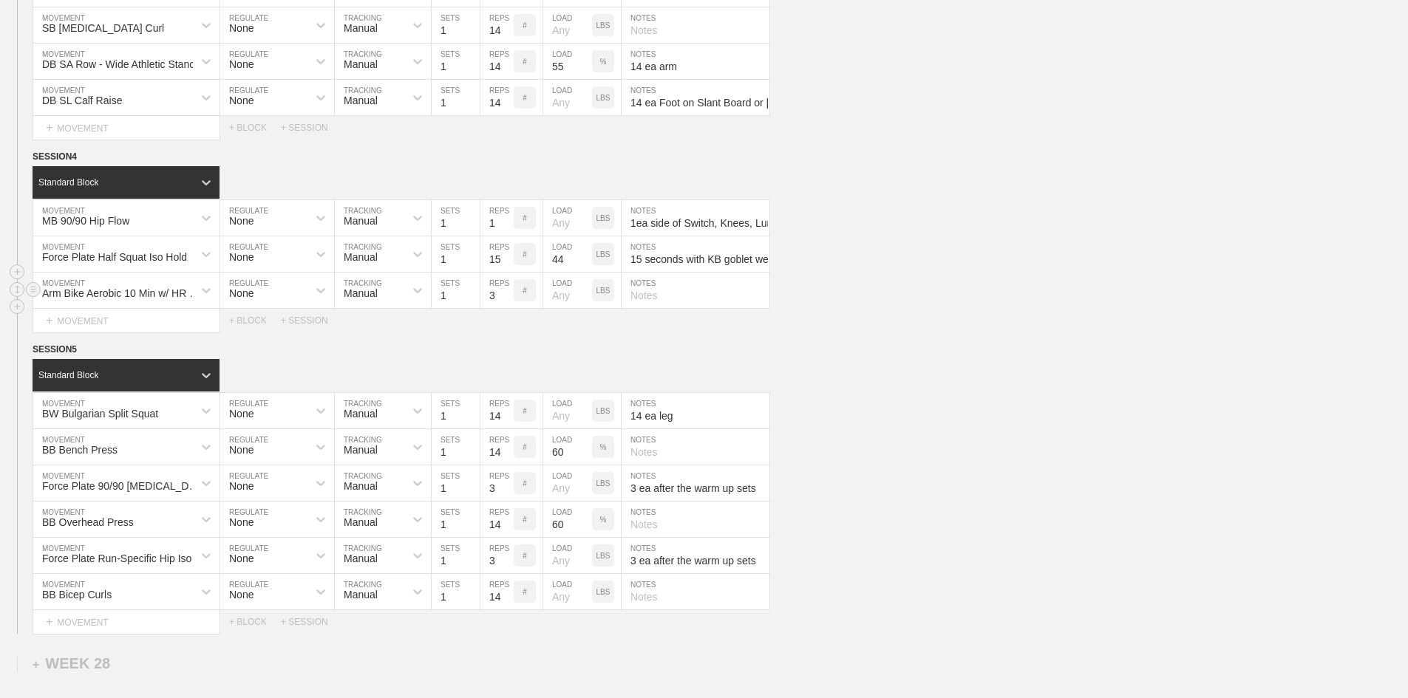
click at [7, 309] on div "Arm Bike Aerobic 10 Min w/ HR at >120 BPM MOVEMENT None REGULATE Manual TRACKIN…" at bounding box center [704, 291] width 1408 height 36
click at [938, 333] on div "Select... MOVEMENT + MOVEMENT + BLOCK + SESSION" at bounding box center [704, 321] width 1408 height 24
click at [879, 392] on div "Standard Block" at bounding box center [720, 375] width 1375 height 33
click at [949, 309] on div "Force Plate Half Squat Iso Hold MOVEMENT None REGULATE Manual TRACKING 1 SETS 1…" at bounding box center [704, 291] width 1408 height 36
click at [998, 333] on div "Select... MOVEMENT + MOVEMENT + BLOCK + SESSION" at bounding box center [704, 321] width 1408 height 24
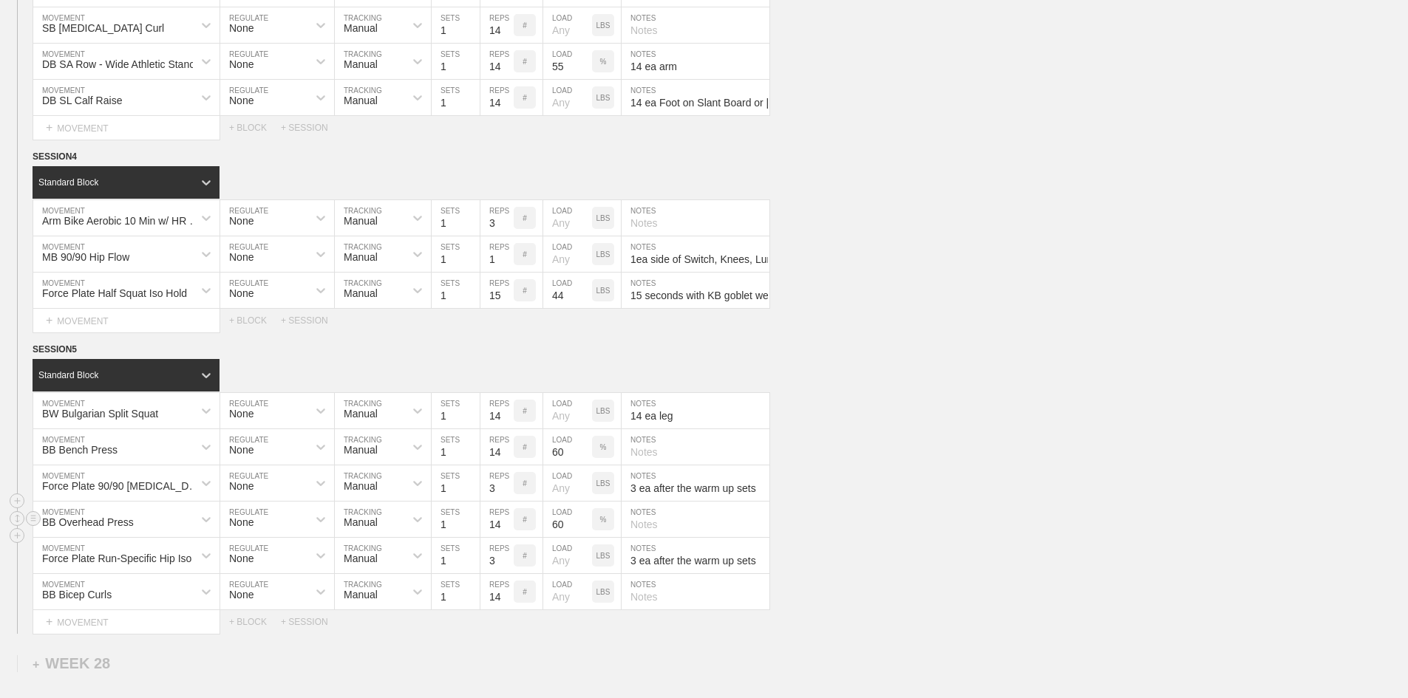
click at [904, 538] on div "BB Overhead Press MOVEMENT None REGULATE Manual TRACKING 1 SETS 14 REPS # 60 LO…" at bounding box center [704, 520] width 1408 height 36
click at [933, 309] on div "Force Plate Half Squat Iso Hold MOVEMENT None REGULATE Manual TRACKING 1 SETS 1…" at bounding box center [704, 291] width 1408 height 36
click at [1008, 359] on div "SESSION 5" at bounding box center [720, 350] width 1375 height 17
click at [987, 359] on div "SESSION 5" at bounding box center [720, 350] width 1375 height 17
click at [995, 429] on div "BW Bulgarian Split Squat MOVEMENT None REGULATE Manual TRACKING 1 SETS 14 REPS …" at bounding box center [704, 411] width 1408 height 36
